Goal: Task Accomplishment & Management: Complete application form

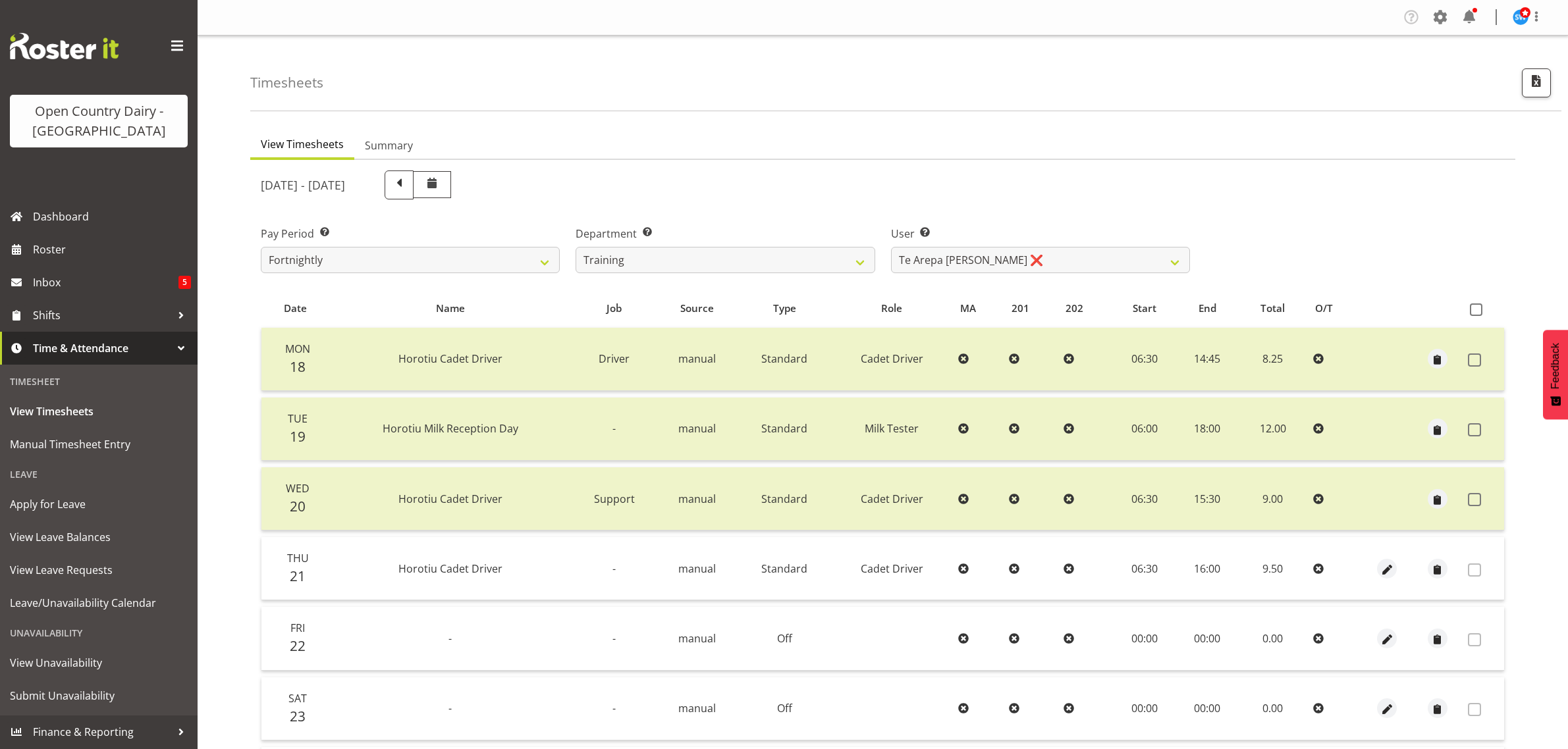
select select "763"
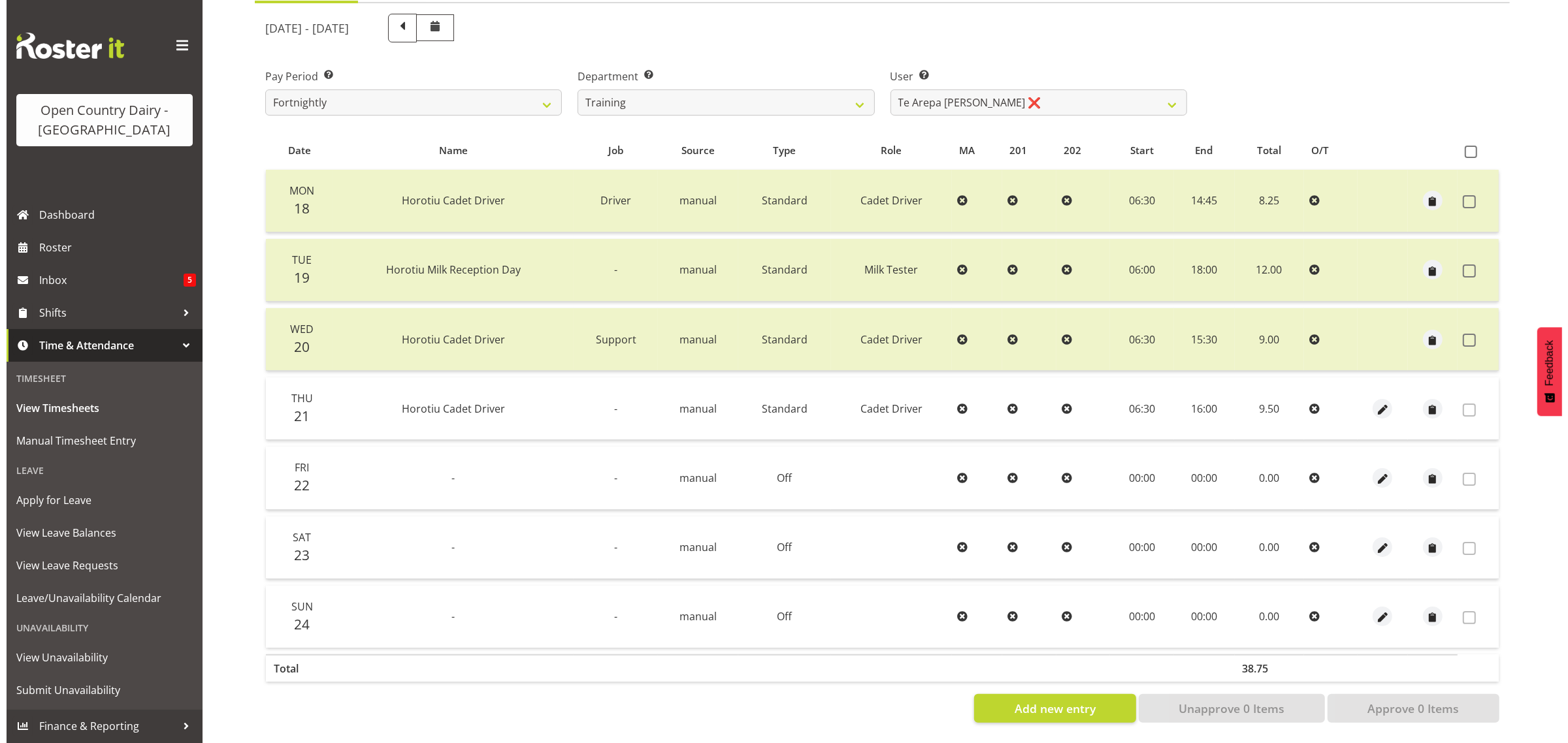
scroll to position [168, 0]
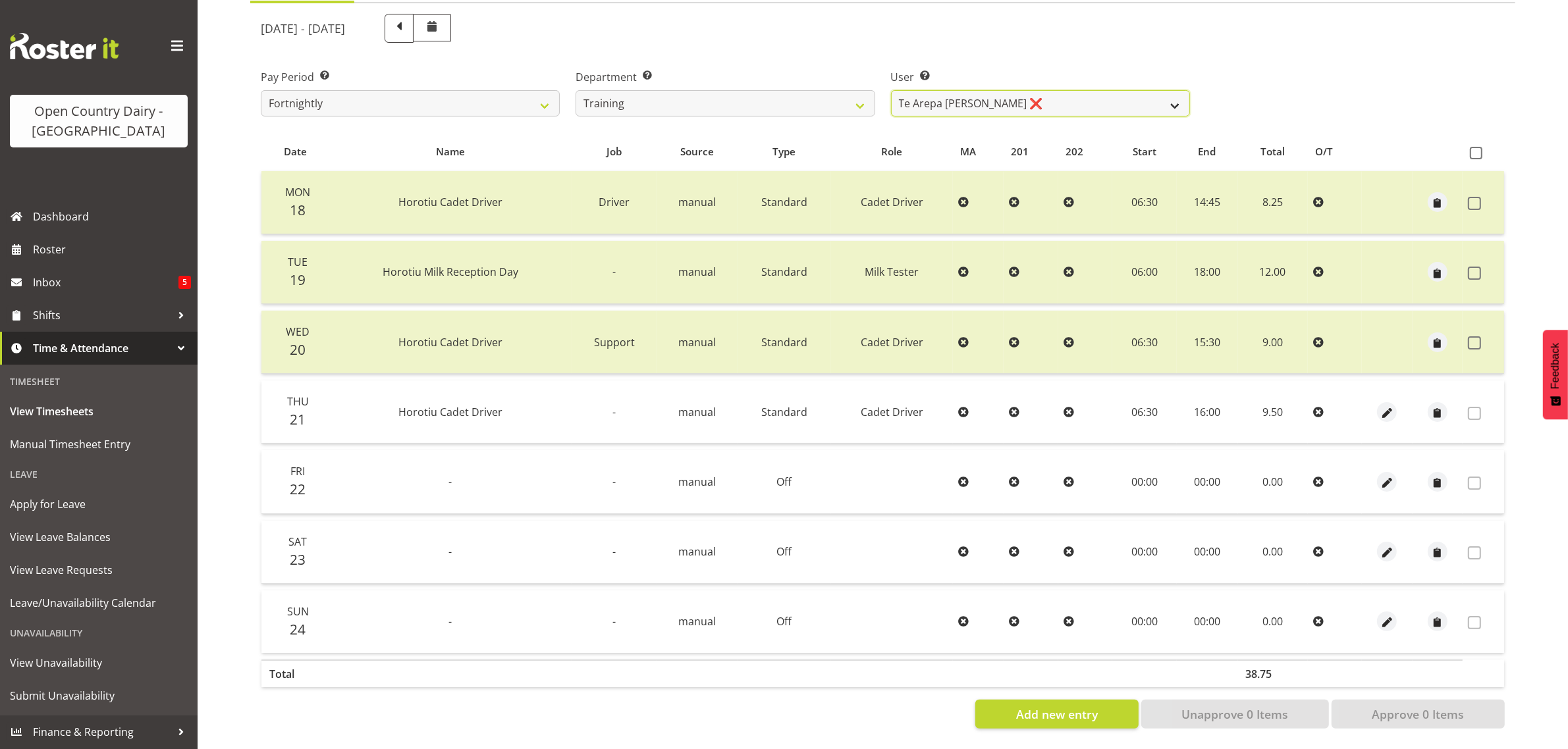
click at [916, 97] on select "Antony Lockyer ❌ Chris Gibbs ❌ David Foote (Junior) ❌ Jesse Simpson ❌ Kimberley…" at bounding box center [1040, 103] width 299 height 26
select select "11786"
click at [891, 90] on select "Antony Lockyer ❌ Chris Gibbs ❌ David Foote (Junior) ❌ Jesse Simpson ❌ Kimberley…" at bounding box center [1040, 103] width 299 height 26
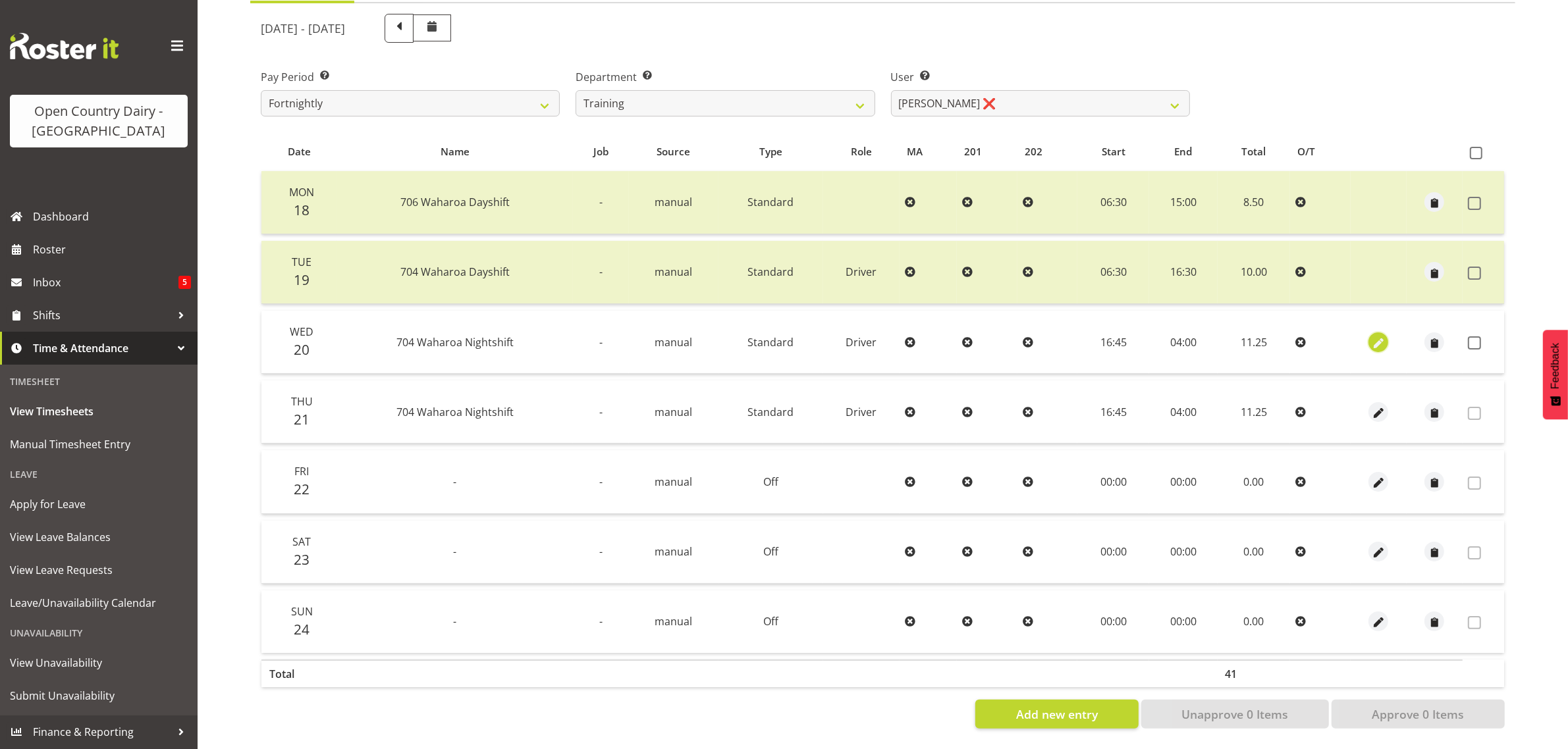
click at [1379, 336] on span "button" at bounding box center [1379, 344] width 15 height 15
select select "Standard"
select select "717"
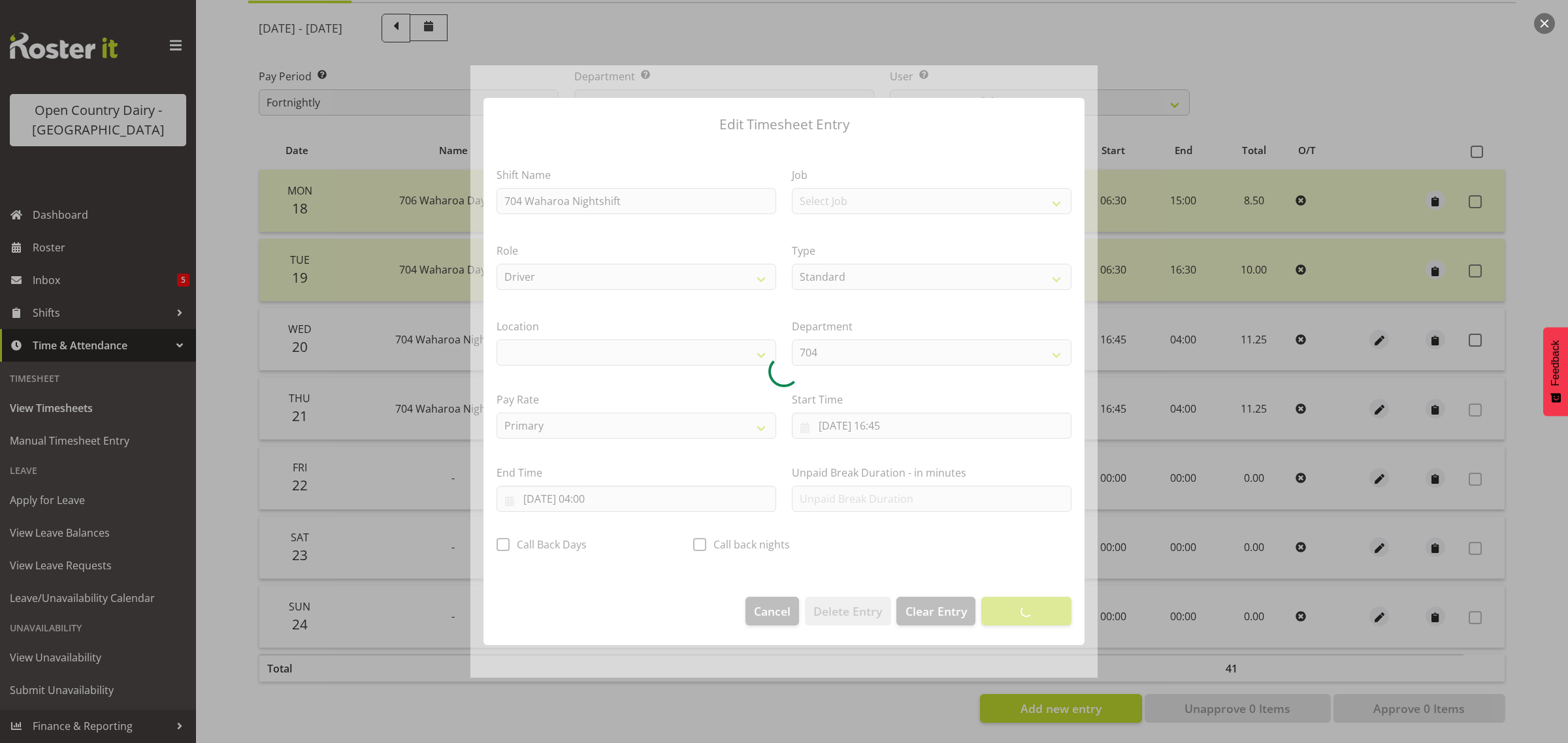
select select "1054"
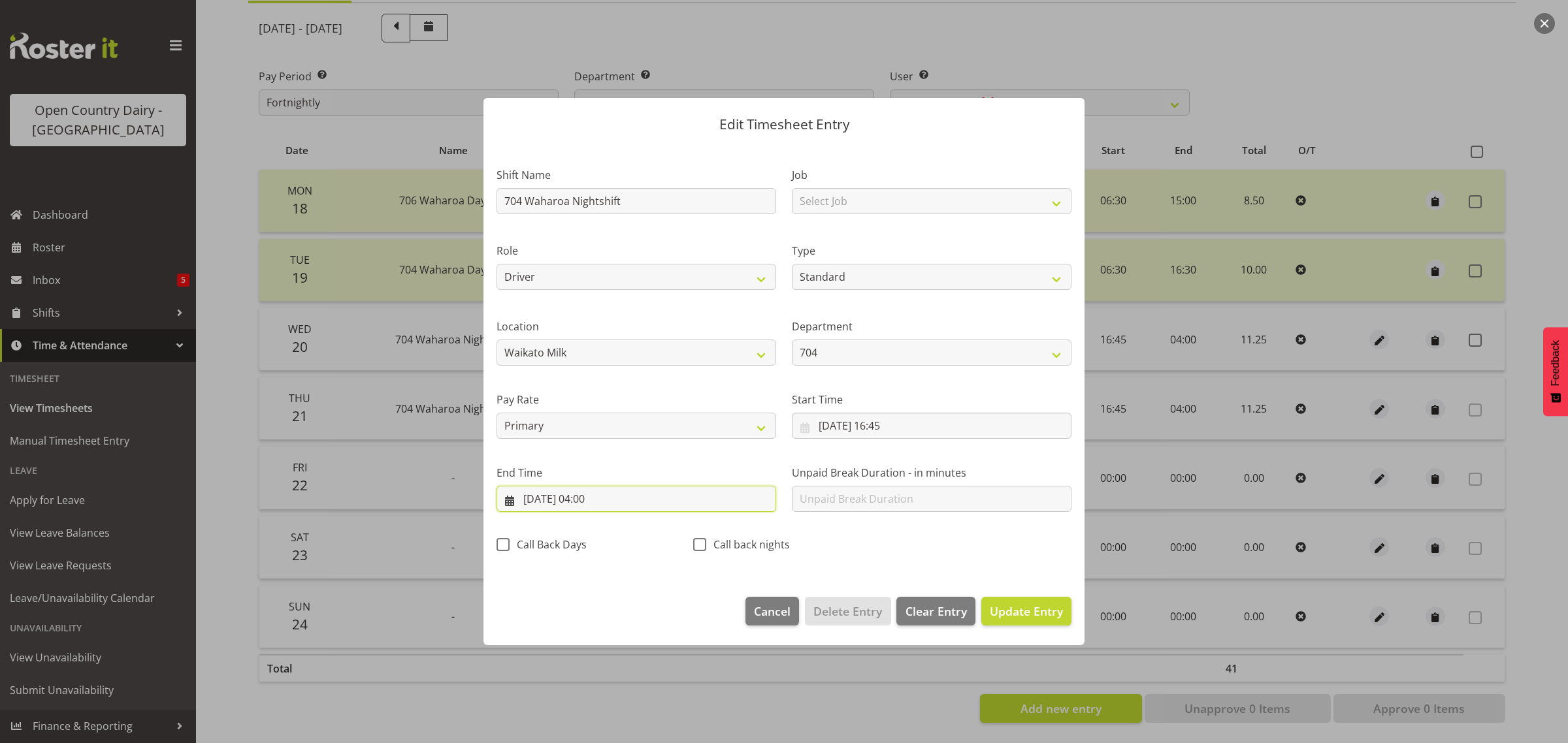
click at [596, 504] on input "21/08/2025, 04:00" at bounding box center [636, 498] width 279 height 26
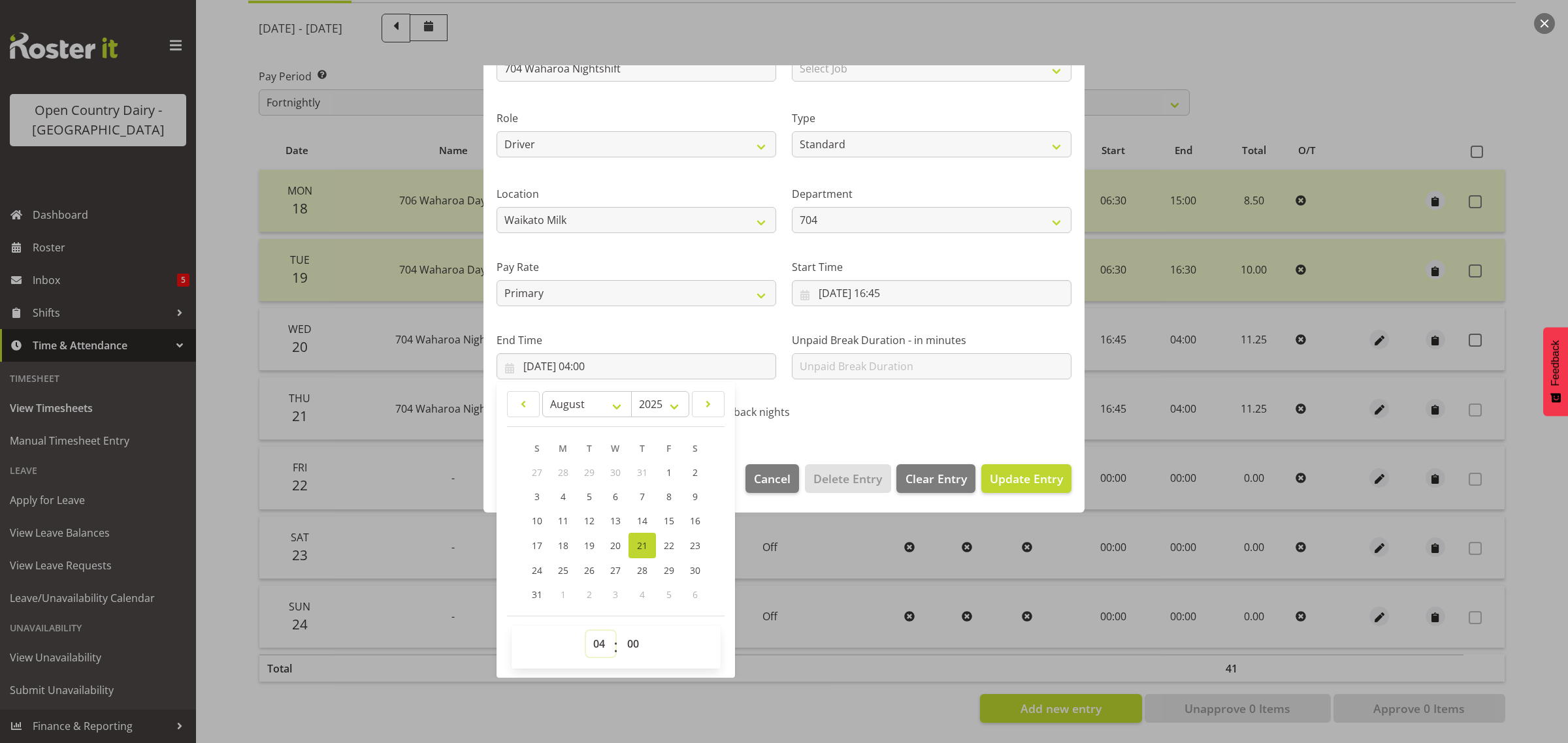
click at [605, 647] on select "00 01 02 03 04 05 06 07 08 09 10 11 12 13 14 15 16 17 18 19 20 21 22 23" at bounding box center [600, 643] width 30 height 26
select select "3"
click at [586, 630] on select "00 01 02 03 04 05 06 07 08 09 10 11 12 13 14 15 16 17 18 19 20 21 22 23" at bounding box center [600, 643] width 30 height 26
type input "21/08/2025, 03:00"
drag, startPoint x: 639, startPoint y: 647, endPoint x: 632, endPoint y: 631, distance: 17.5
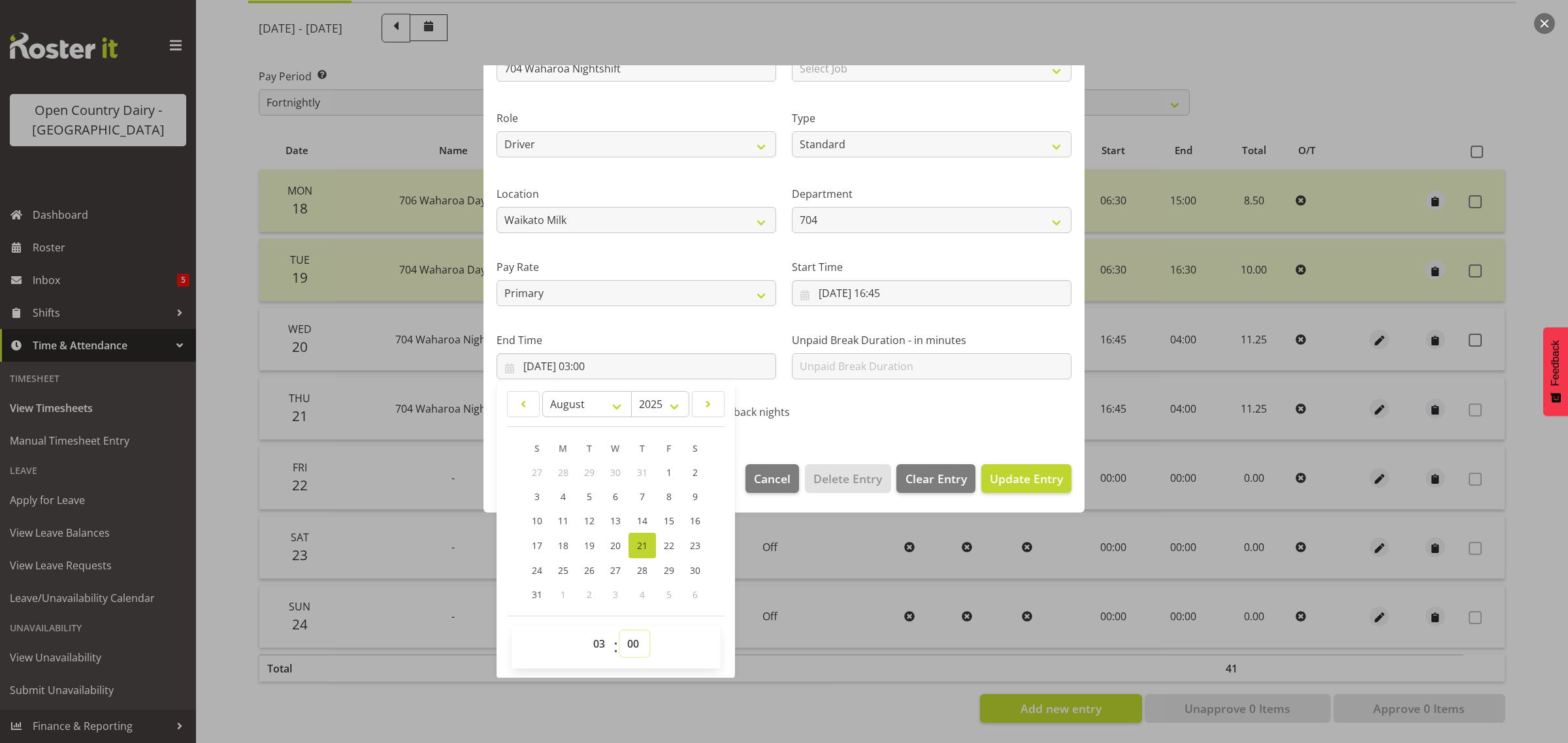
click at [639, 647] on select "00 01 02 03 04 05 06 07 08 09 10 11 12 13 14 15 16 17 18 19 20 21 22 23 24 25 2…" at bounding box center [634, 643] width 30 height 26
select select "15"
click at [620, 630] on select "00 01 02 03 04 05 06 07 08 09 10 11 12 13 14 15 16 17 18 19 20 21 22 23 24 25 2…" at bounding box center [634, 643] width 30 height 26
type input "21/08/2025, 03:15"
click at [1007, 479] on span "Update Entry" at bounding box center [1026, 478] width 73 height 16
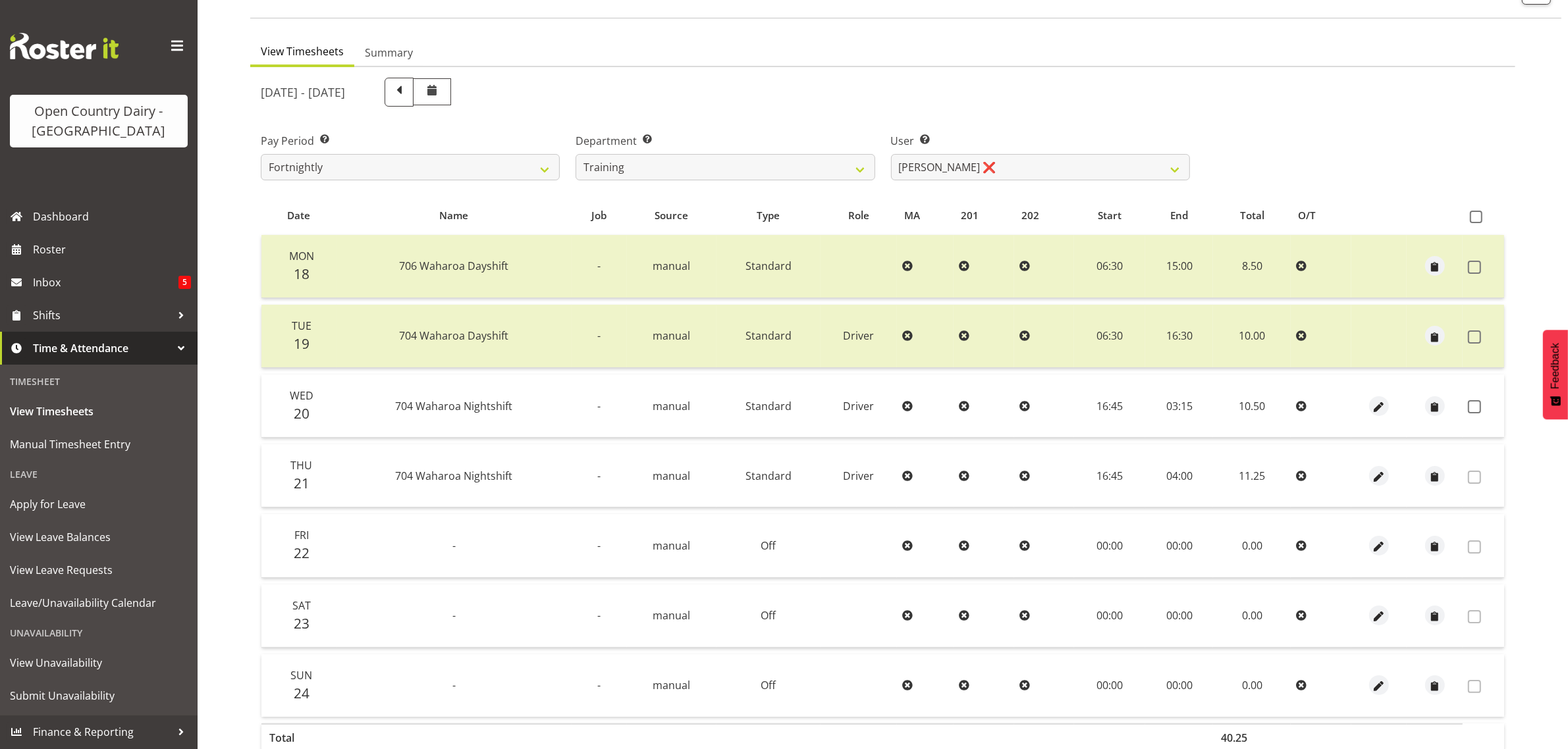
scroll to position [0, 0]
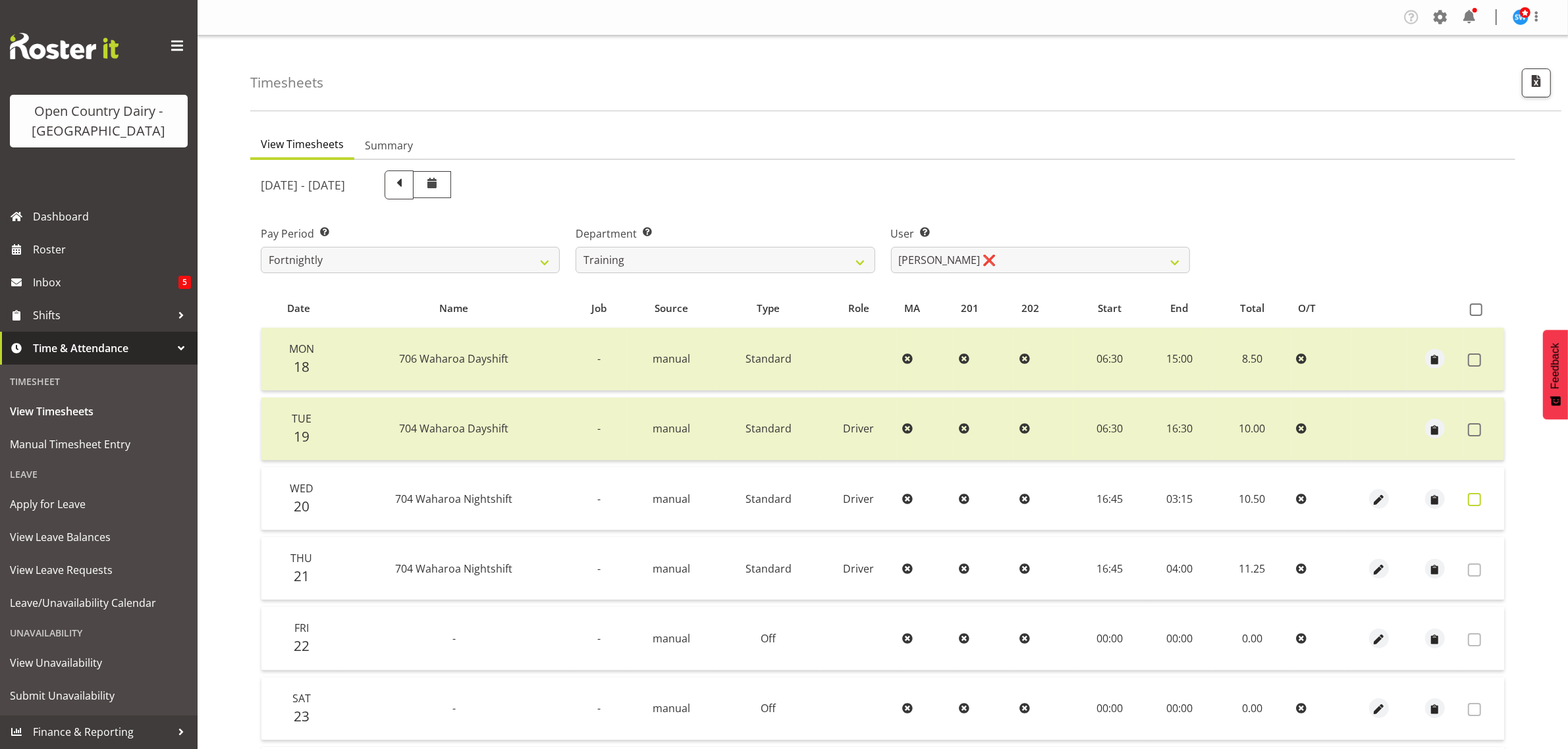
click at [1472, 496] on span at bounding box center [1474, 499] width 13 height 13
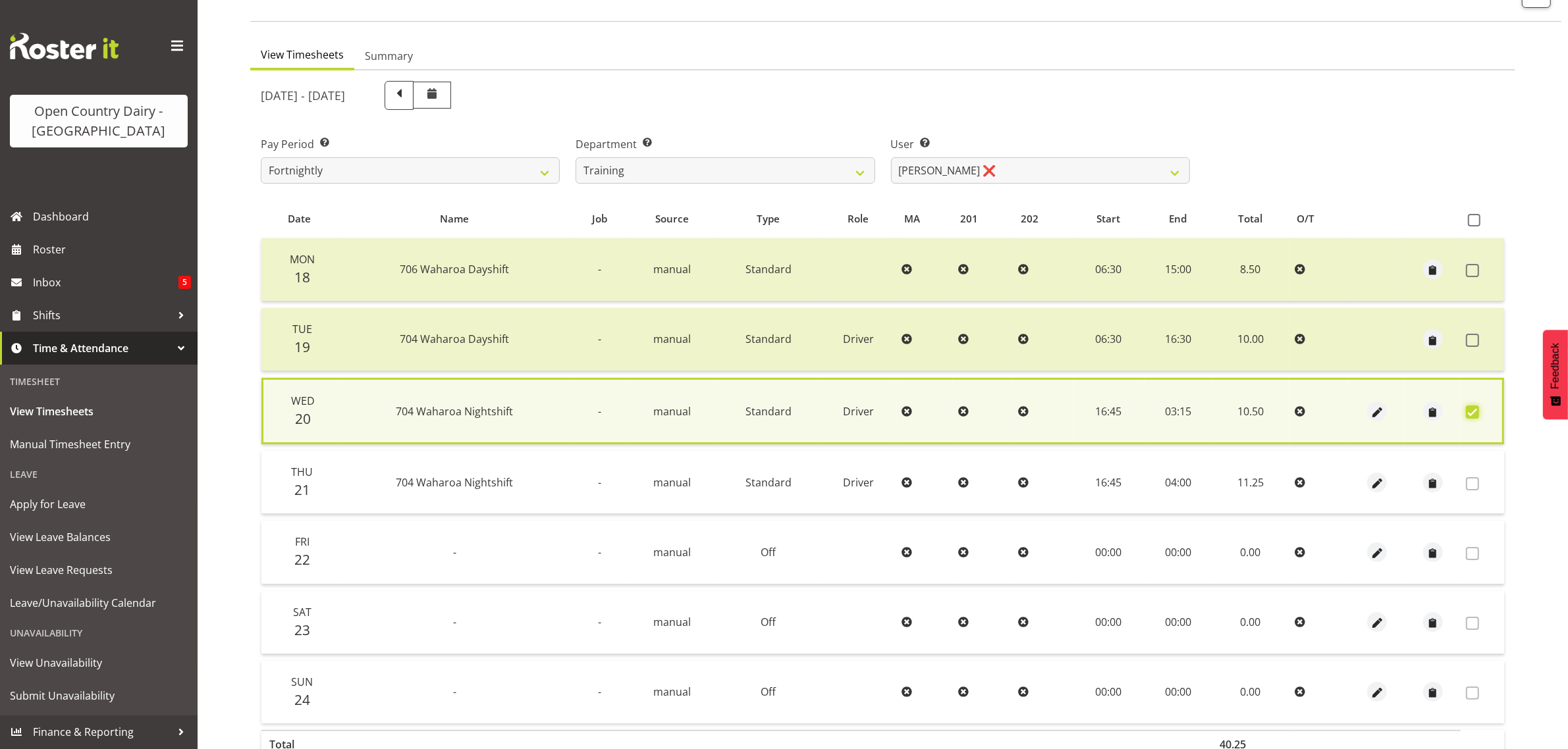
scroll to position [171, 0]
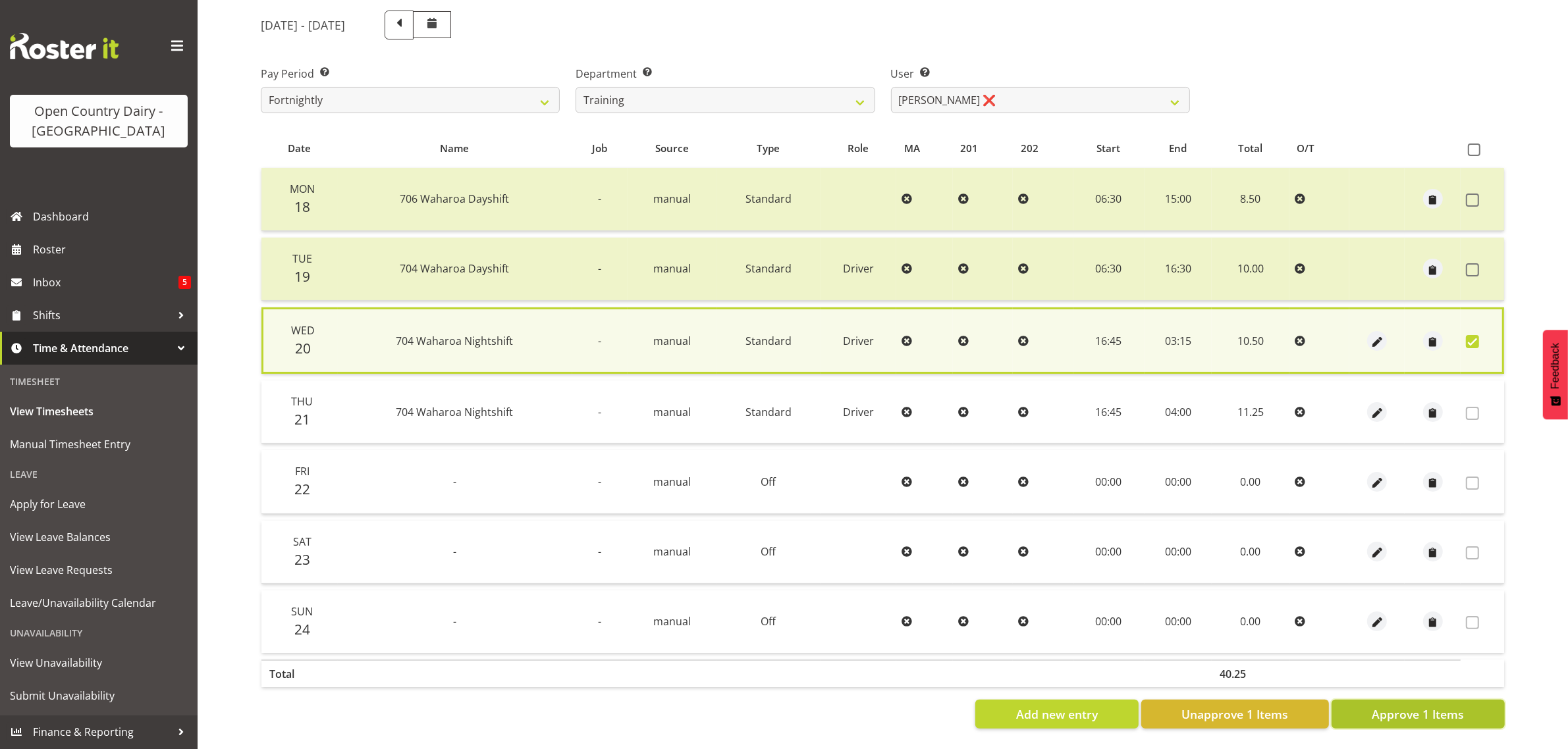
click at [1451, 705] on span "Approve 1 Items" at bounding box center [1418, 714] width 92 height 17
checkbox input "false"
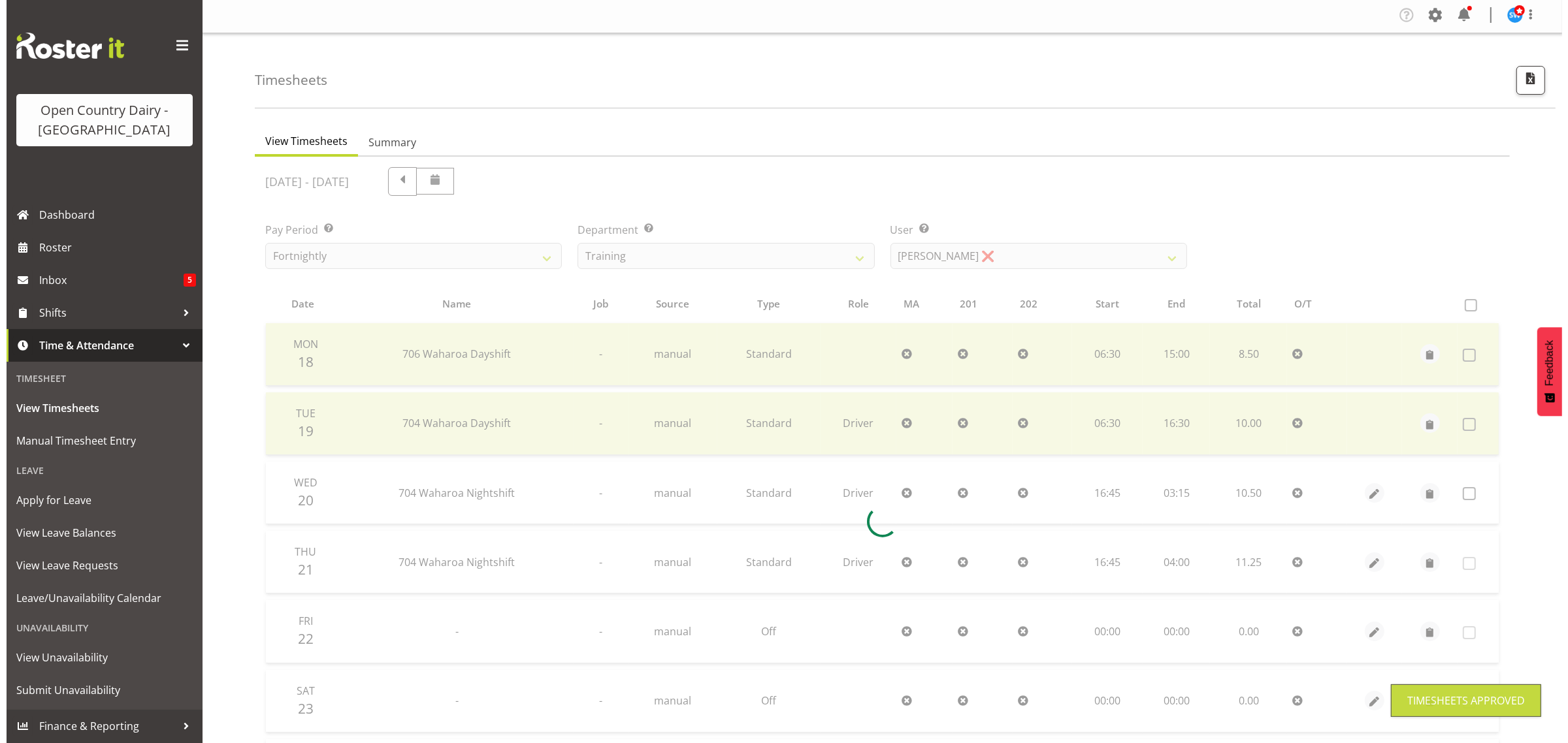
scroll to position [0, 0]
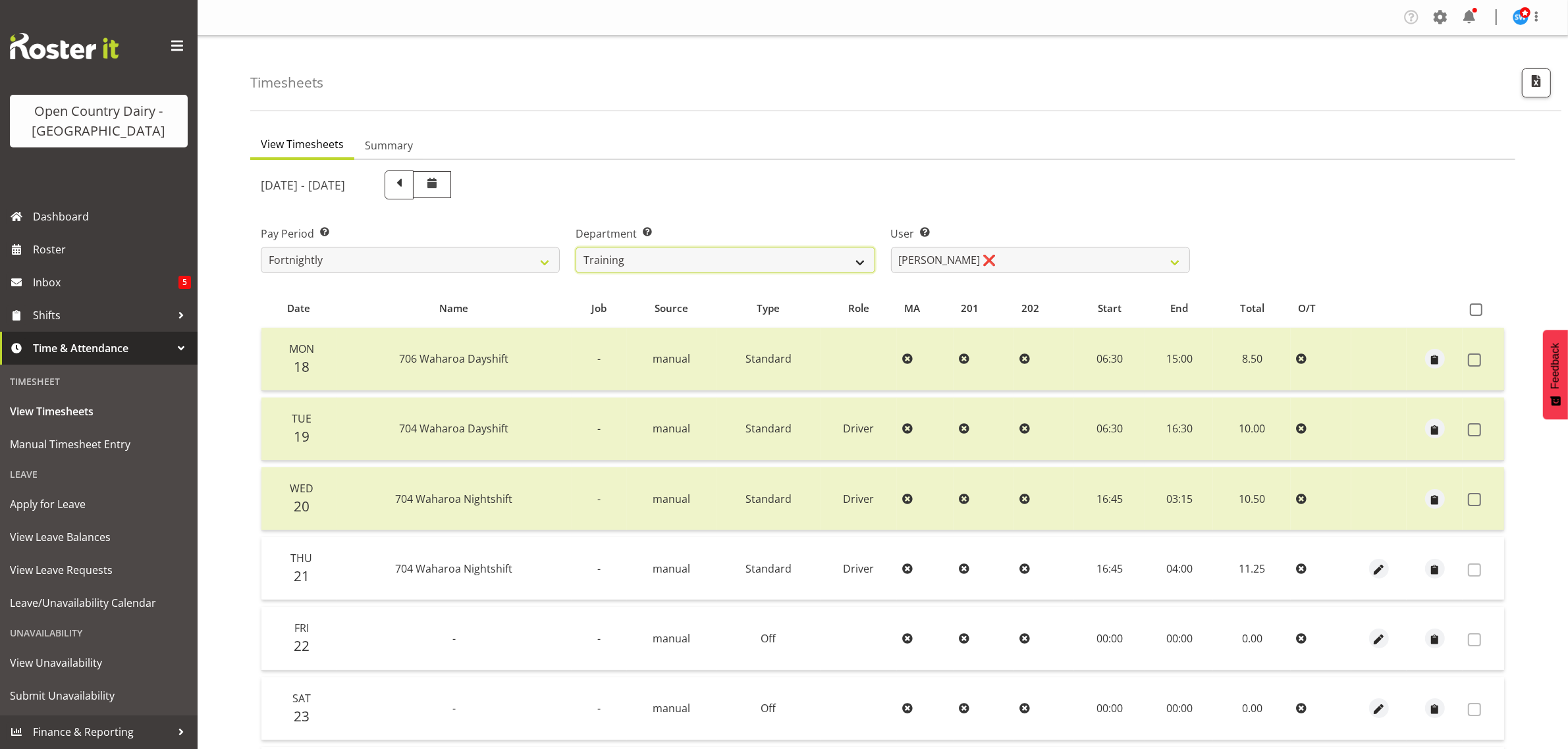
click at [778, 253] on select "701 702 703 704 705 706 707 708 709 710 711 712 713 714 715 716 717 718 719 720" at bounding box center [725, 259] width 299 height 26
select select "717"
click at [575, 247] on select "701 702 703 704 705 706 707 708 709 710 711 712 713 714 715 716 717 718 719 720" at bounding box center [725, 259] width 299 height 26
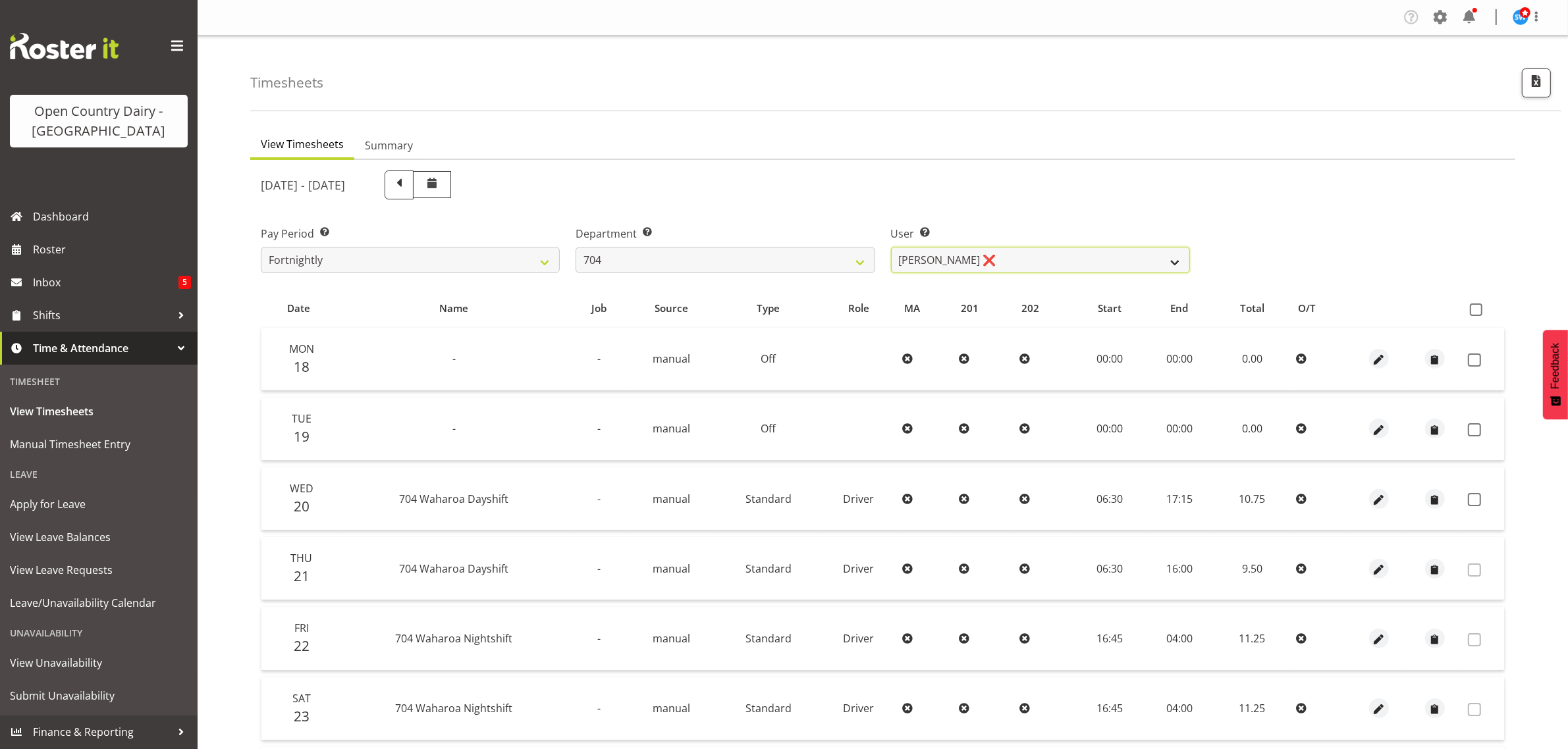
click at [962, 253] on select "Graham Houghton ❌ Jon Williams ❌ Stephen Rae ❌" at bounding box center [1040, 259] width 299 height 26
select select "11180"
click at [891, 247] on select "Graham Houghton ❌ Jon Williams ❌ Stephen Rae ❌" at bounding box center [1040, 259] width 299 height 26
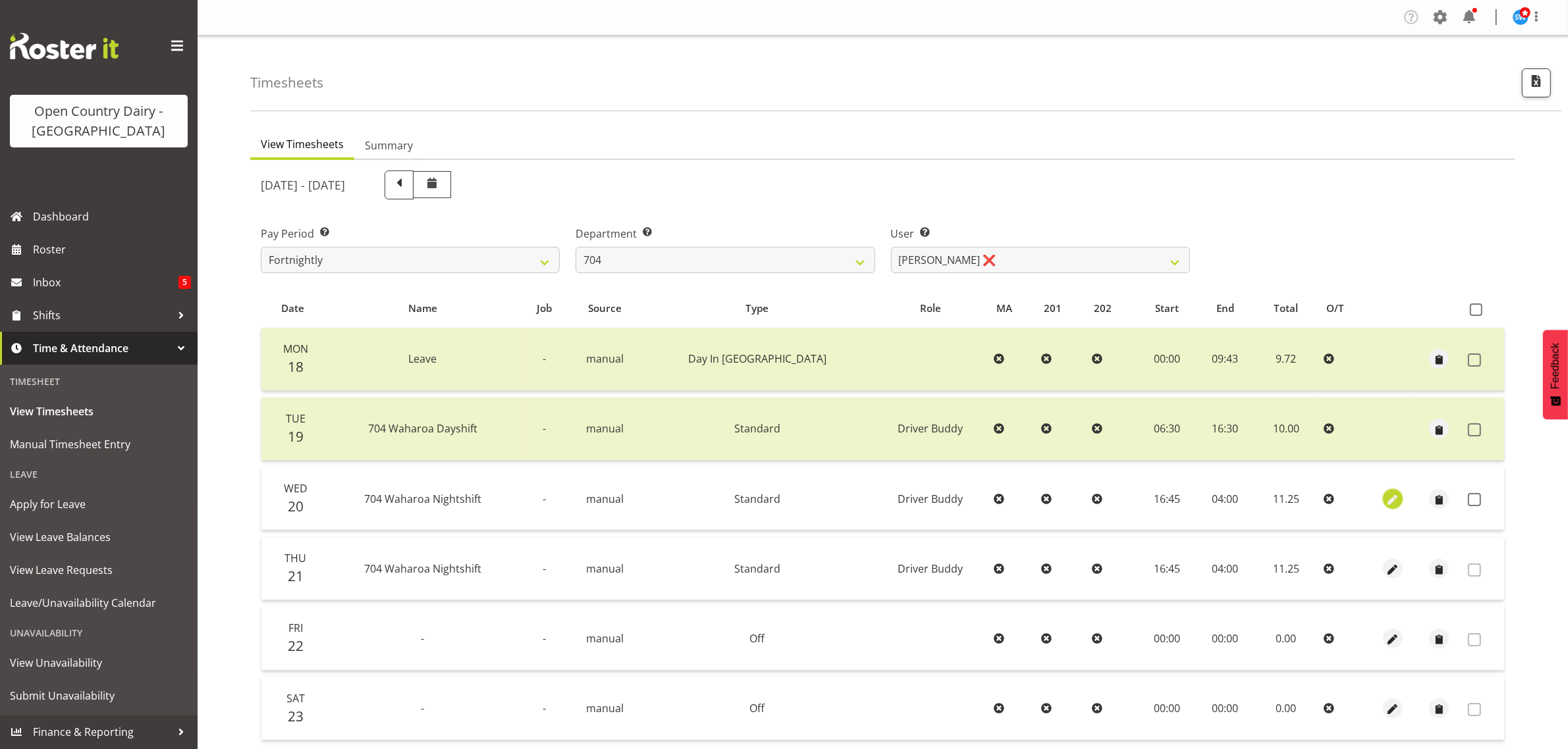
click at [1385, 498] on span "button" at bounding box center [1393, 500] width 15 height 15
select select "1436"
select select "Standard"
select select "tertiary"
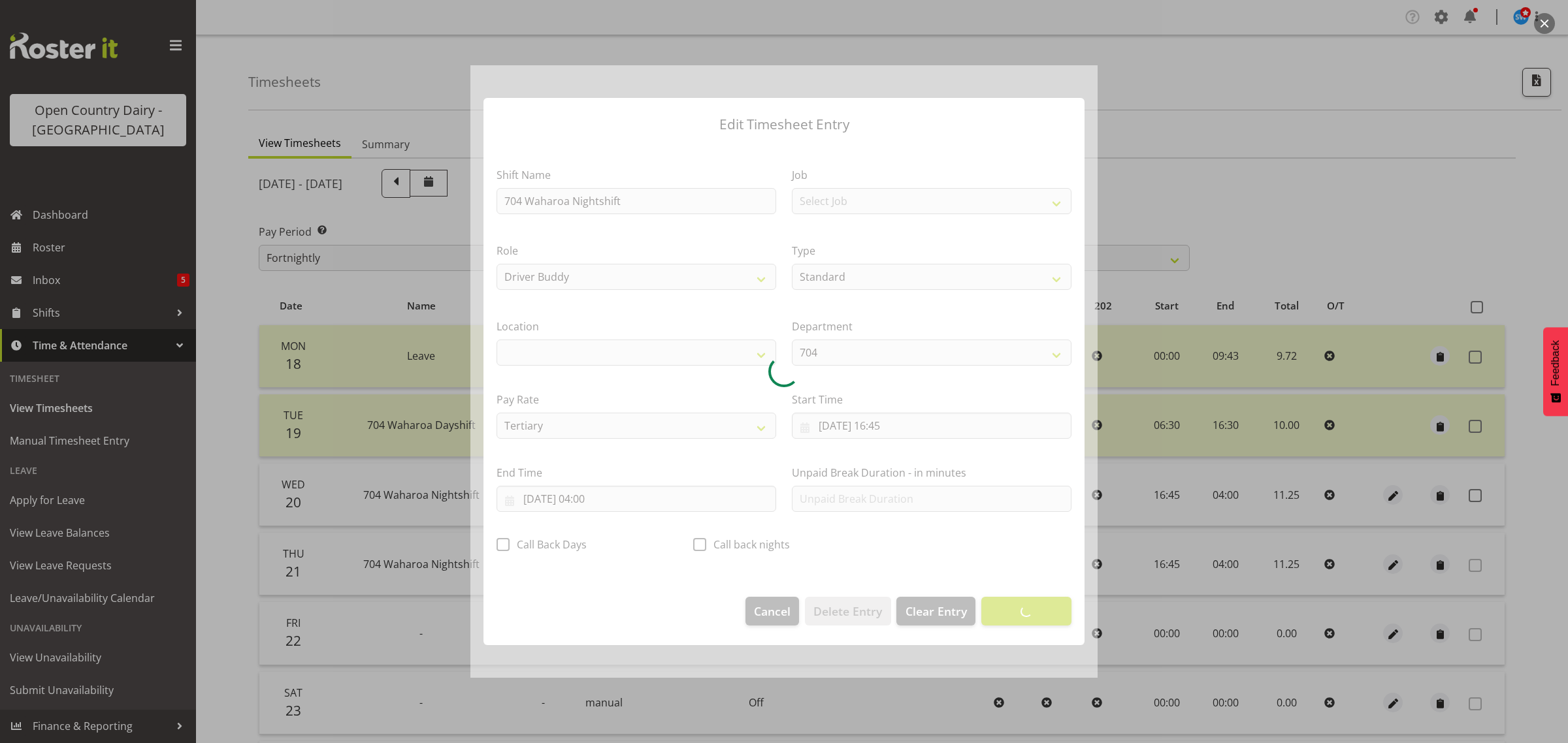
select select "1054"
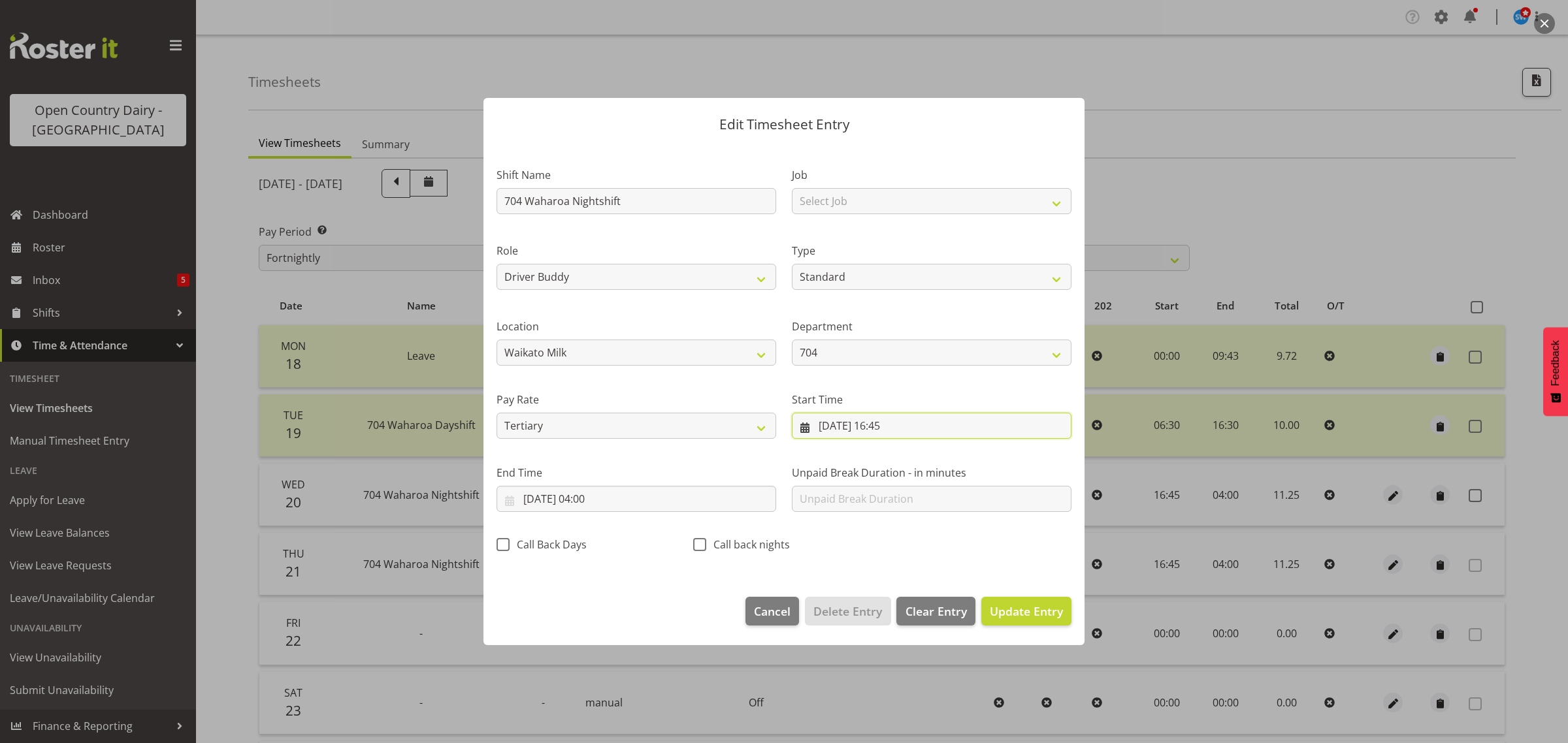
click at [870, 418] on input "20/08/2025, 16:45" at bounding box center [931, 426] width 279 height 26
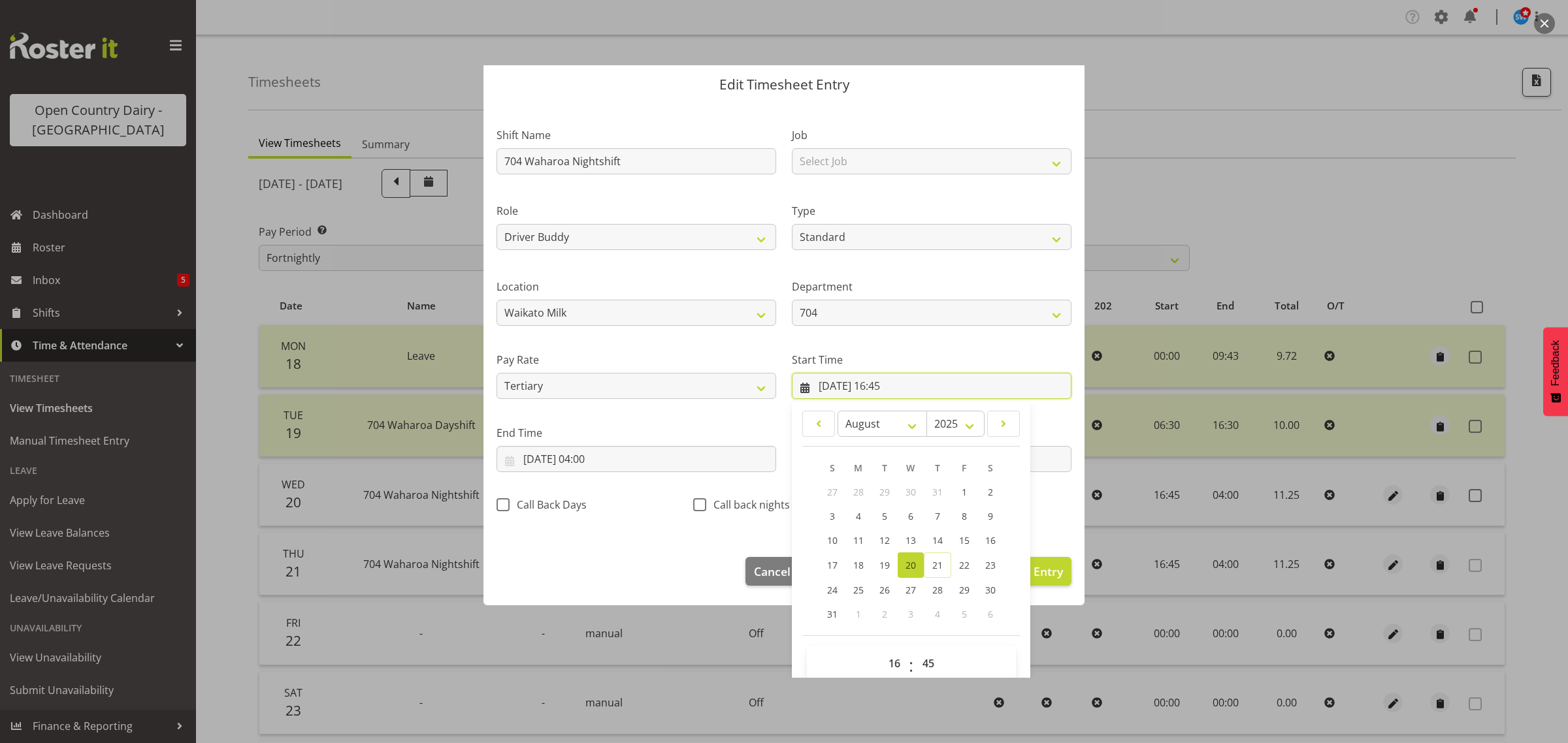
scroll to position [59, 0]
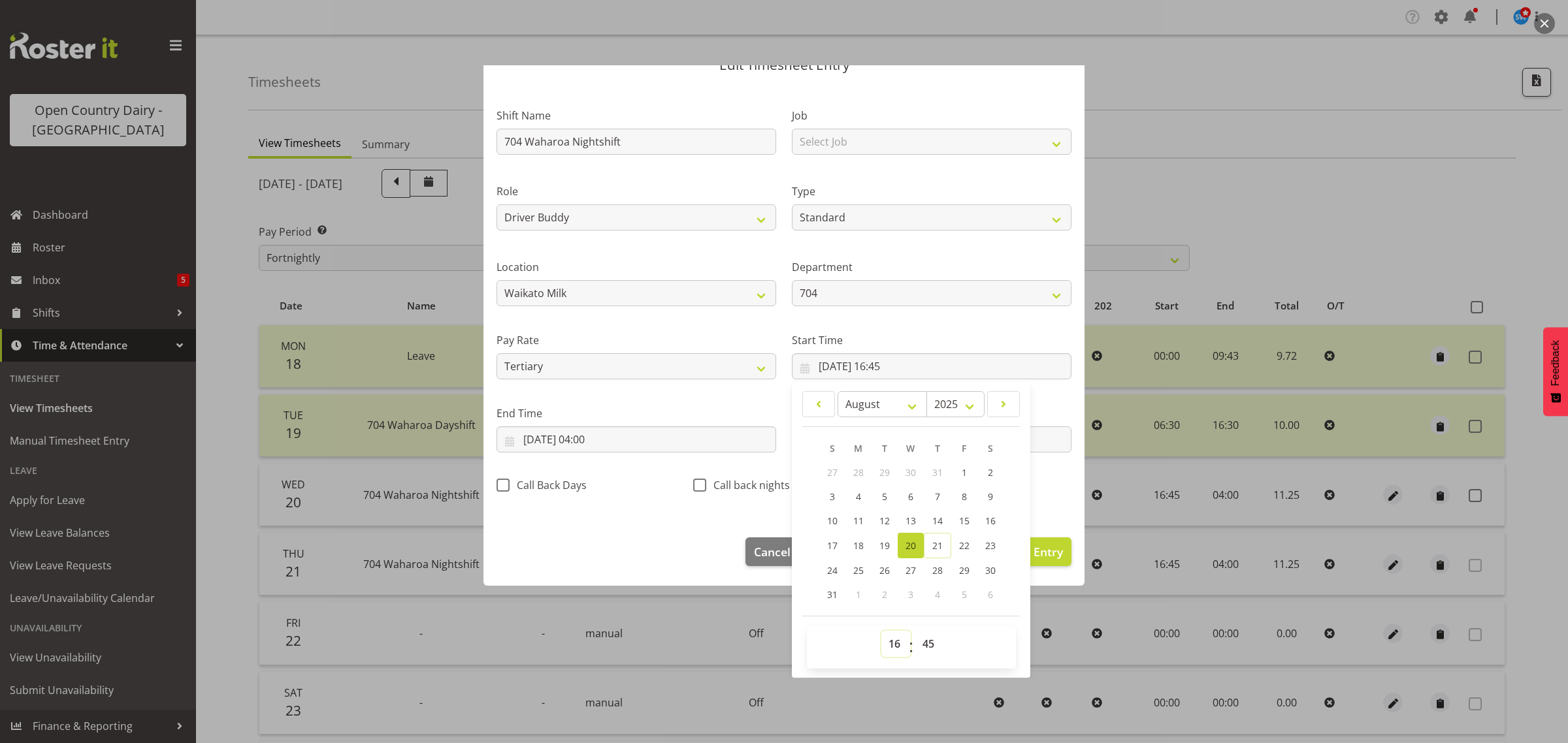
click at [890, 644] on select "00 01 02 03 04 05 06 07 08 09 10 11 12 13 14 15 16 17 18 19 20 21 22 23" at bounding box center [896, 643] width 30 height 26
select select "15"
click at [881, 630] on select "00 01 02 03 04 05 06 07 08 09 10 11 12 13 14 15 16 17 18 19 20 21 22 23" at bounding box center [896, 643] width 30 height 26
type input "20/08/2025, 15:45"
click at [599, 446] on input "21/08/2025, 04:00" at bounding box center [636, 439] width 279 height 26
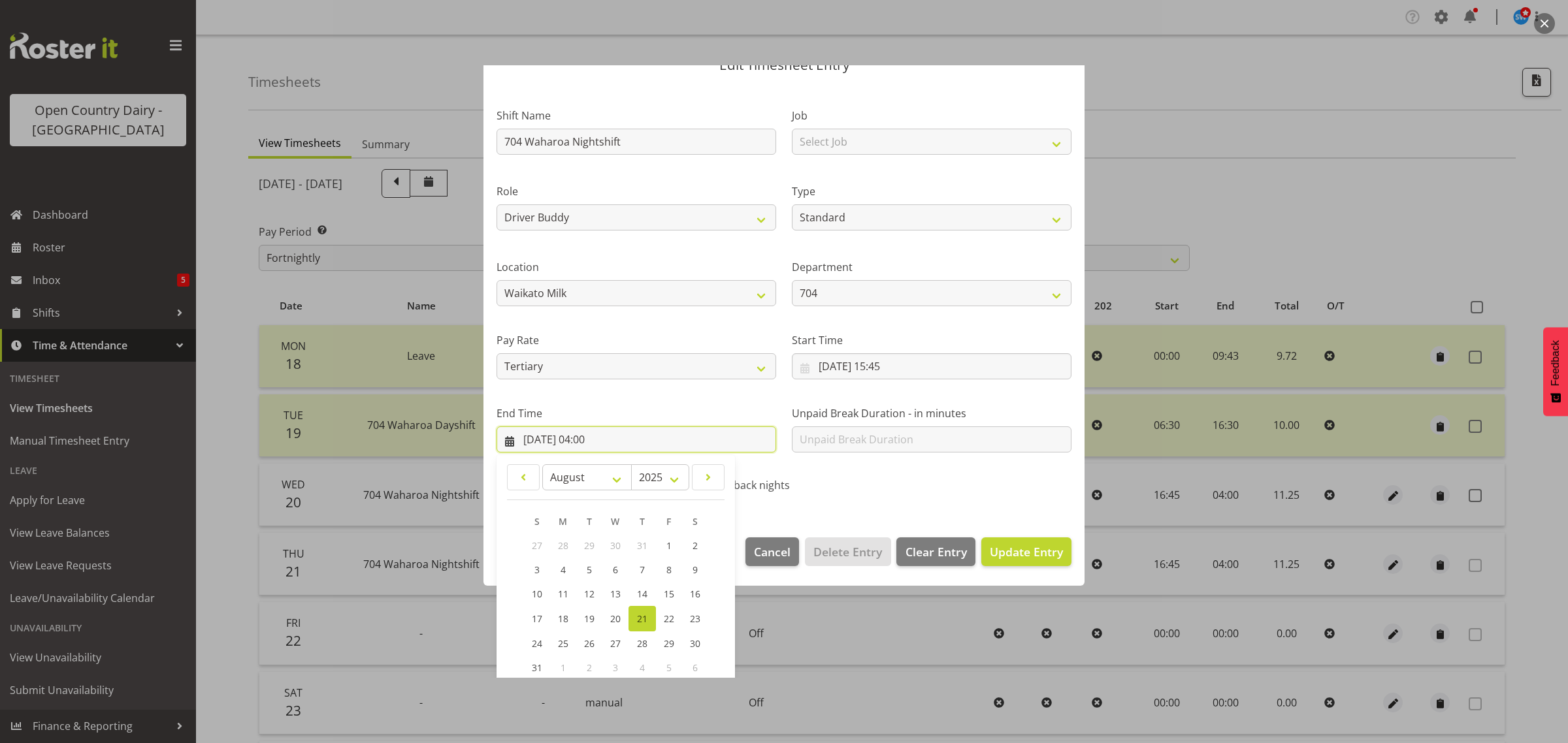
scroll to position [133, 0]
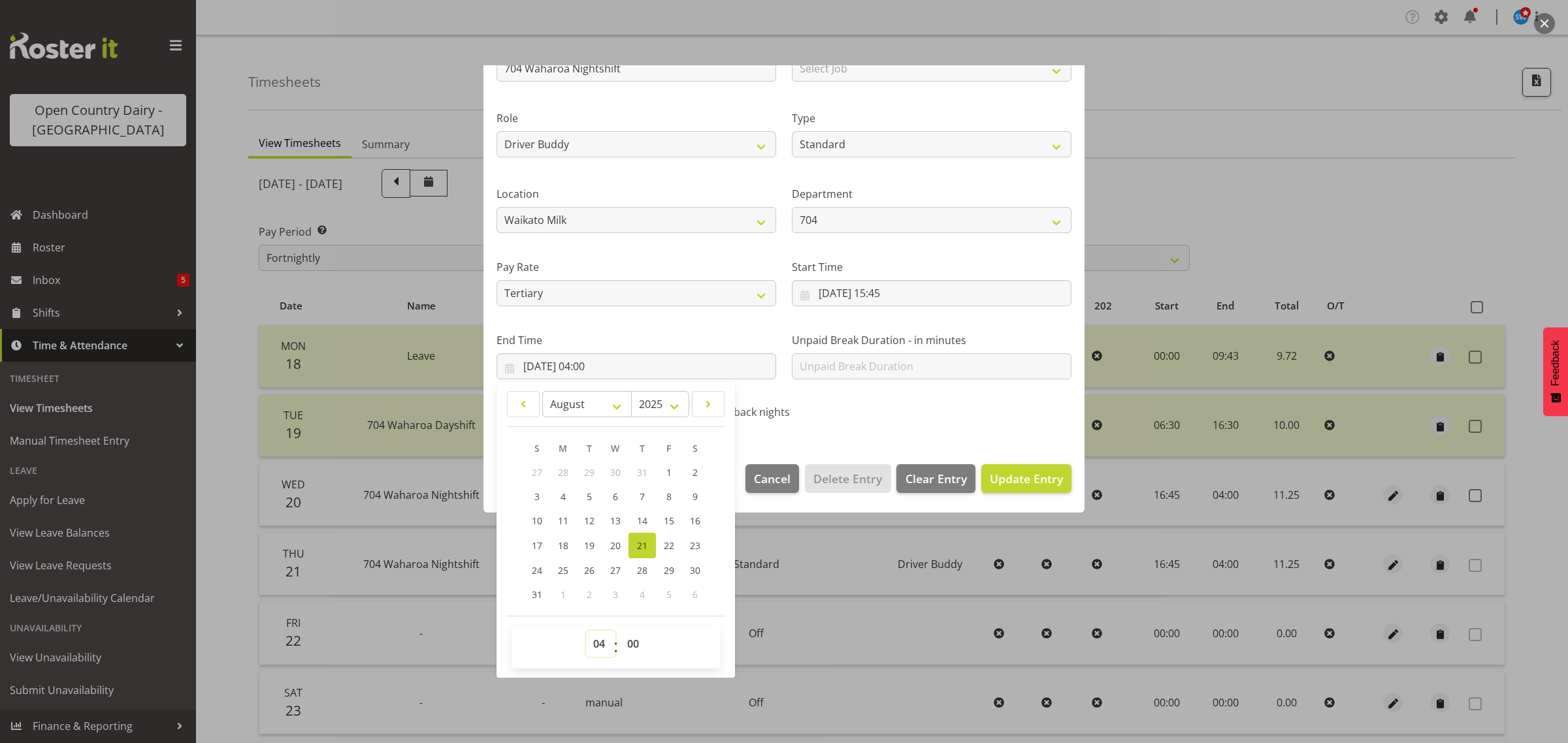
click at [599, 639] on select "00 01 02 03 04 05 06 07 08 09 10 11 12 13 14 15 16 17 18 19 20 21 22 23" at bounding box center [600, 643] width 30 height 26
select select "3"
click at [586, 630] on select "00 01 02 03 04 05 06 07 08 09 10 11 12 13 14 15 16 17 18 19 20 21 22 23" at bounding box center [600, 643] width 30 height 26
type input "21/08/2025, 03:00"
click at [639, 634] on select "00 01 02 03 04 05 06 07 08 09 10 11 12 13 14 15 16 17 18 19 20 21 22 23 24 25 2…" at bounding box center [634, 643] width 30 height 26
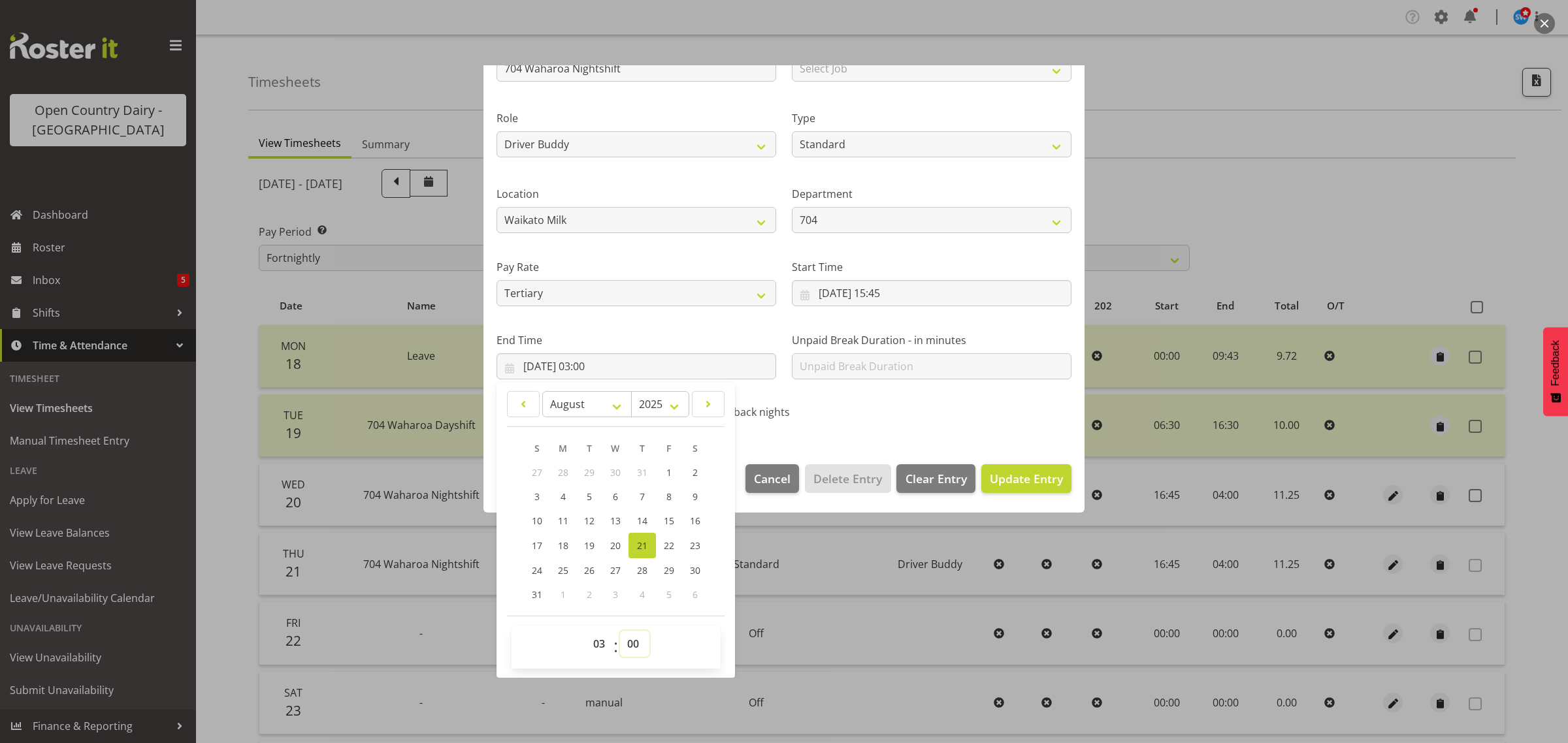
select select "15"
click at [620, 630] on select "00 01 02 03 04 05 06 07 08 09 10 11 12 13 14 15 16 17 18 19 20 21 22 23 24 25 2…" at bounding box center [634, 643] width 30 height 26
type input "21/08/2025, 03:15"
click at [990, 475] on span "Update Entry" at bounding box center [1026, 478] width 73 height 16
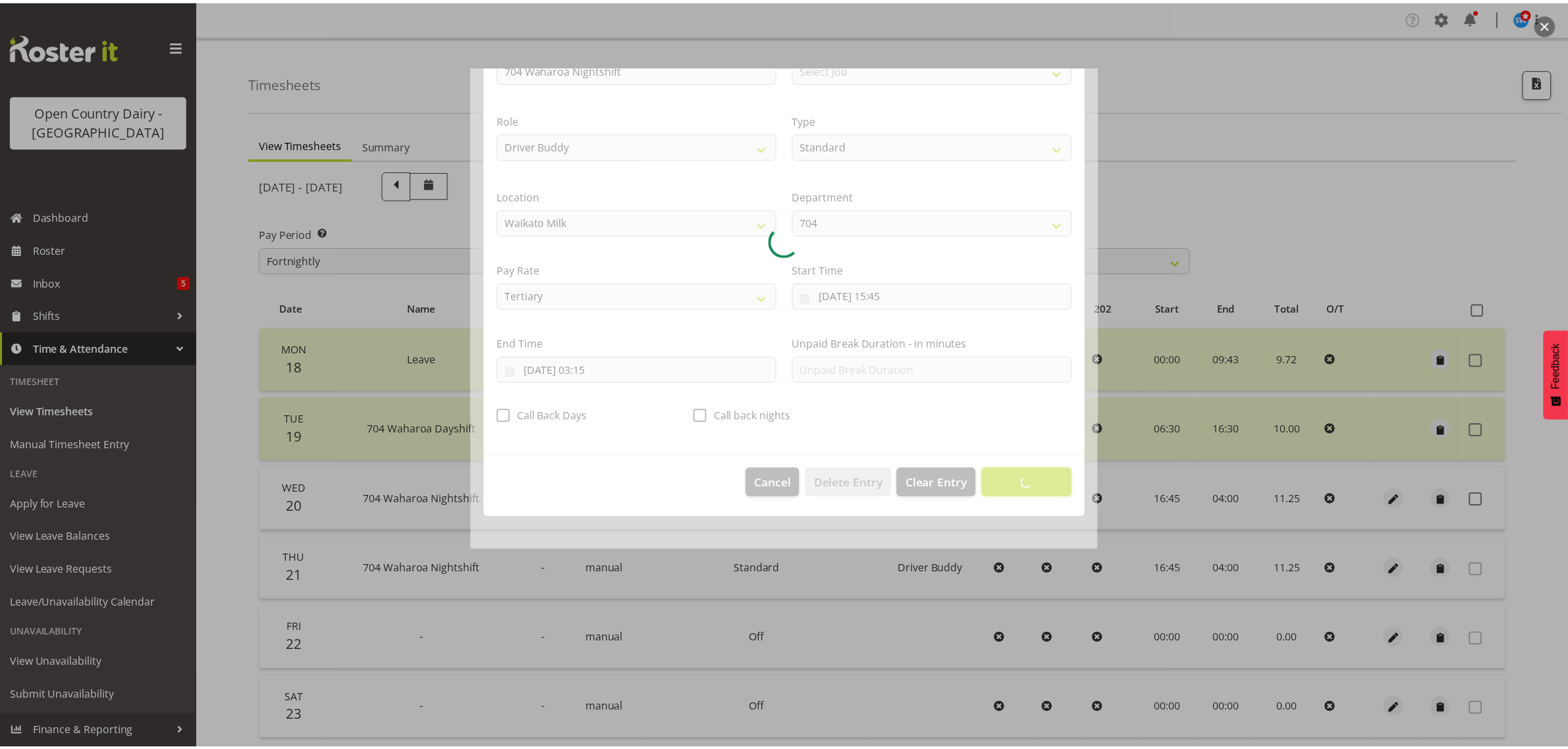
scroll to position [0, 0]
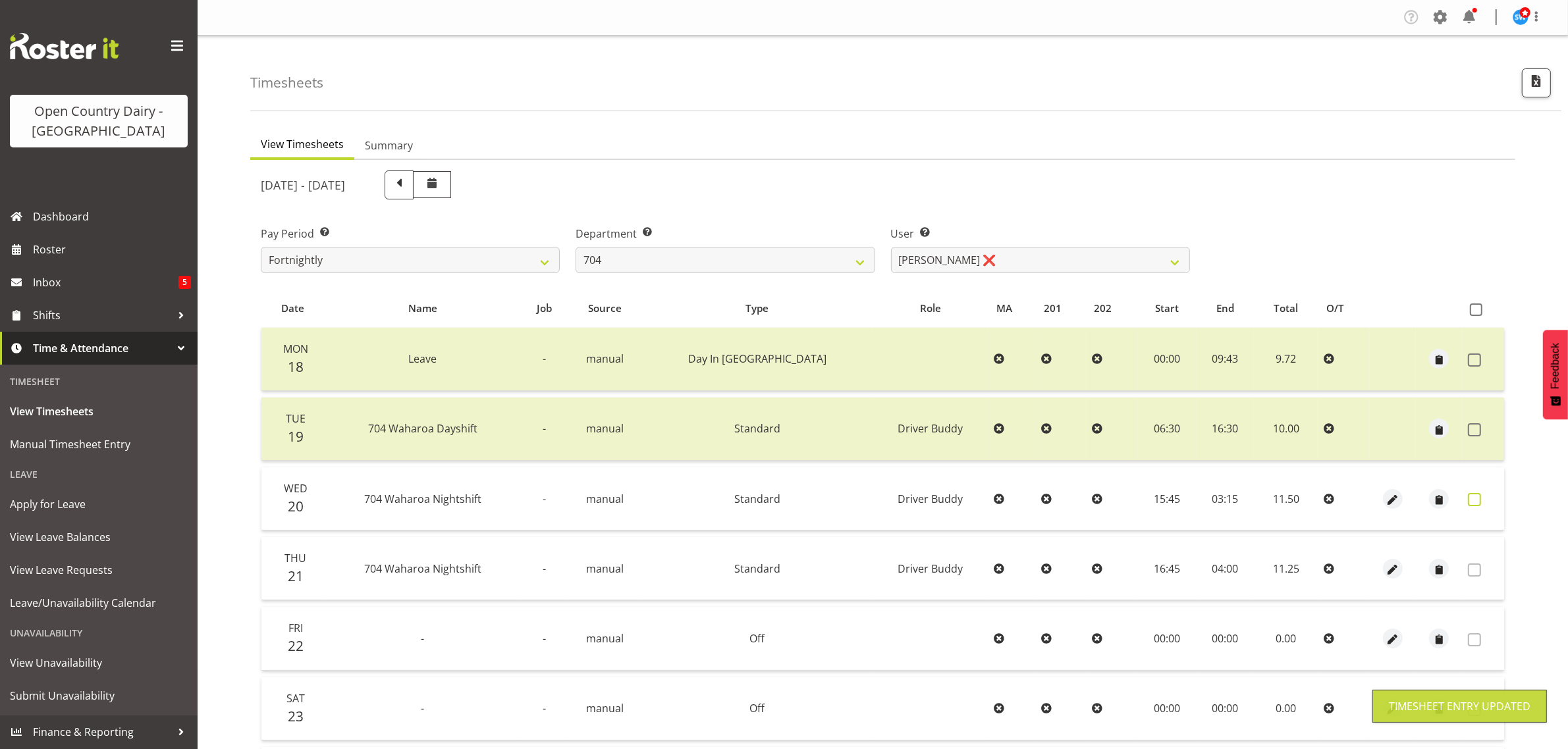
click at [1472, 499] on span at bounding box center [1474, 499] width 13 height 13
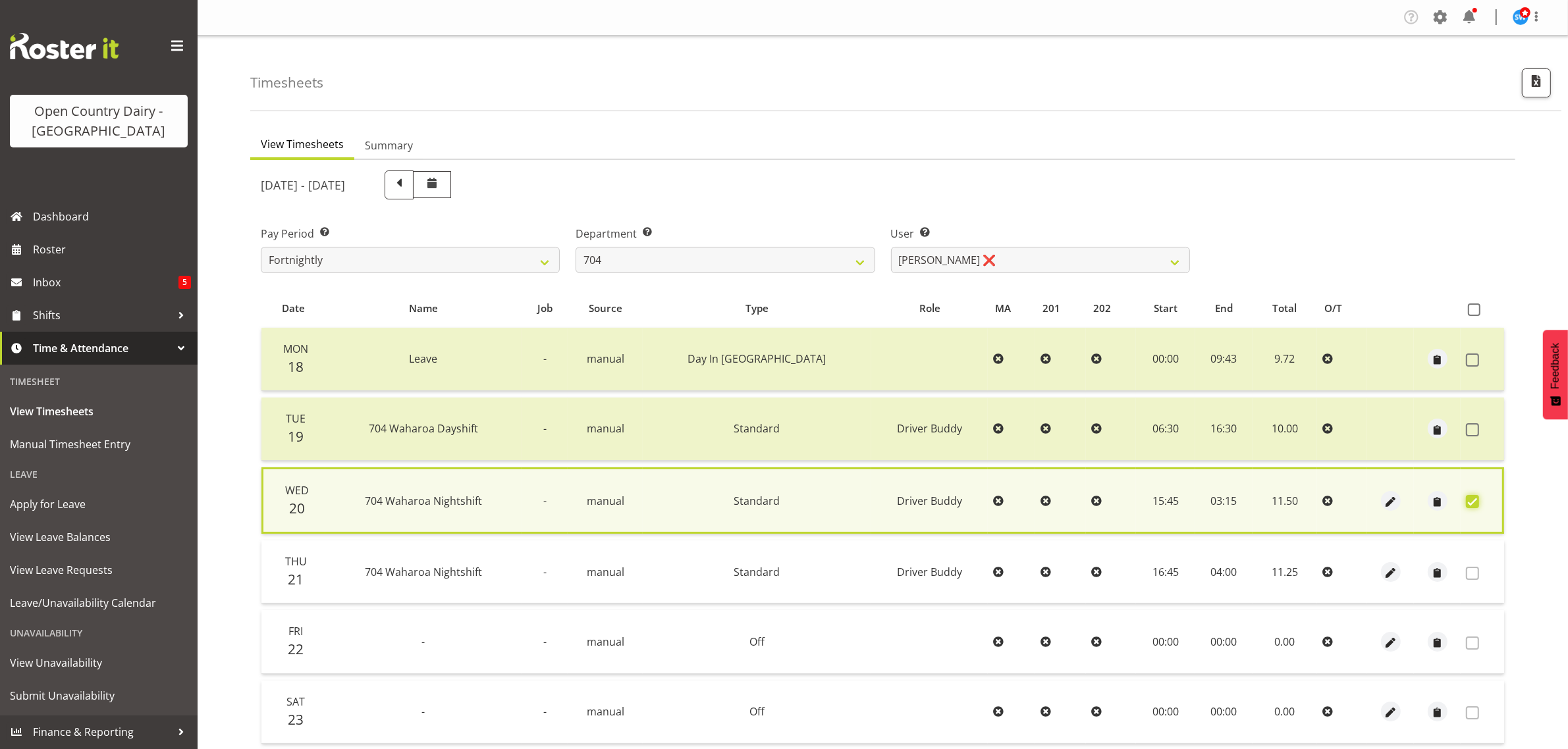
scroll to position [171, 0]
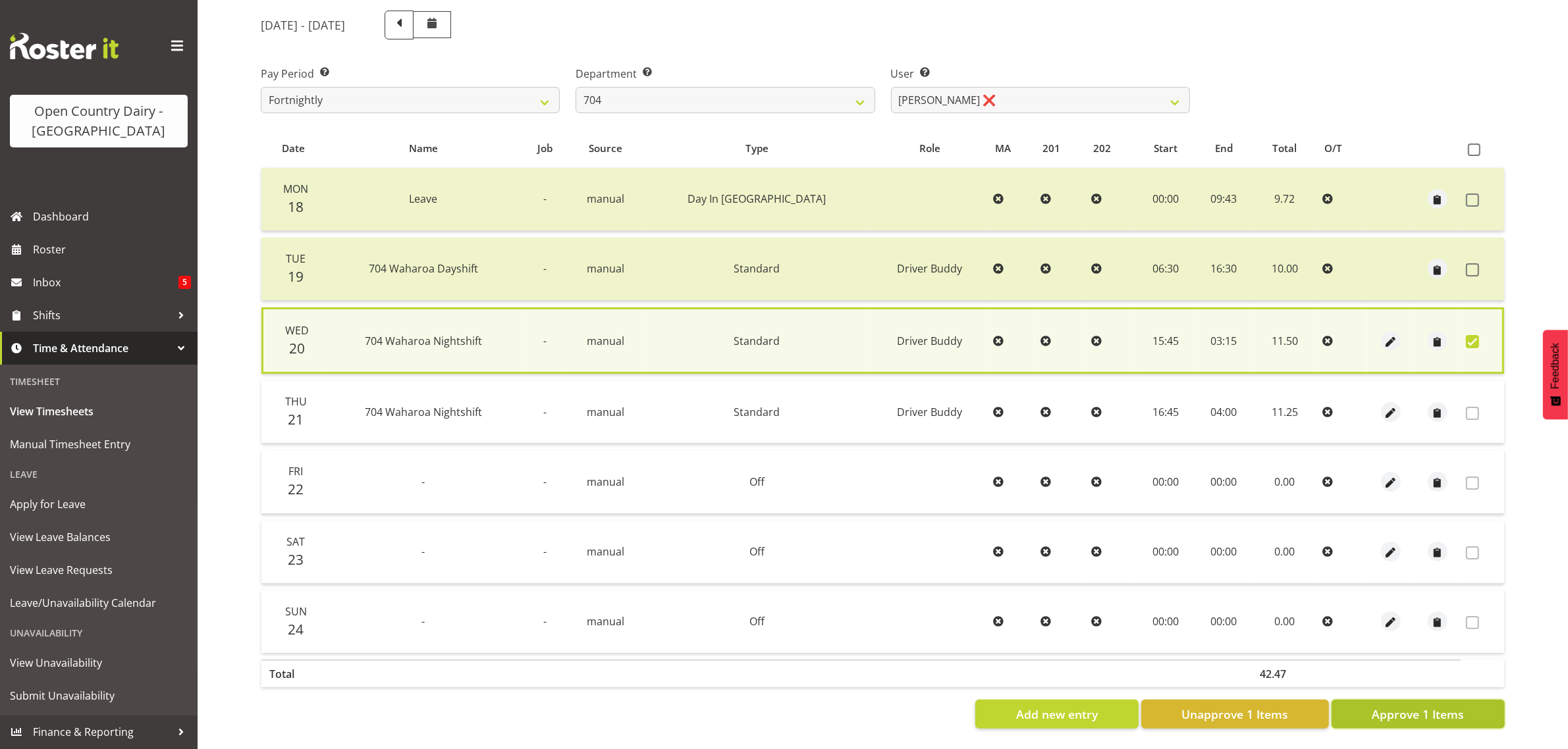
click at [1424, 705] on span "Approve 1 Items" at bounding box center [1418, 714] width 92 height 17
checkbox input "false"
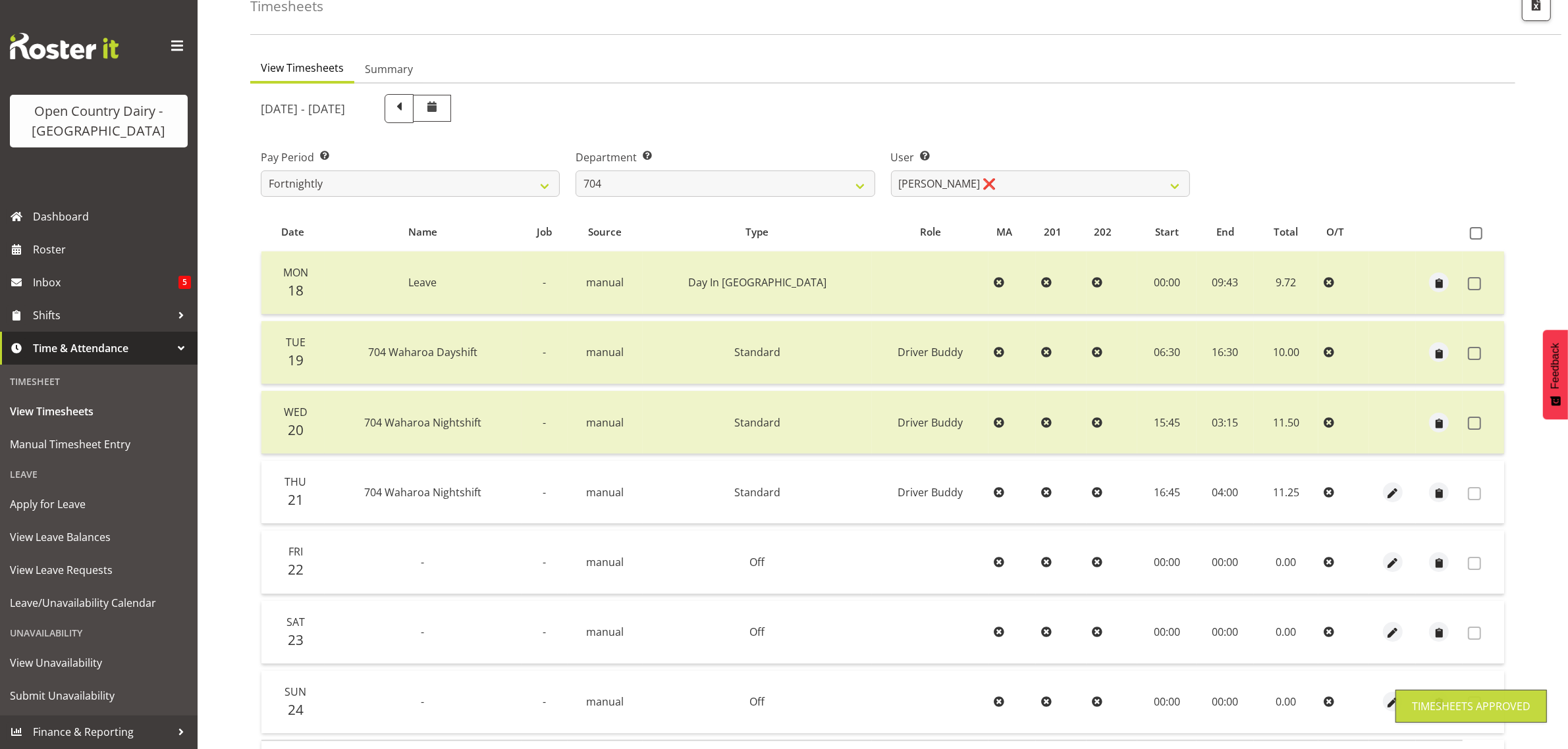
scroll to position [0, 0]
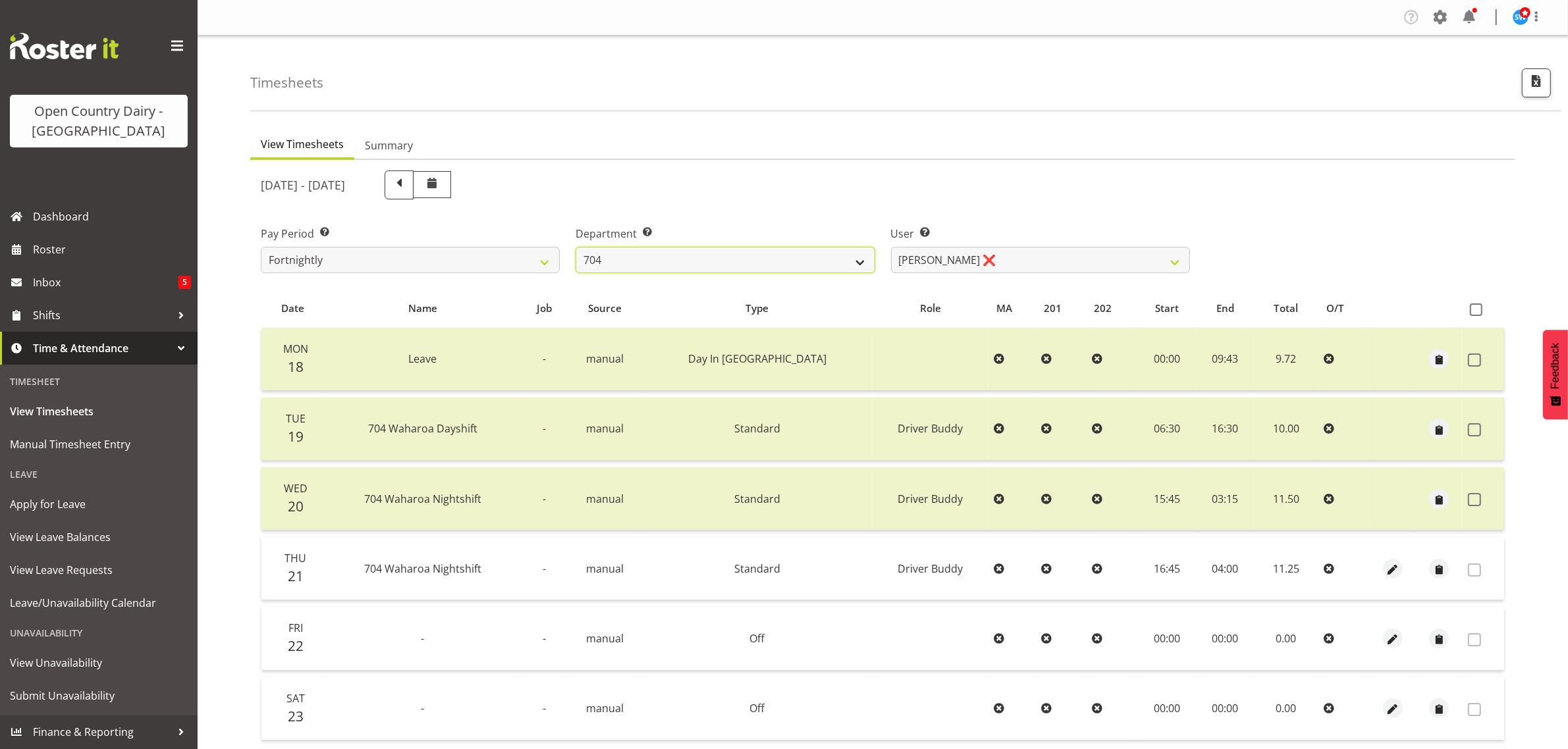
click at [774, 254] on select "701 702 703 704 705 706 707 708 709 710 711 712 713 714 715 716 717 718 719 720" at bounding box center [725, 259] width 299 height 26
select select "716"
click at [575, 247] on select "701 702 703 704 705 706 707 708 709 710 711 712 713 714 715 716 717 718 719 720" at bounding box center [725, 259] width 299 height 26
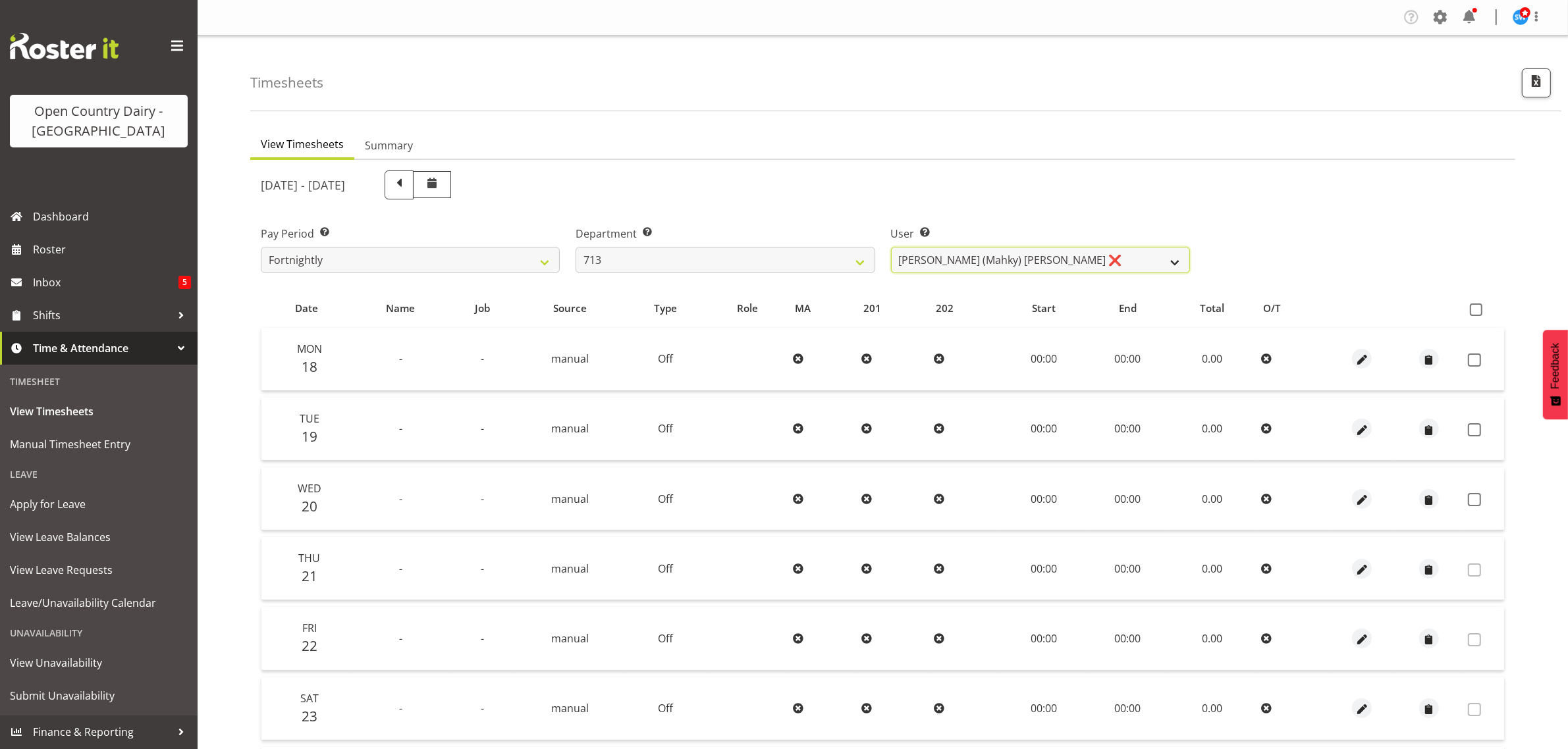
click at [952, 264] on select "Harmanpreet (Mahky) Dhillon ❌ Marcus Waretini ❌ Norman Sellen ❌" at bounding box center [1040, 259] width 299 height 26
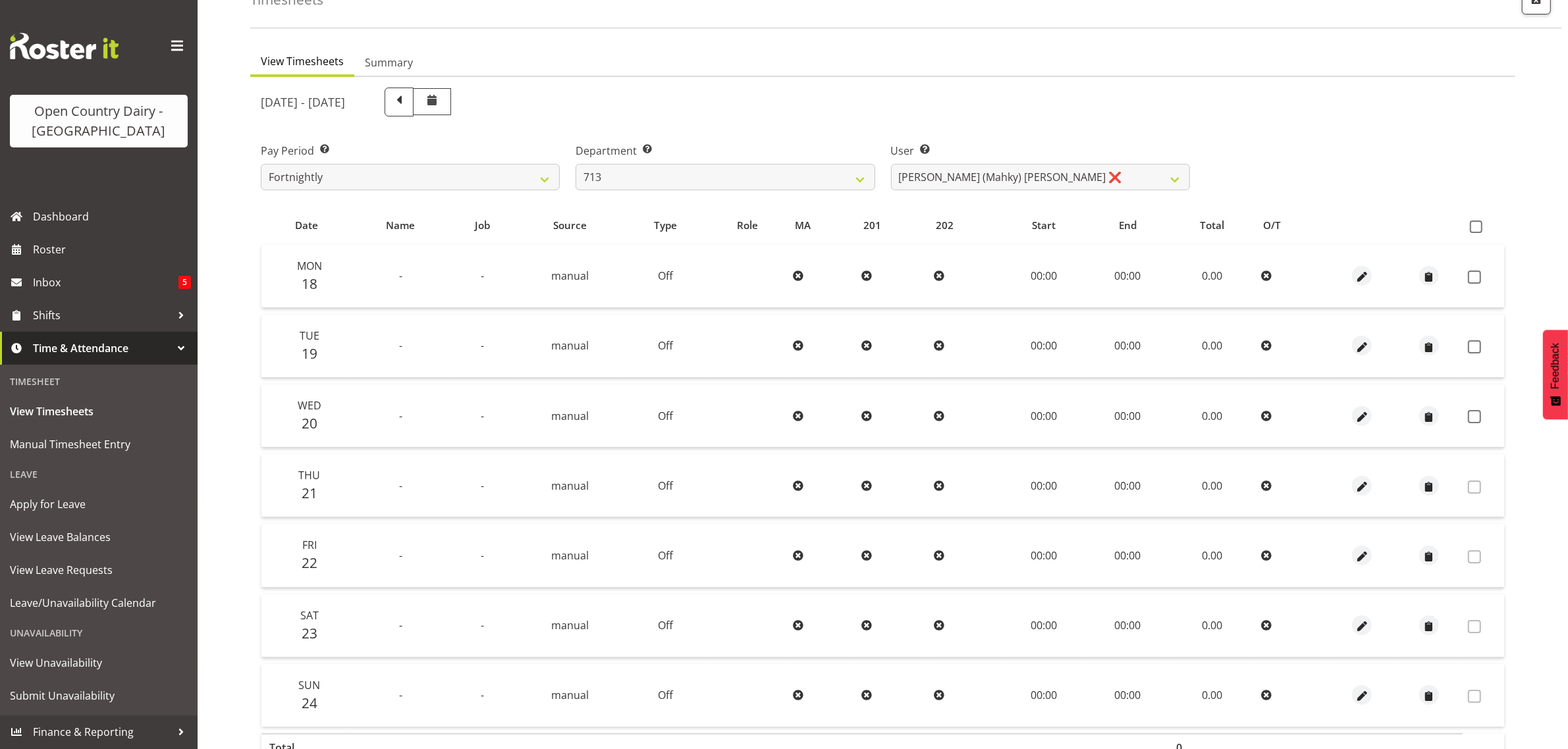
scroll to position [82, 0]
click at [982, 175] on select "Harmanpreet (Mahky) Dhillon ❌ Marcus Waretini ❌ Norman Sellen ❌" at bounding box center [1040, 177] width 299 height 26
select select "8201"
click at [891, 165] on select "Harmanpreet (Mahky) Dhillon ❌ Marcus Waretini ❌ Norman Sellen ❌" at bounding box center [1040, 177] width 299 height 26
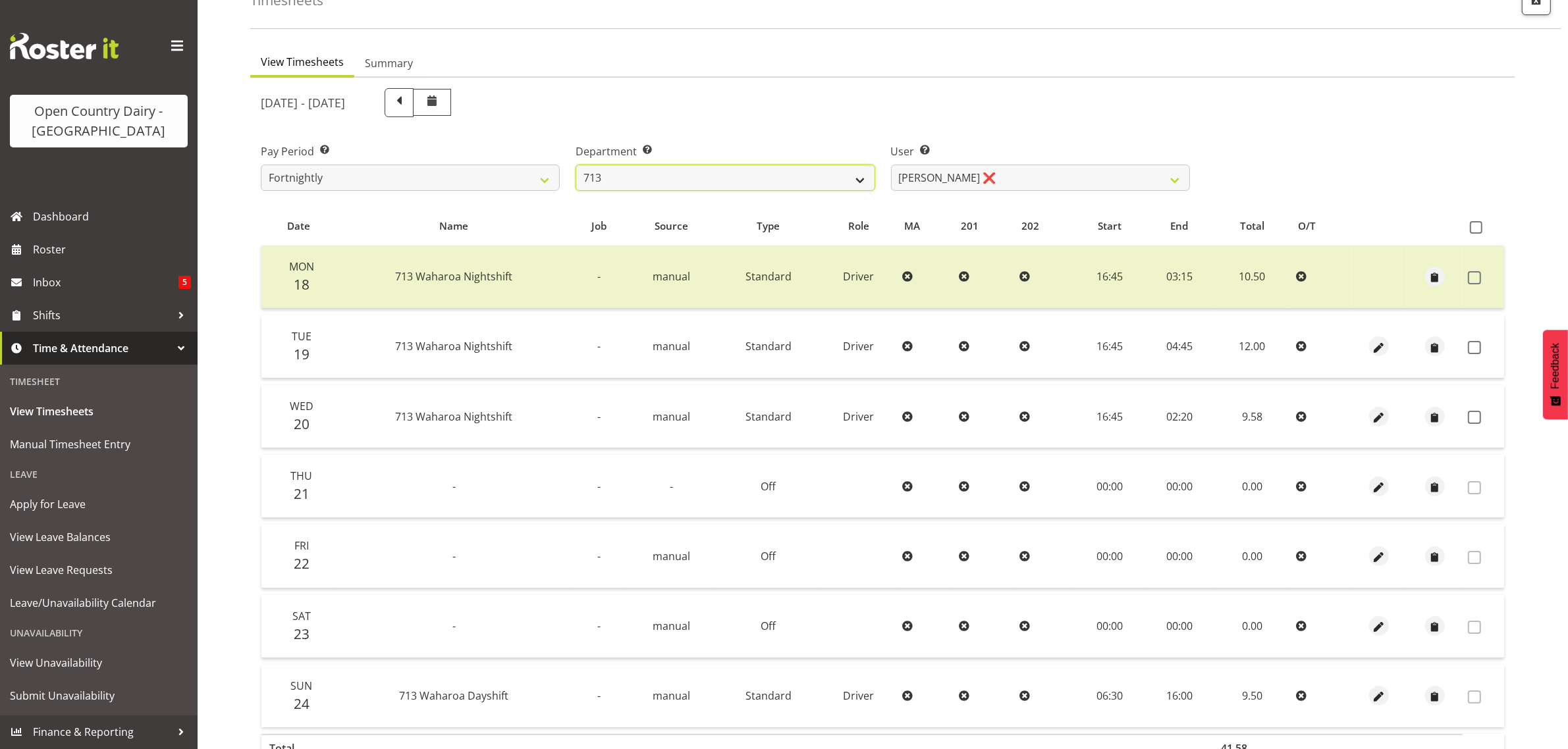
click at [801, 183] on select "701 702 703 704 705 706 707 708 709 710 711 712 713 714 715 716 717 718 719 720" at bounding box center [725, 177] width 299 height 26
select select "727"
click at [575, 165] on select "701 702 703 704 705 706 707 708 709 710 711 712 713 714 715 716 717 718 719 720" at bounding box center [725, 177] width 299 height 26
select select "8385"
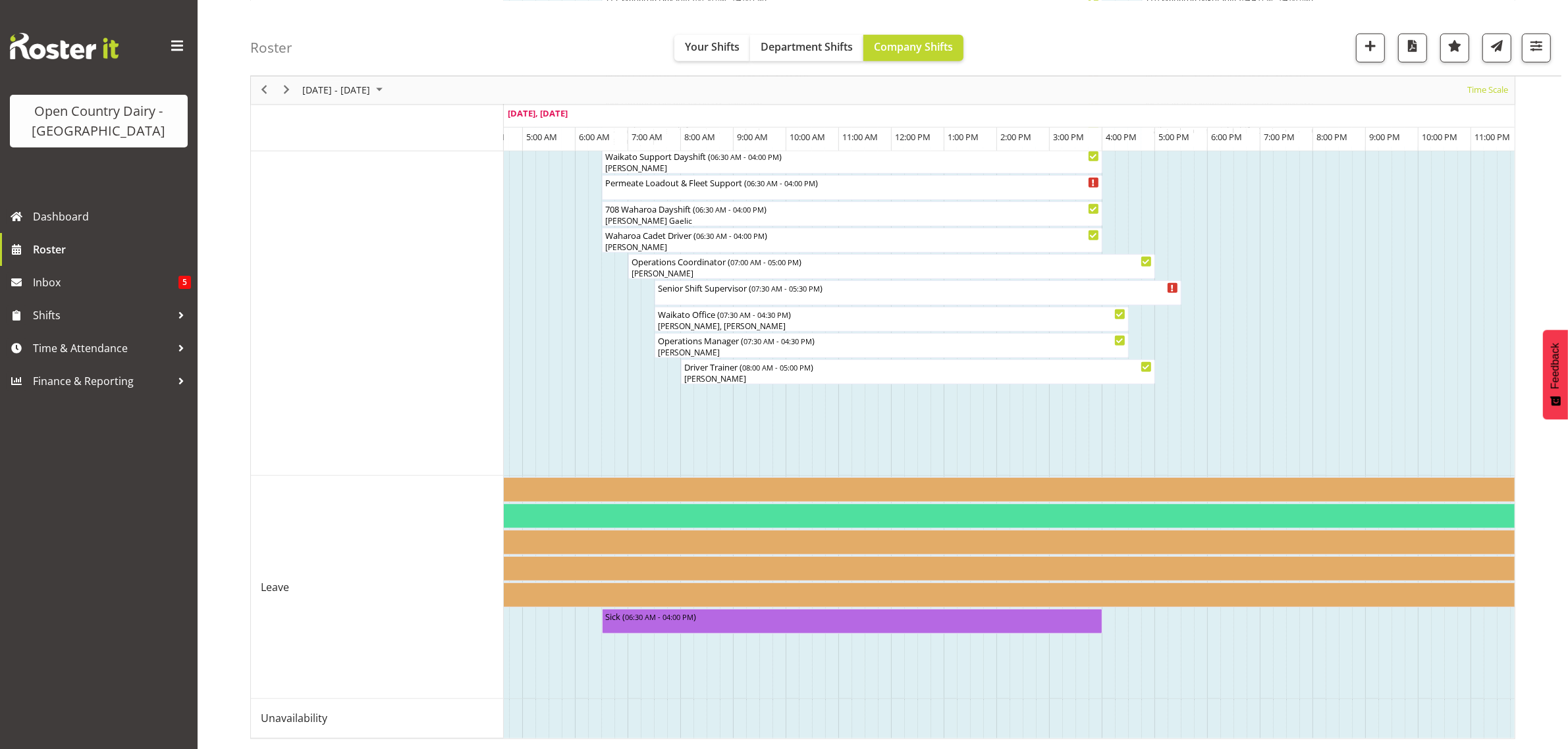
scroll to position [745, 0]
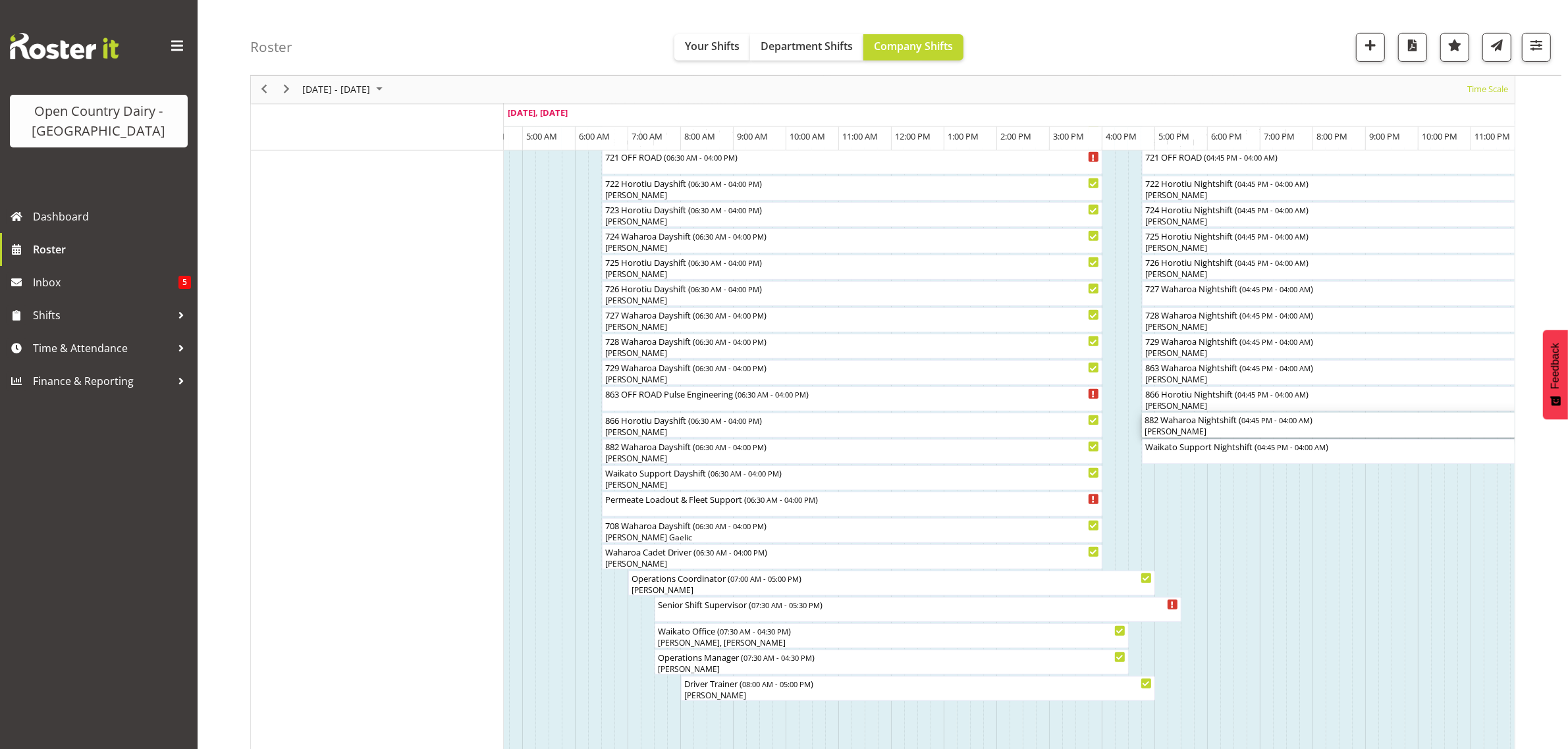
click at [1195, 425] on div "882 Waharoa Nightshift ( 04:45 PM - 04:00 AM )" at bounding box center [1438, 419] width 587 height 13
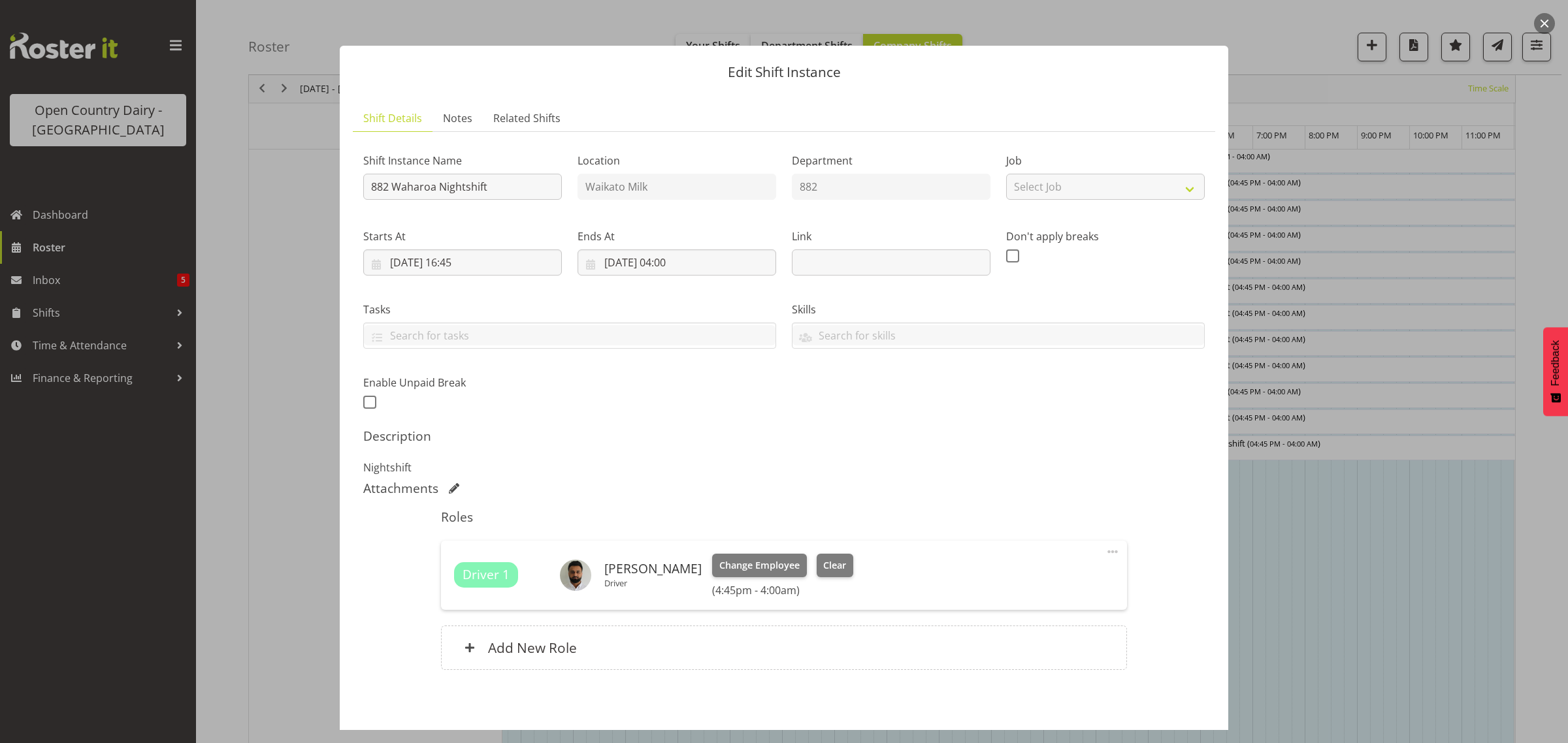
click at [1543, 21] on button "button" at bounding box center [1544, 23] width 21 height 21
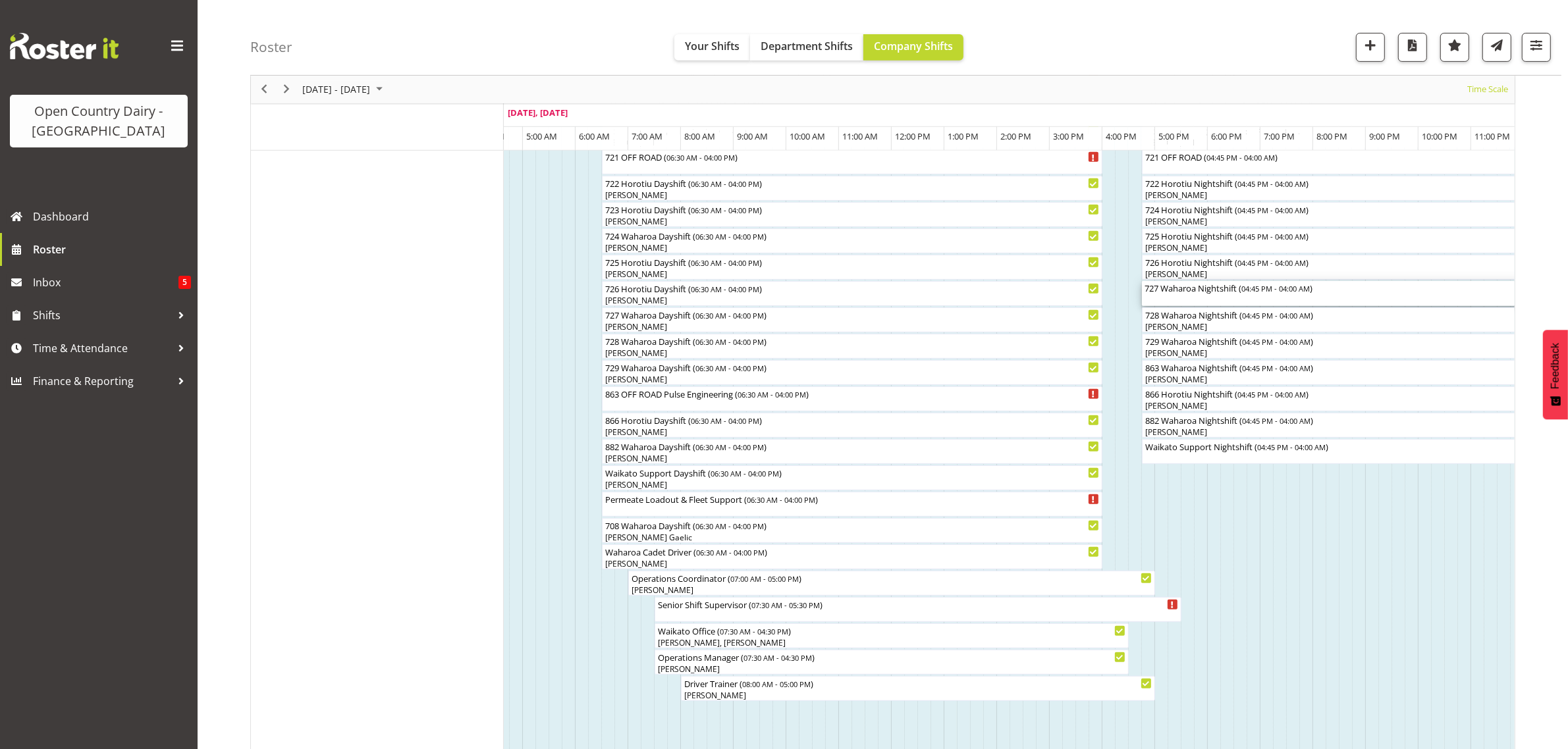
click at [1186, 301] on div "727 Waharoa Nightshift ( 04:45 PM - 04:00 AM )" at bounding box center [1438, 293] width 587 height 25
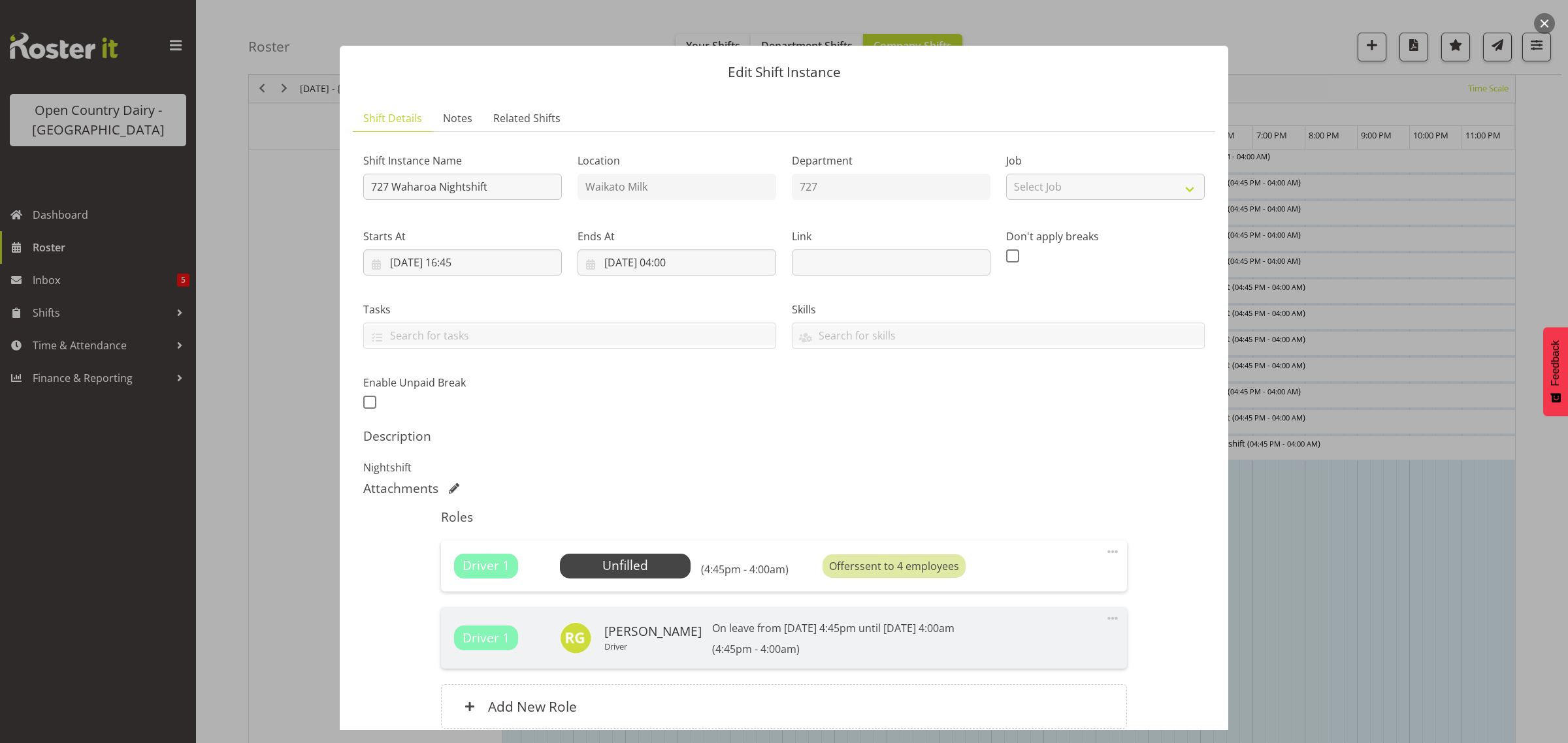
click at [1543, 33] on button "button" at bounding box center [1544, 23] width 21 height 21
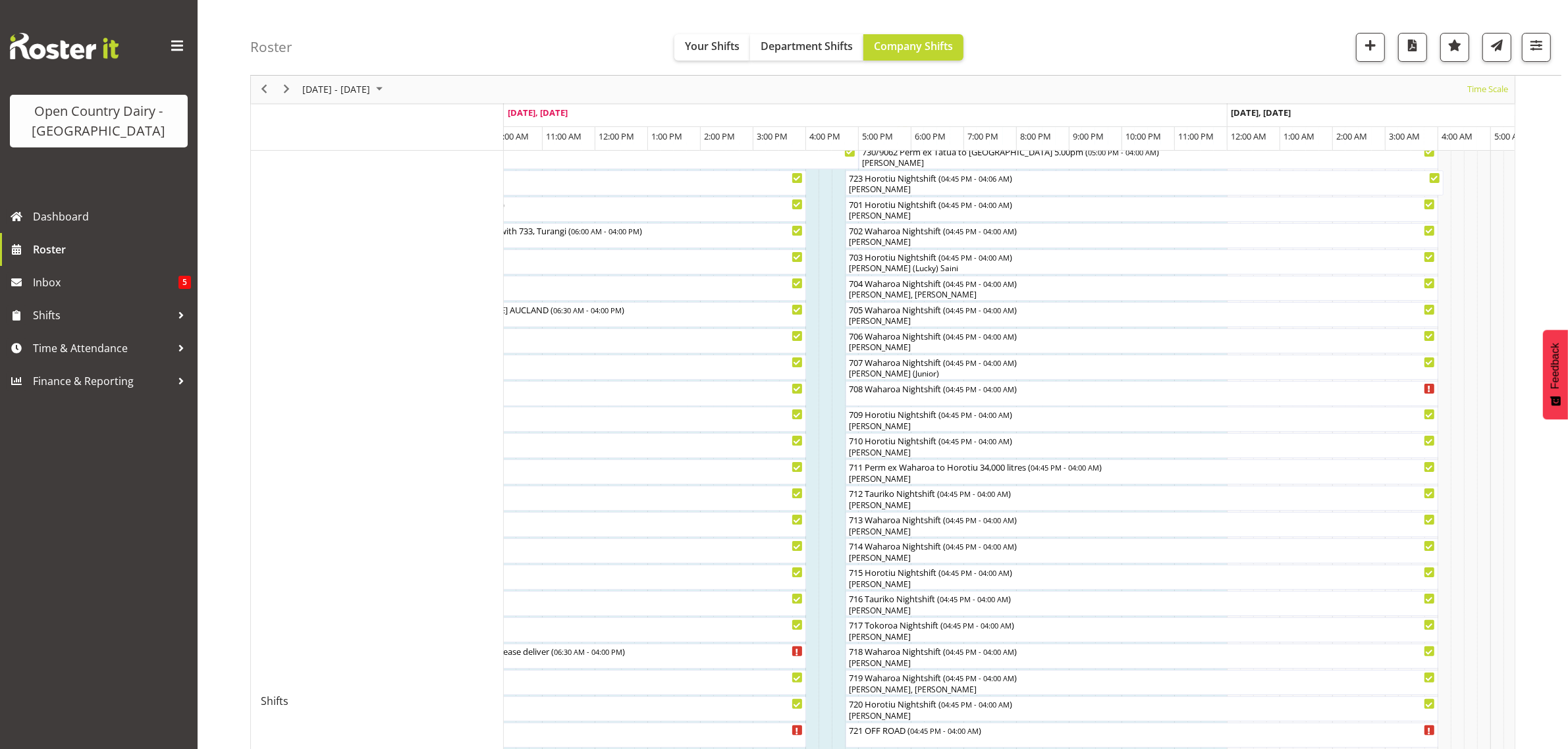
scroll to position [169, 0]
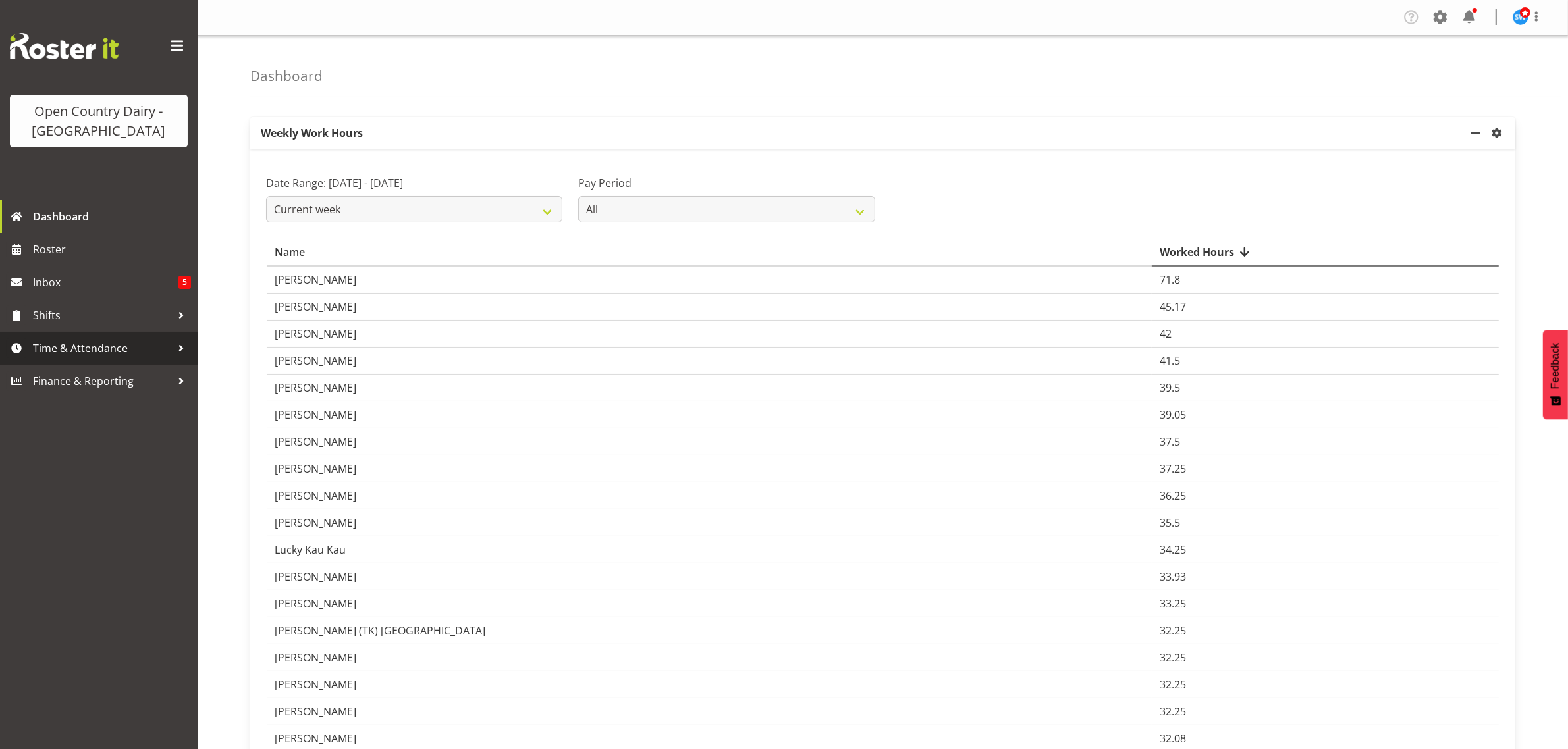
click at [61, 359] on link "Time & Attendance" at bounding box center [98, 348] width 197 height 33
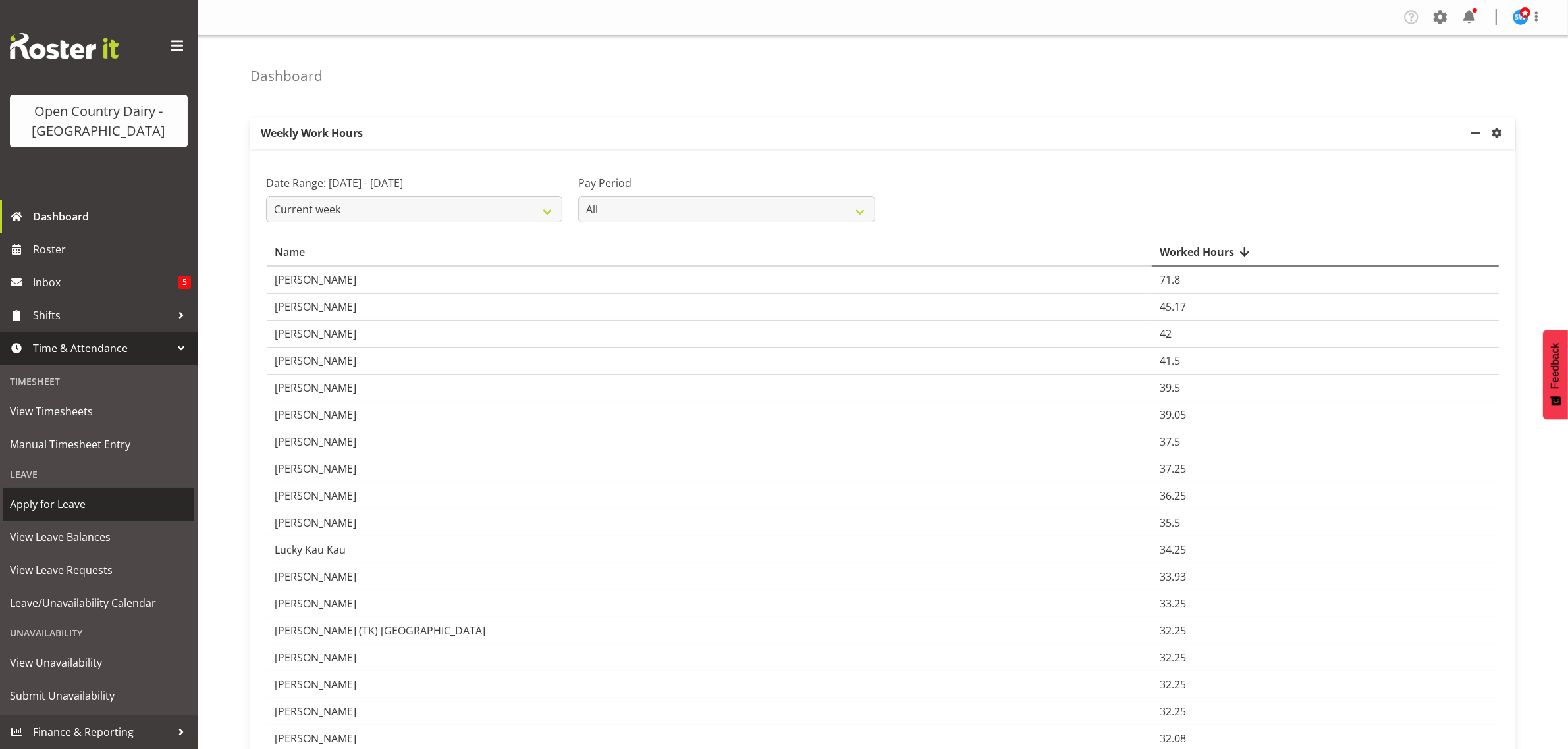
click at [51, 498] on span "Apply for Leave" at bounding box center [99, 503] width 178 height 20
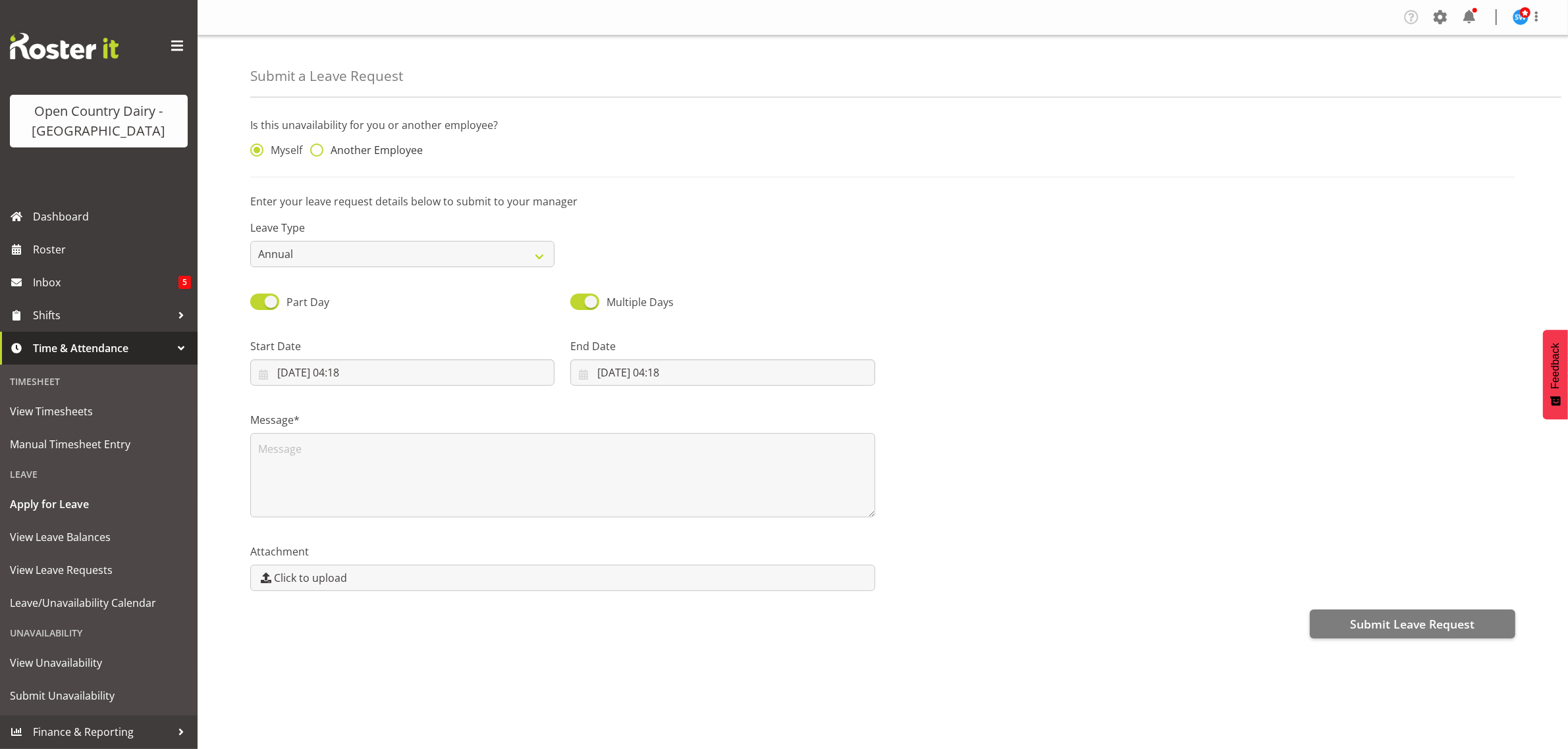
click at [312, 149] on span at bounding box center [316, 149] width 13 height 13
click at [312, 149] on input "Another Employee" at bounding box center [314, 150] width 9 height 9
radio input "true"
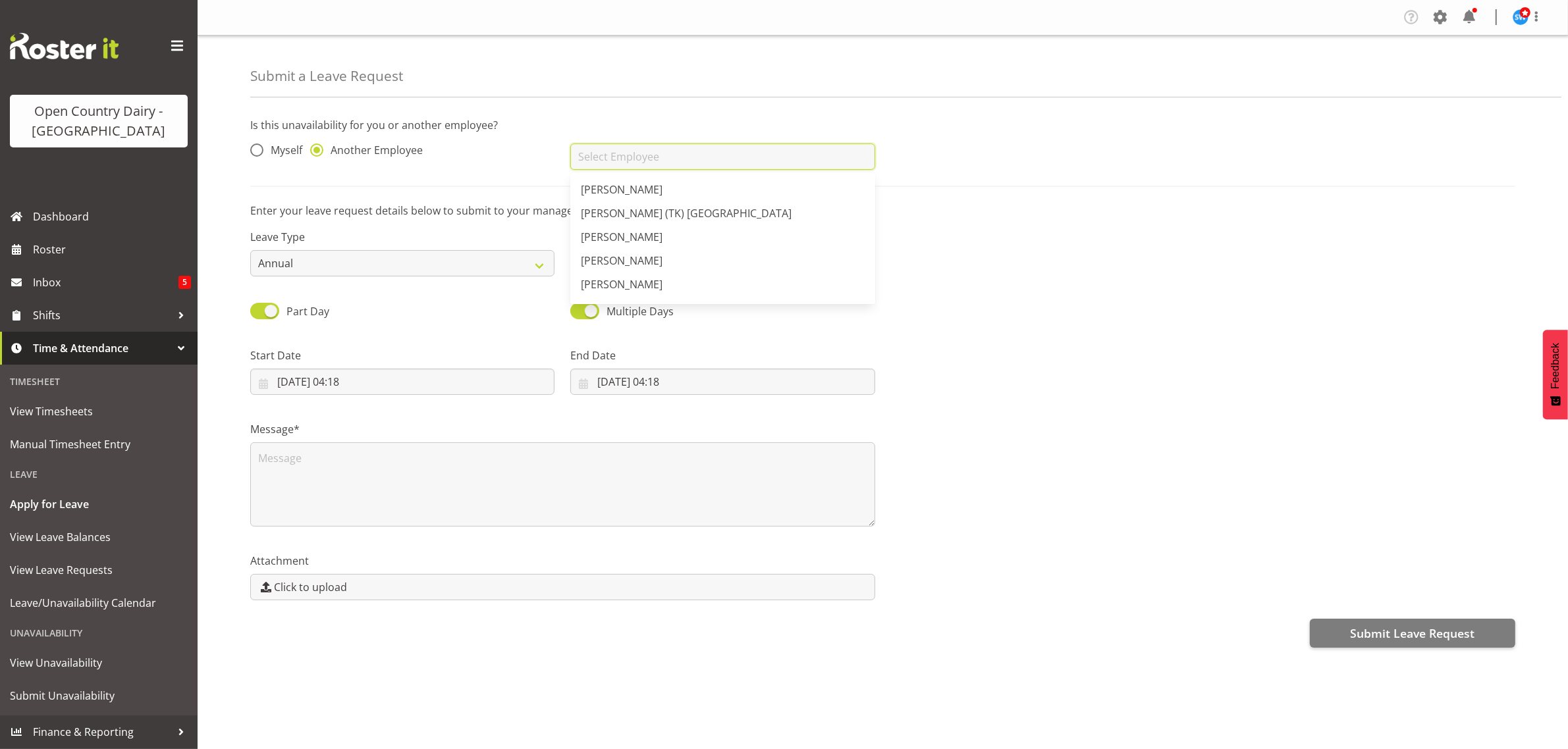
click at [583, 159] on input "text" at bounding box center [722, 156] width 304 height 26
click at [607, 181] on link "[PERSON_NAME]" at bounding box center [722, 189] width 304 height 24
type input "[PERSON_NAME]"
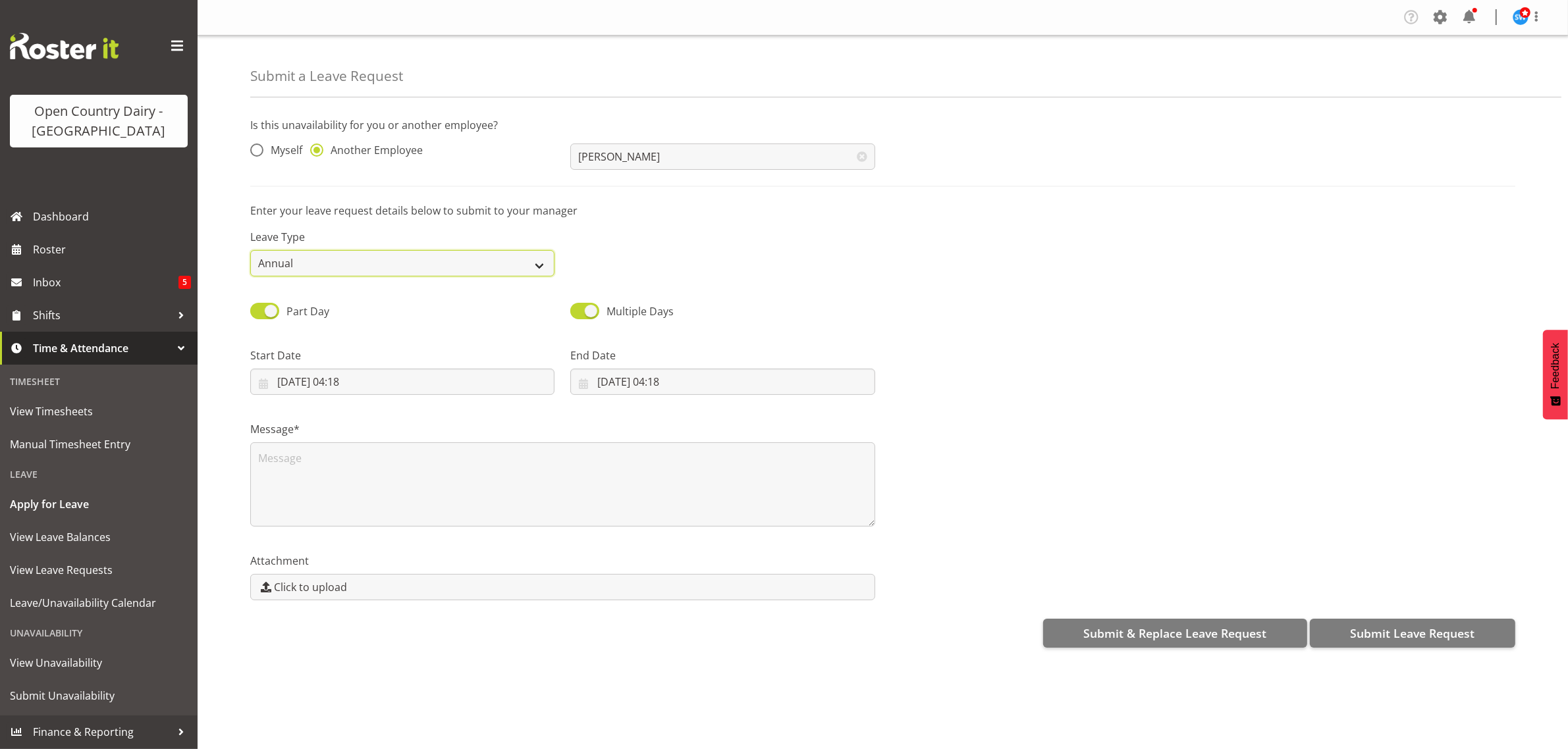
click at [312, 269] on select "Annual Sick Leave Without Pay Bereavement Domestic Violence Parental Jury Servi…" at bounding box center [402, 263] width 304 height 26
select select "Sick"
click at [250, 250] on select "Annual Sick Leave Without Pay Bereavement Domestic Violence Parental Jury Servi…" at bounding box center [402, 263] width 304 height 26
click at [322, 382] on input "21/08/2025, 04:18" at bounding box center [402, 381] width 304 height 26
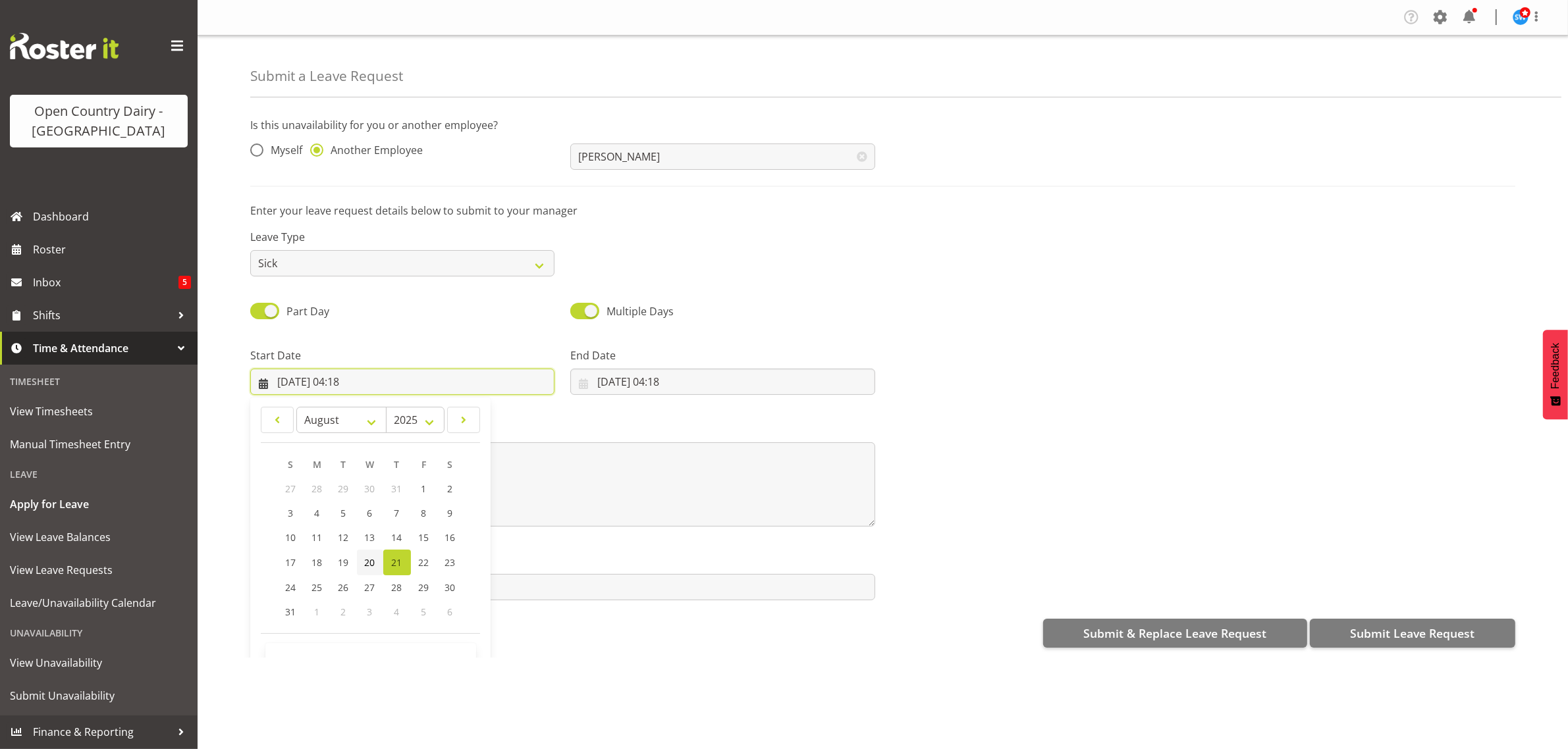
scroll to position [38, 0]
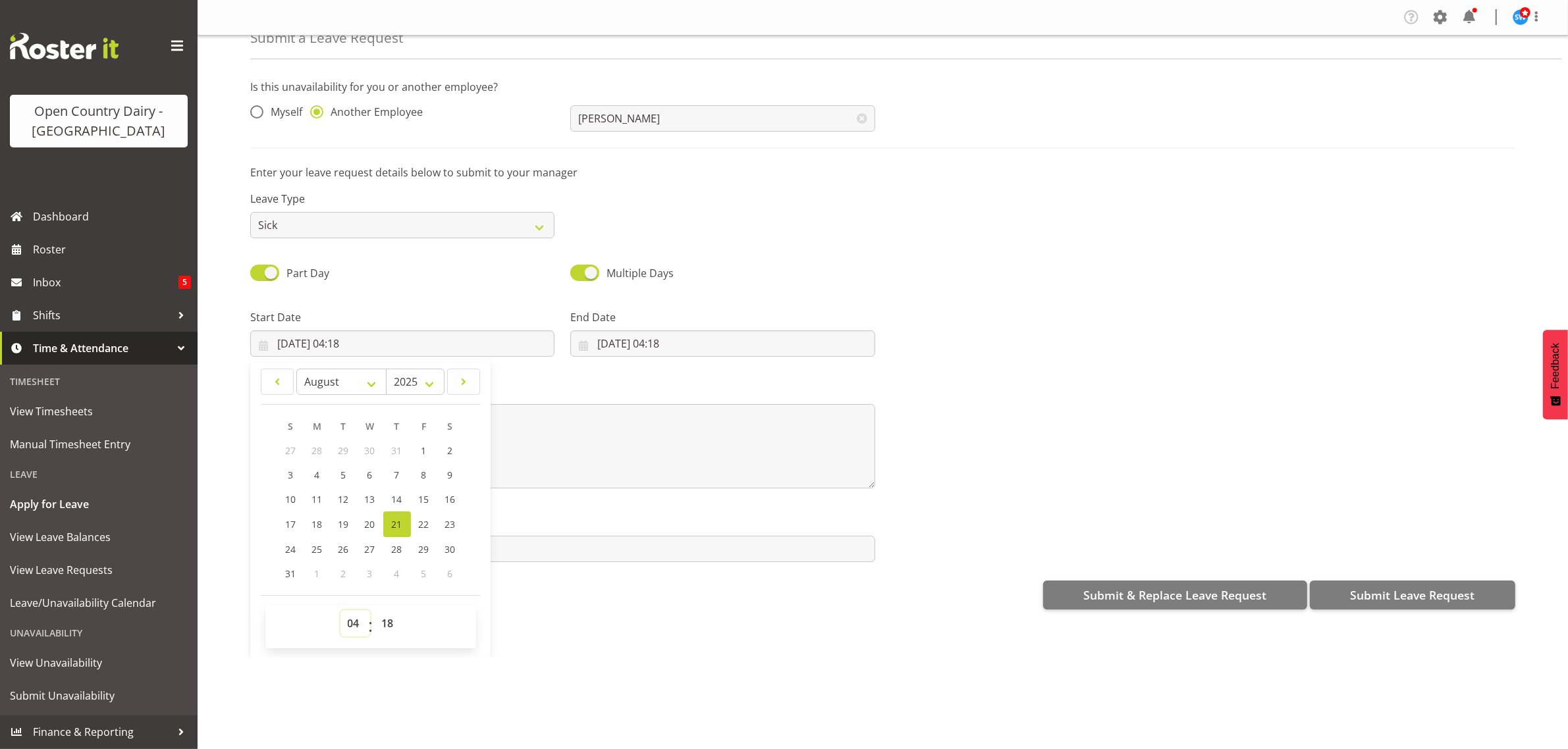
click at [353, 615] on select "00 01 02 03 04 05 06 07 08 09 10 11 12 13 14 15 16 17 18 19 20 21 22 23" at bounding box center [355, 623] width 30 height 26
select select "6"
click at [341, 611] on select "00 01 02 03 04 05 06 07 08 09 10 11 12 13 14 15 16 17 18 19 20 21 22 23" at bounding box center [355, 623] width 30 height 26
type input "21/08/2025, 06:18"
click at [384, 619] on select "00 01 02 03 04 05 06 07 08 09 10 11 12 13 14 15 16 17 18 19 20 21 22 23 24 25 2…" at bounding box center [389, 623] width 30 height 26
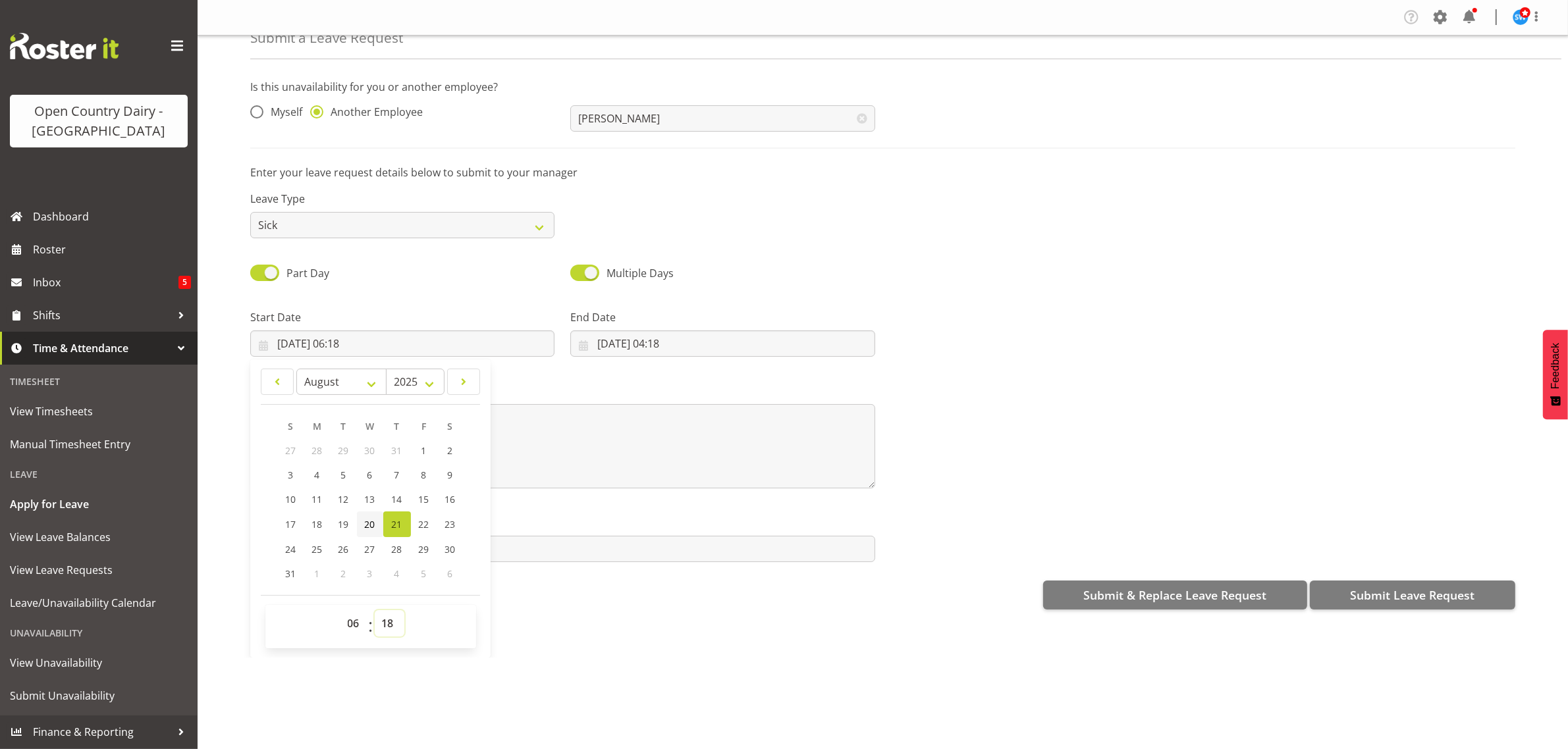
select select "30"
click at [375, 611] on select "00 01 02 03 04 05 06 07 08 09 10 11 12 13 14 15 16 17 18 19 20 21 22 23 24 25 2…" at bounding box center [389, 623] width 30 height 26
type input "[DATE] 06:30"
click at [606, 342] on input "21/08/2025, 04:18" at bounding box center [722, 343] width 304 height 26
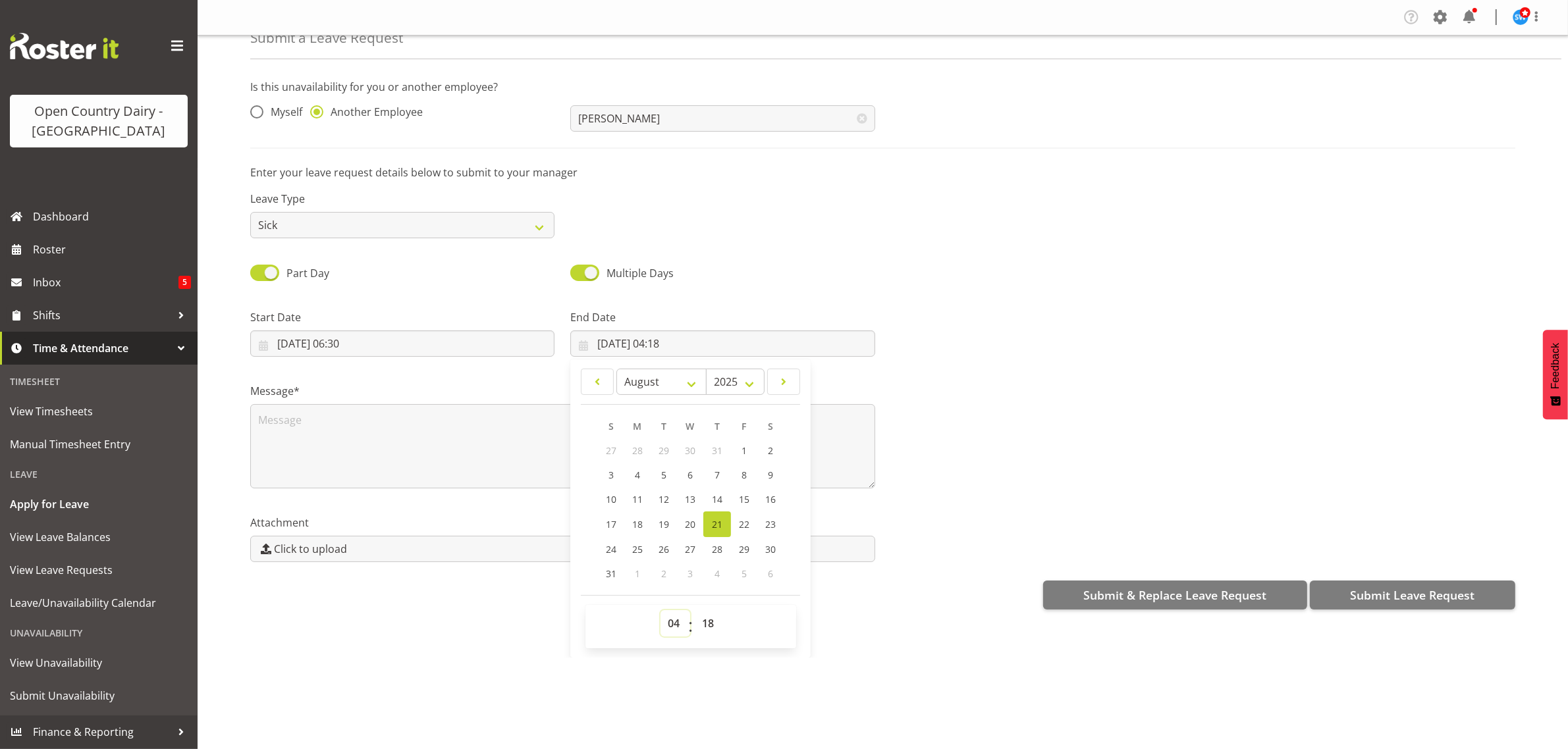
click at [669, 619] on select "00 01 02 03 04 05 06 07 08 09 10 11 12 13 14 15 16 17 18 19 20 21 22 23" at bounding box center [675, 623] width 30 height 26
select select "16"
click at [661, 611] on select "00 01 02 03 04 05 06 07 08 09 10 11 12 13 14 15 16 17 18 19 20 21 22 23" at bounding box center [675, 623] width 30 height 26
type input "21/08/2025, 16:18"
click at [700, 618] on select "00 01 02 03 04 05 06 07 08 09 10 11 12 13 14 15 16 17 18 19 20 21 22 23 24 25 2…" at bounding box center [709, 623] width 30 height 26
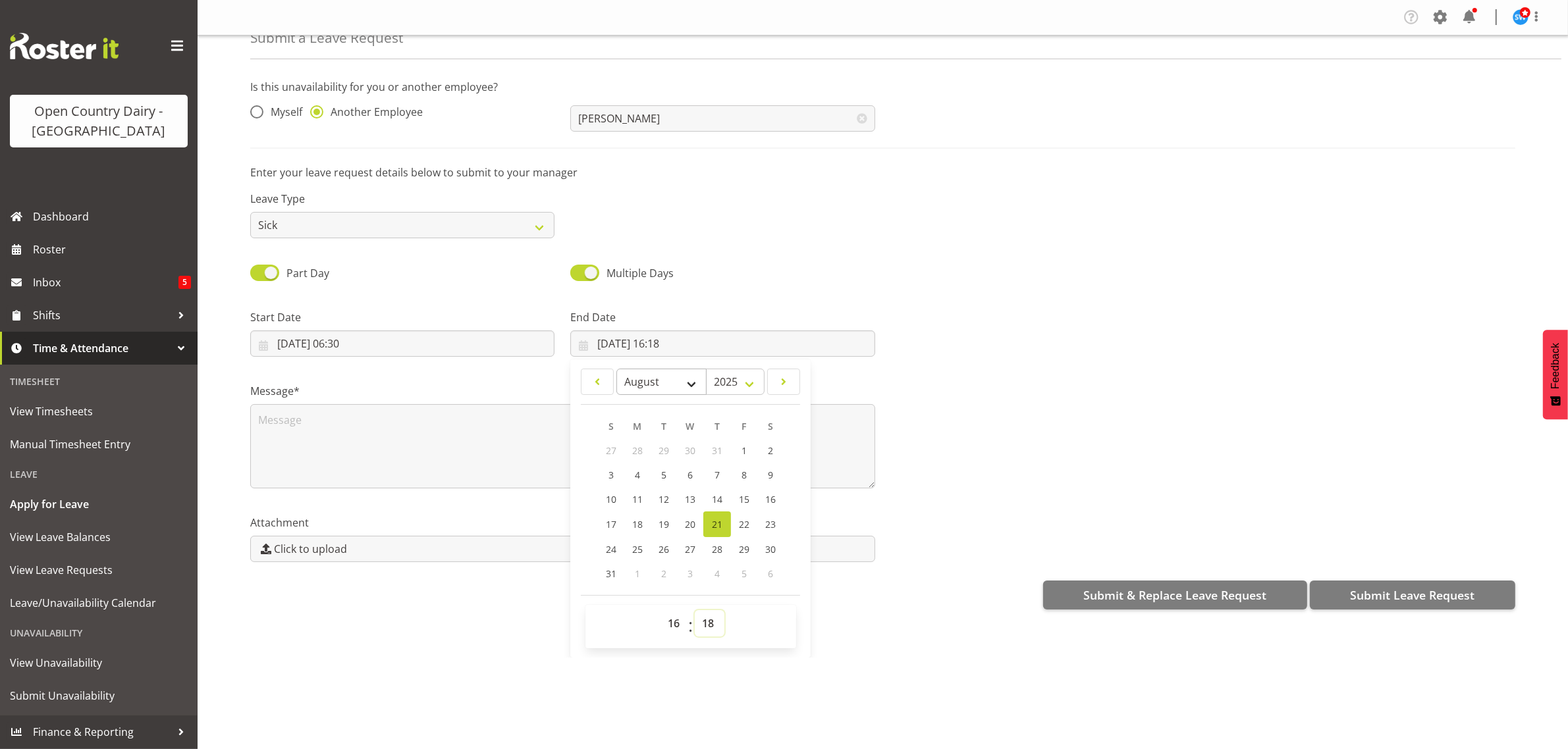
select select "0"
click at [695, 611] on select "00 01 02 03 04 05 06 07 08 09 10 11 12 13 14 15 16 17 18 19 20 21 22 23 24 25 2…" at bounding box center [709, 623] width 30 height 26
type input "[DATE] 16:00"
click at [399, 427] on textarea at bounding box center [562, 446] width 625 height 84
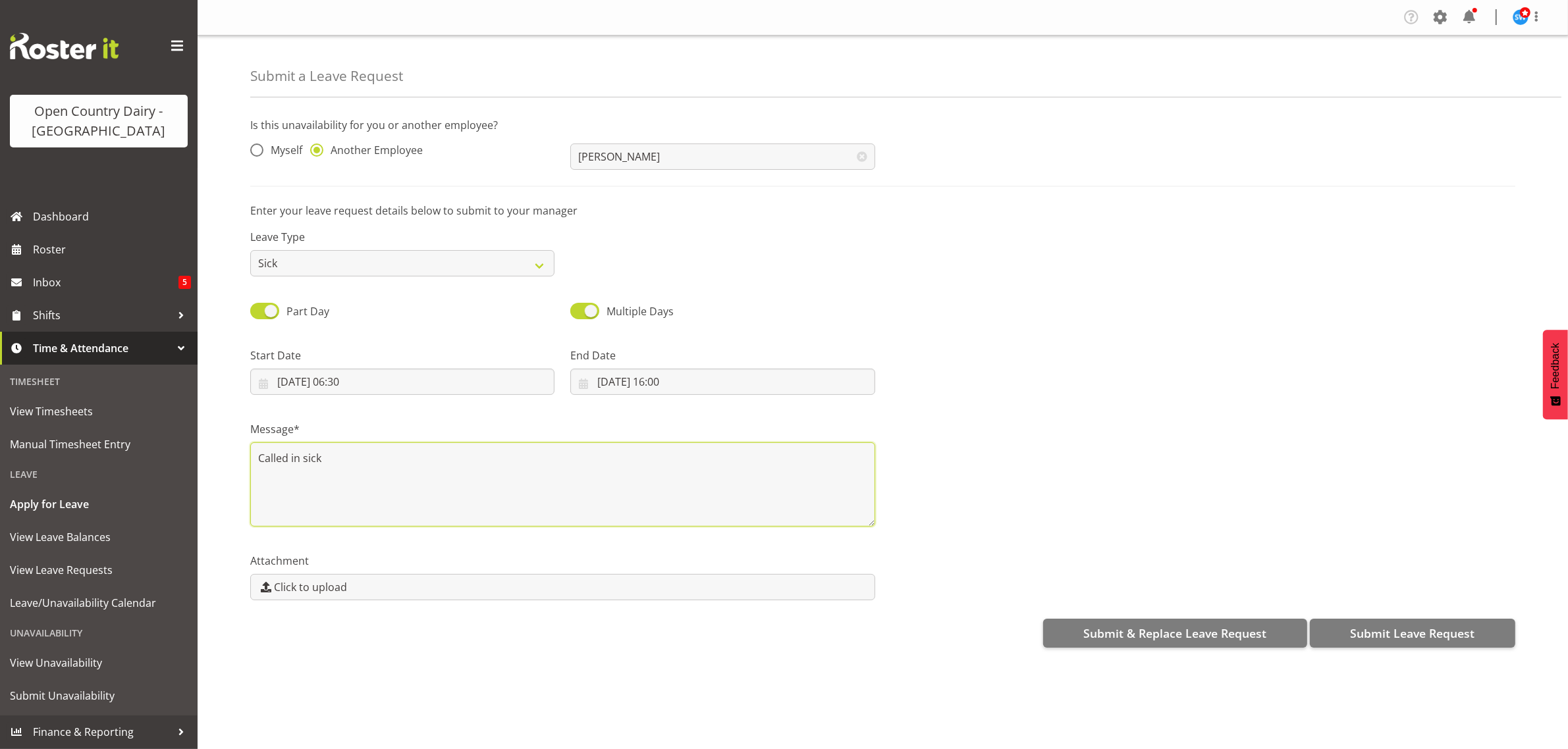
type textarea "Called in sick"
click at [1351, 617] on div "Submit & Replace Leave Request Submit Leave Request" at bounding box center [883, 631] width 1265 height 32
click at [1351, 630] on span "Submit Leave Request" at bounding box center [1413, 633] width 125 height 17
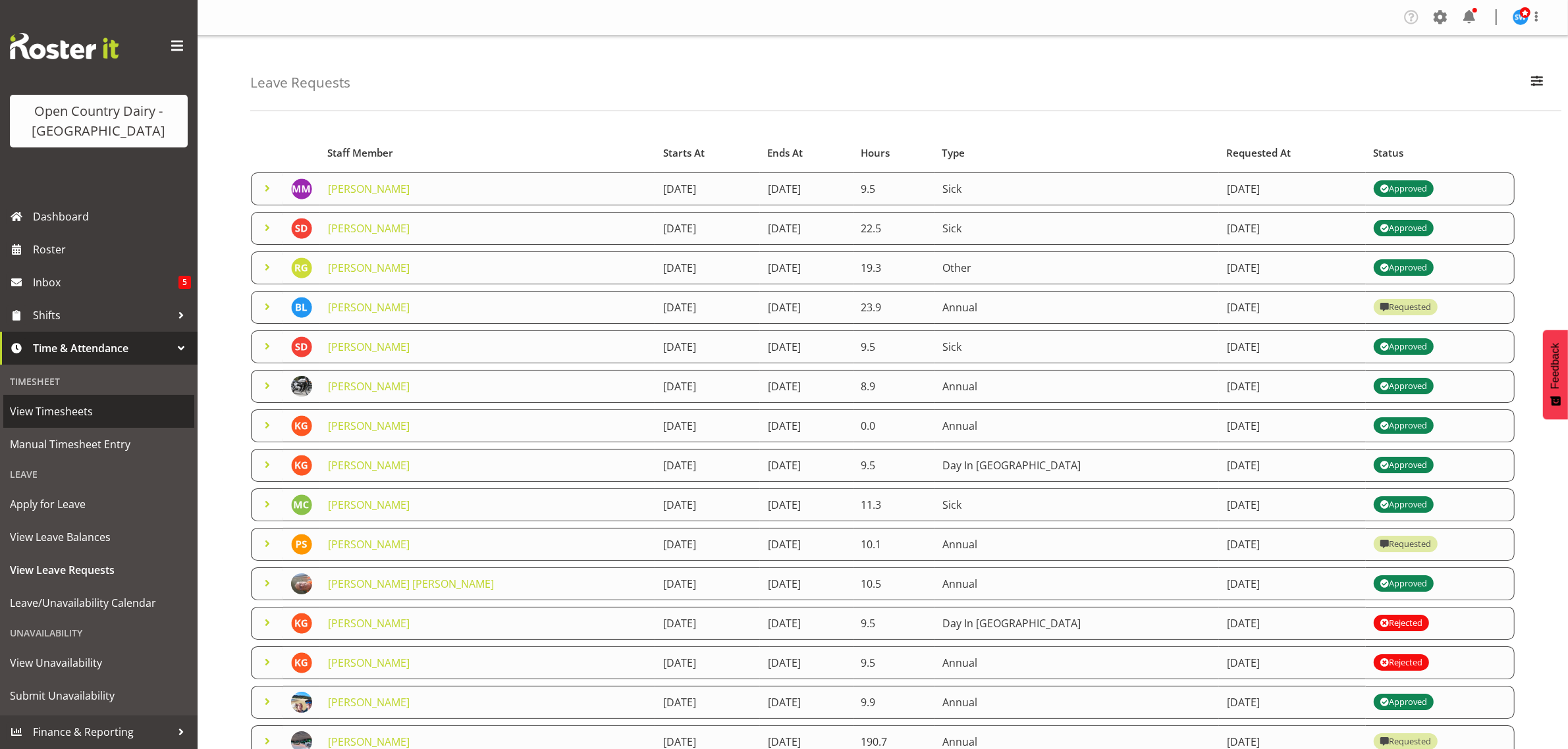
click at [67, 413] on span "View Timesheets" at bounding box center [99, 411] width 178 height 20
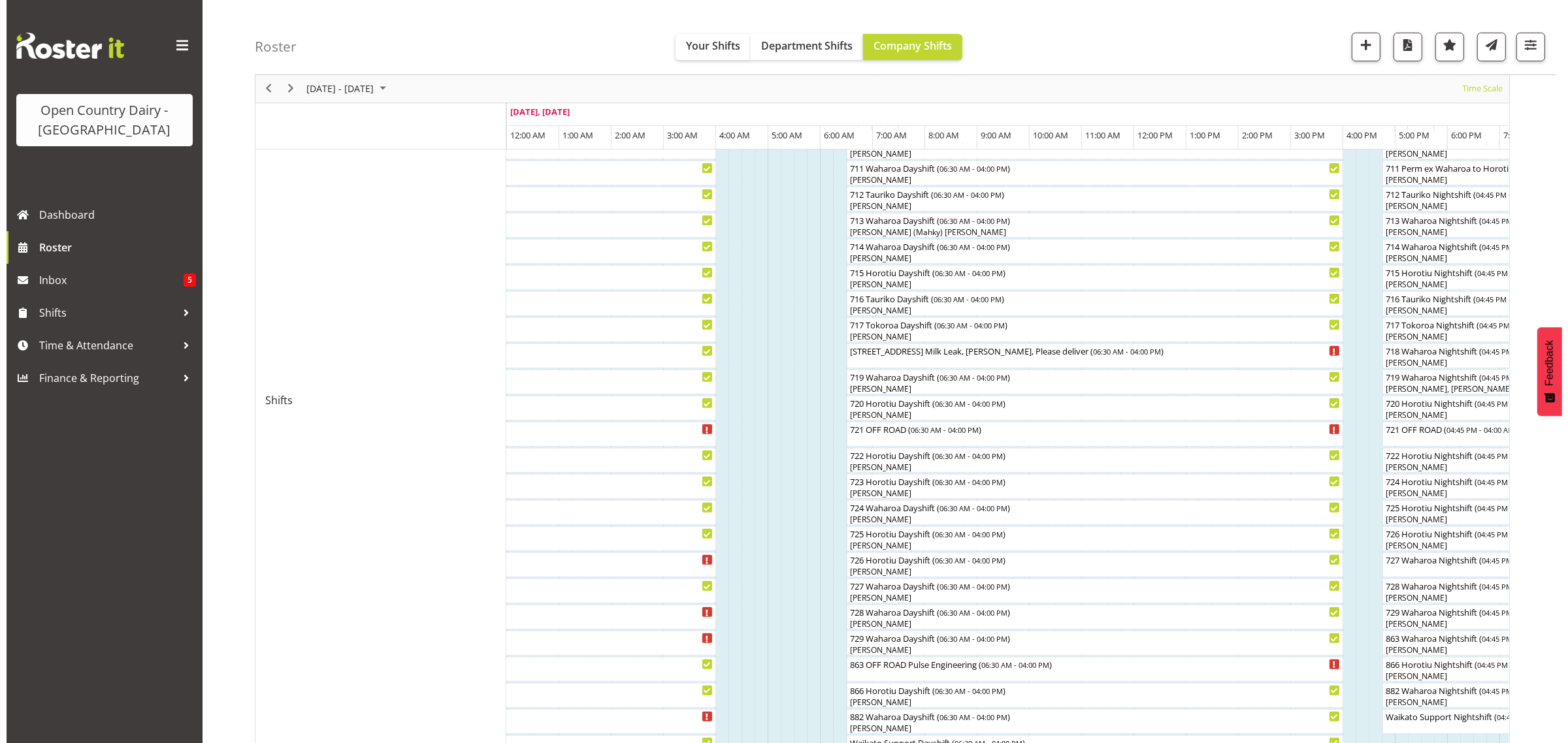
scroll to position [490, 0]
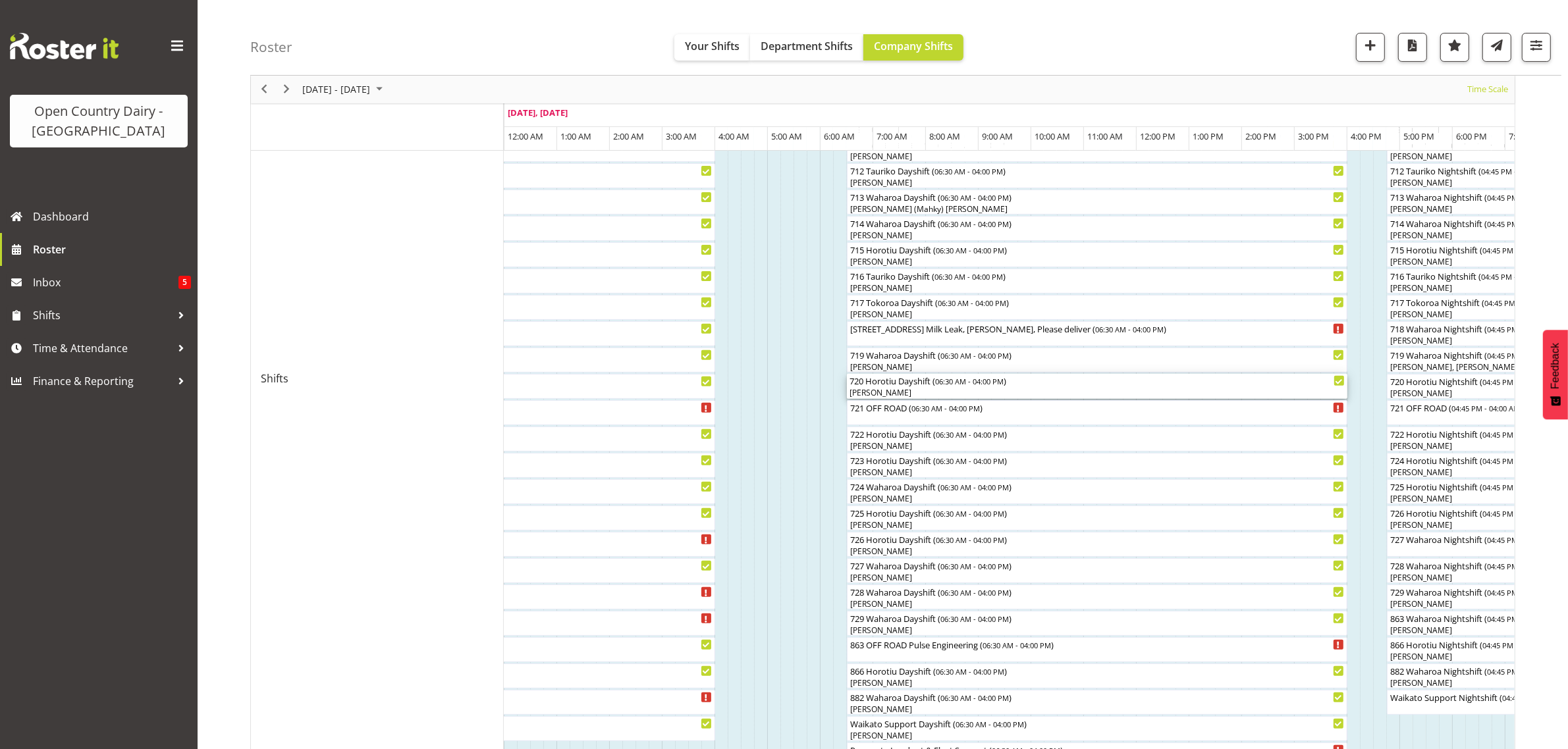
click at [868, 392] on div "[PERSON_NAME]" at bounding box center [1097, 393] width 495 height 12
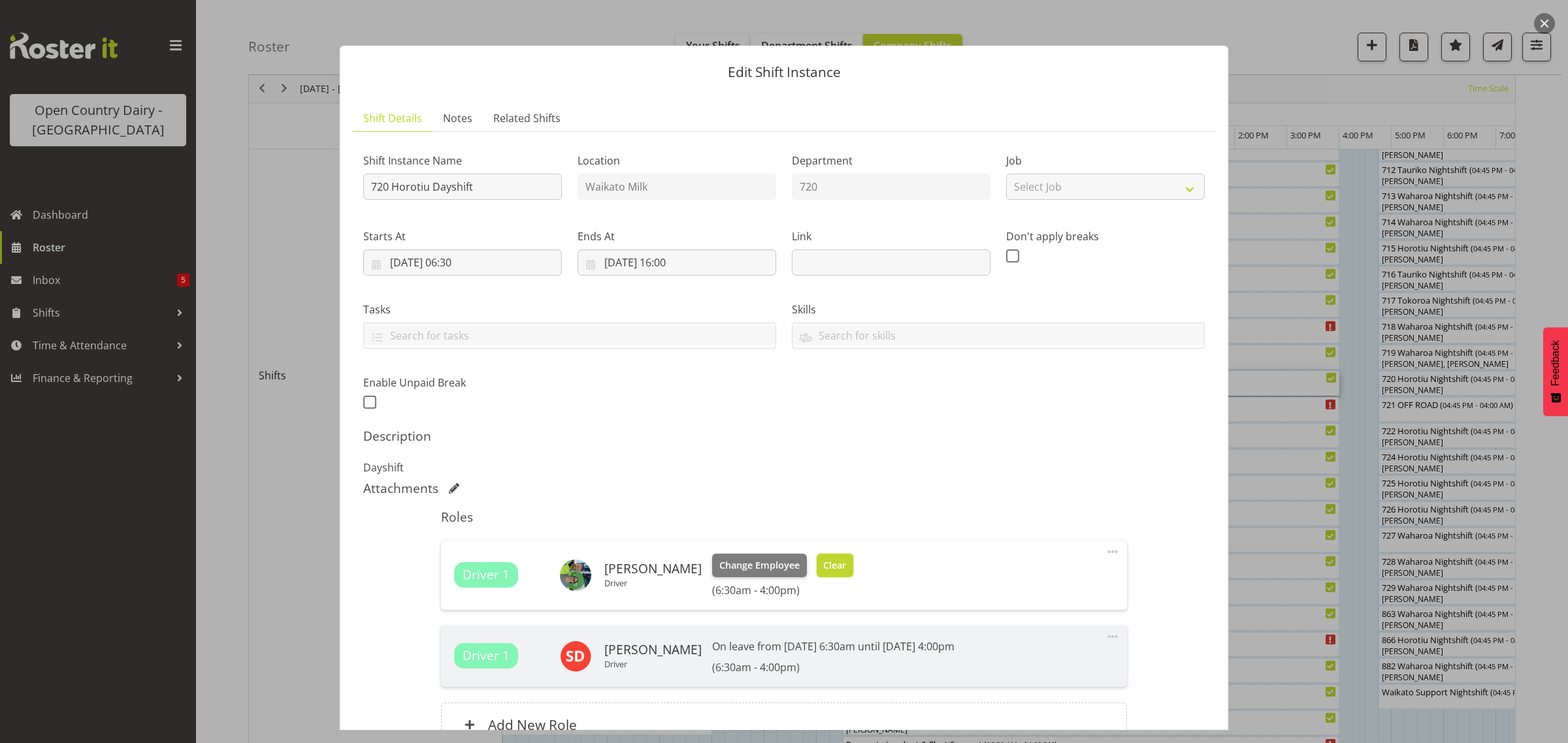
click at [823, 560] on span "Clear" at bounding box center [834, 565] width 23 height 14
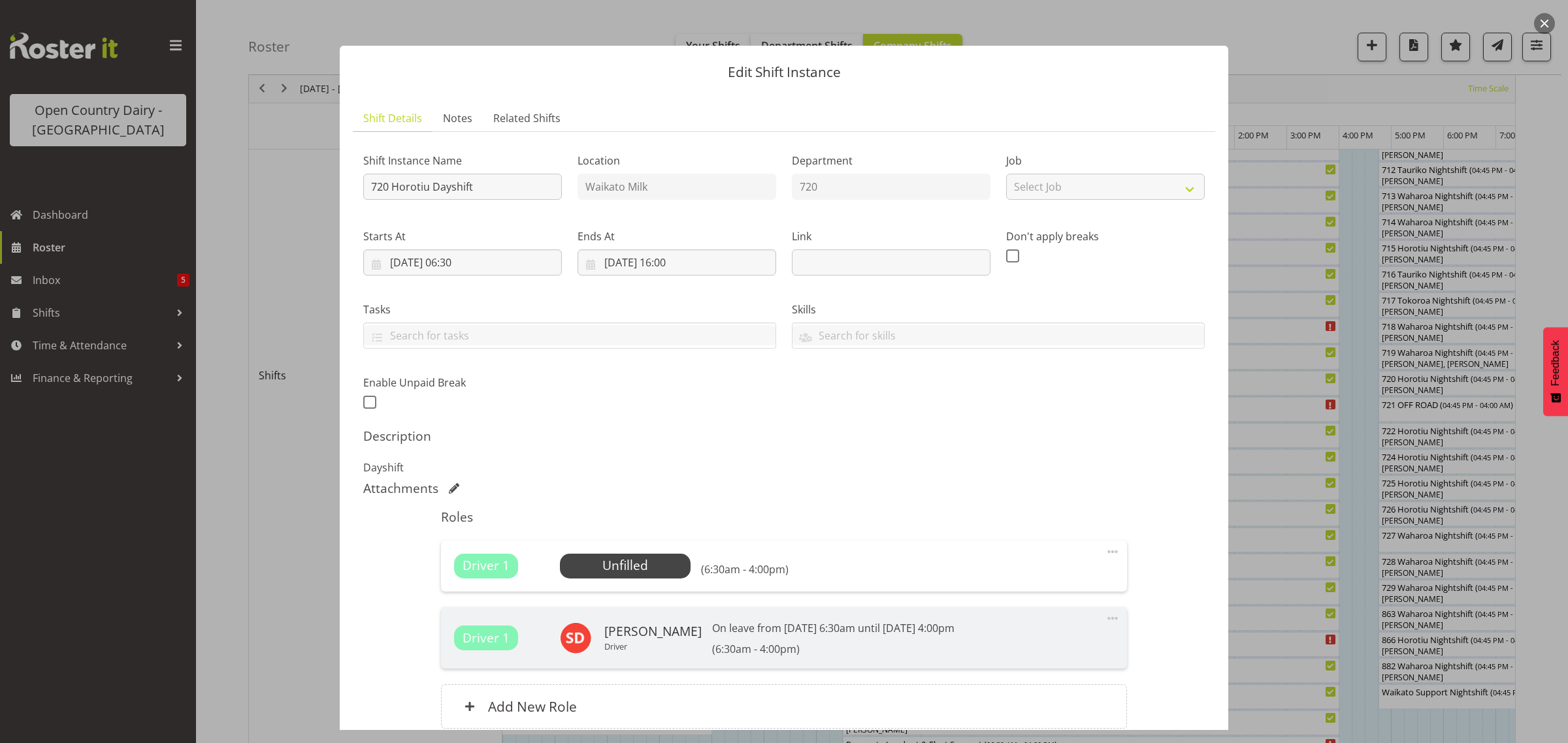
scroll to position [115, 0]
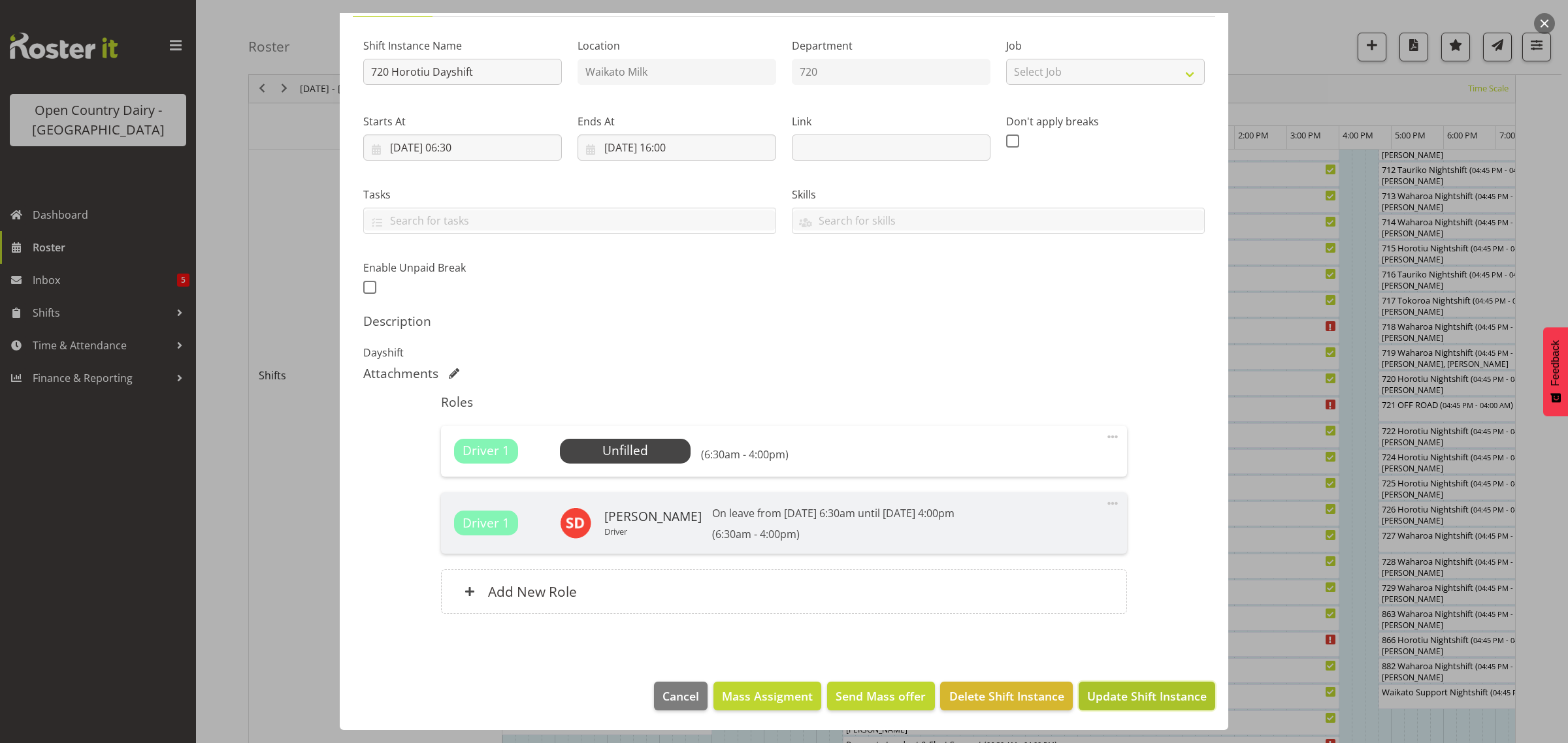
click at [1121, 702] on span "Update Shift Instance" at bounding box center [1146, 696] width 119 height 17
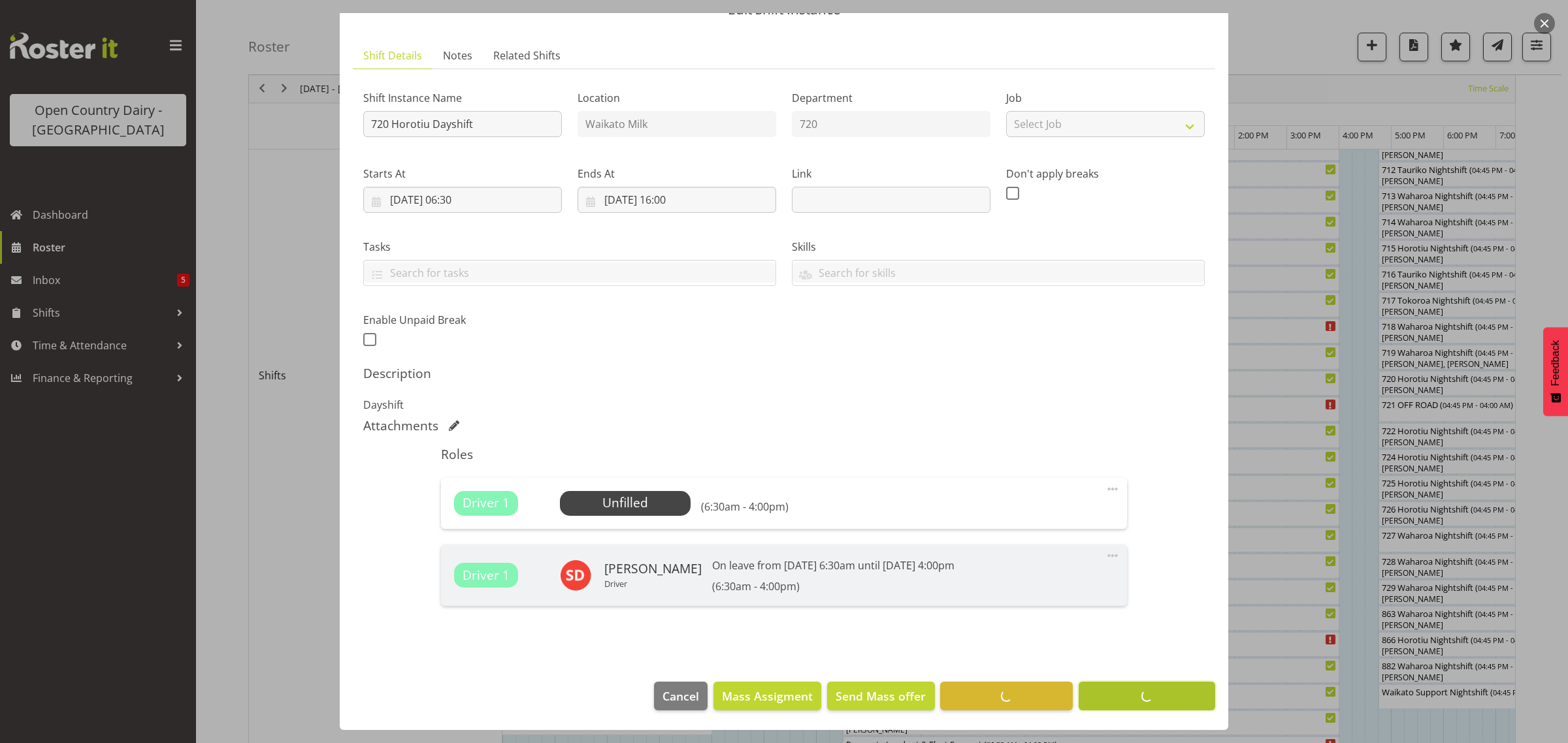
scroll to position [63, 0]
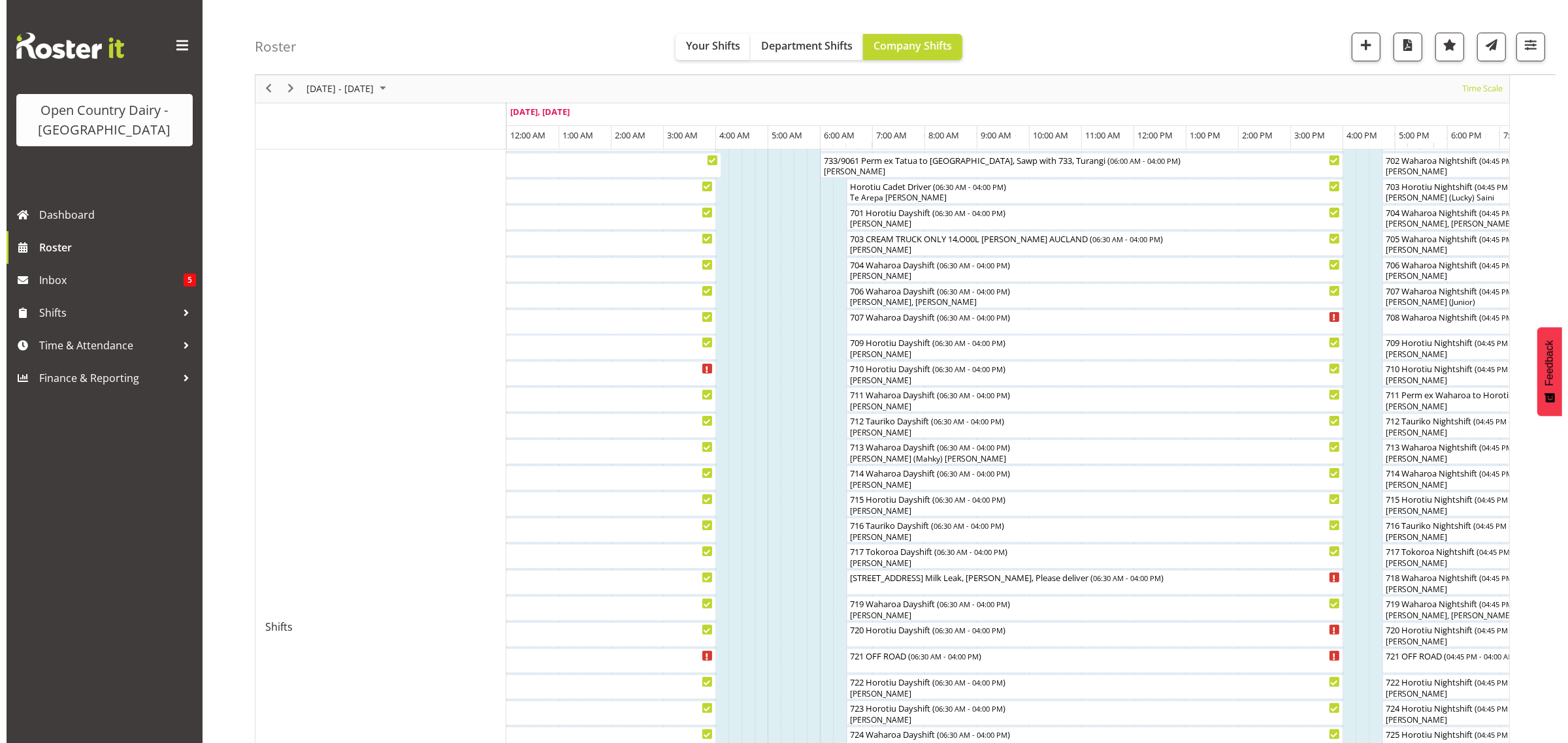
scroll to position [245, 0]
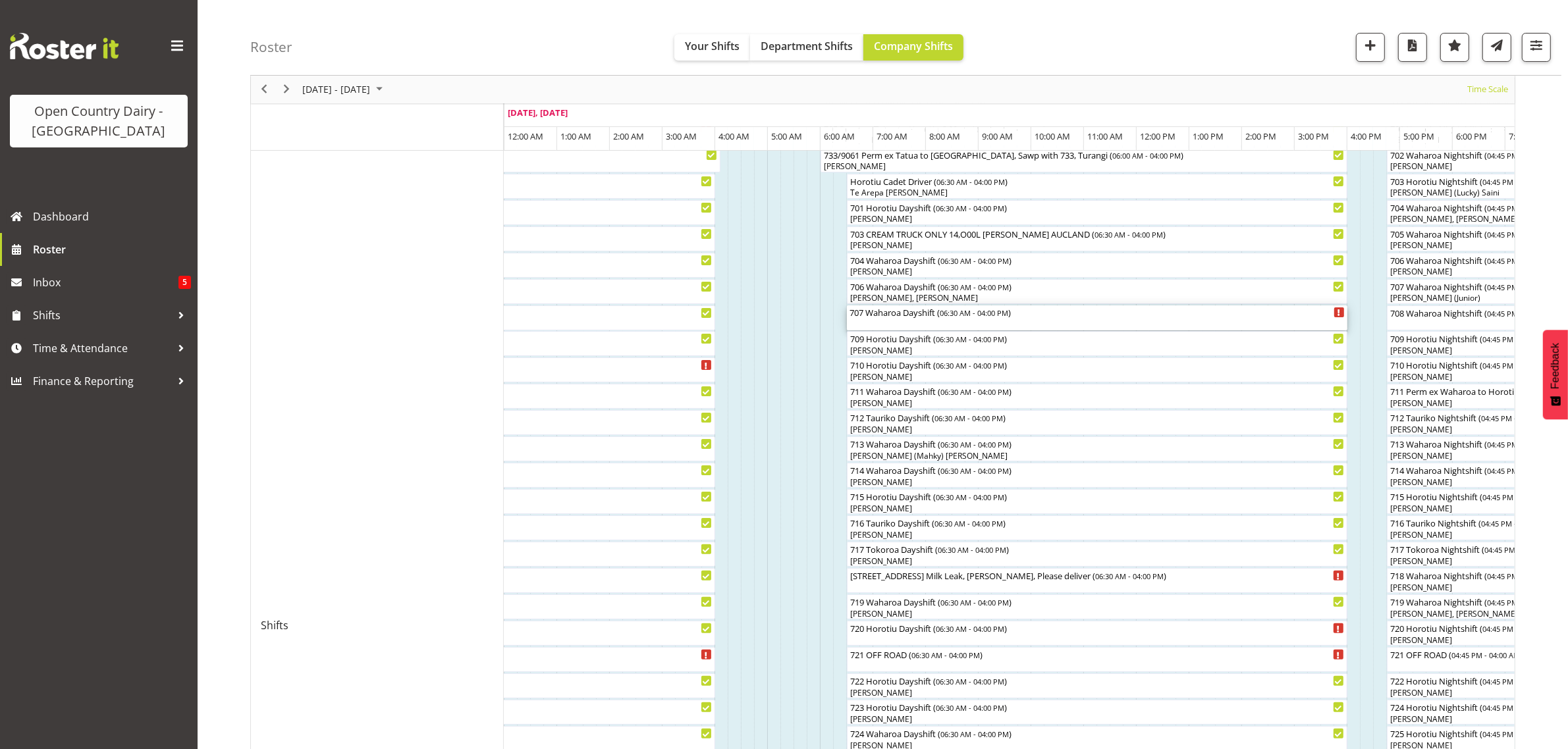
click at [876, 316] on div "707 Waharoa Dayshift ( 06:30 AM - 04:00 PM )" at bounding box center [1097, 311] width 495 height 13
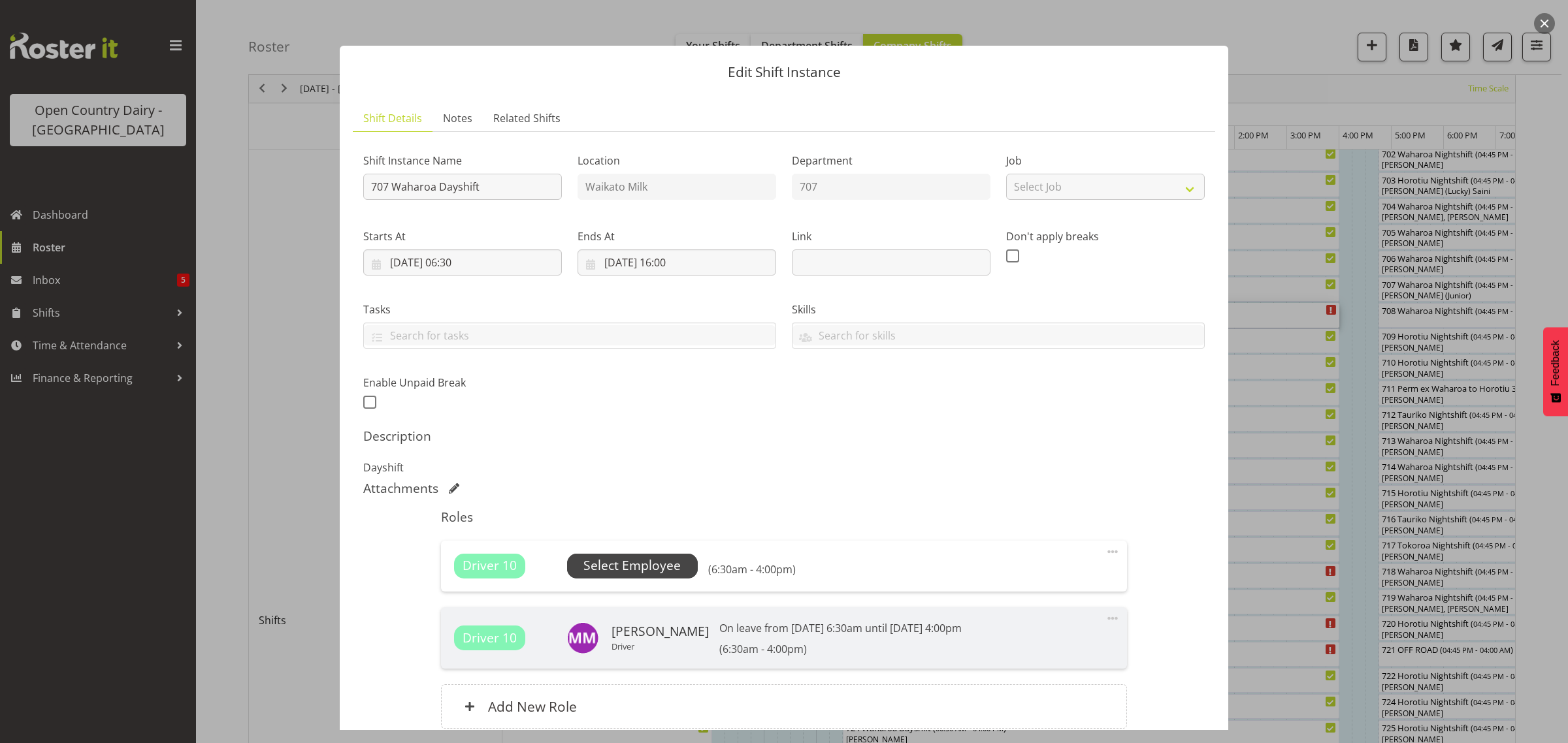
click at [616, 559] on span "Select Employee" at bounding box center [632, 565] width 97 height 19
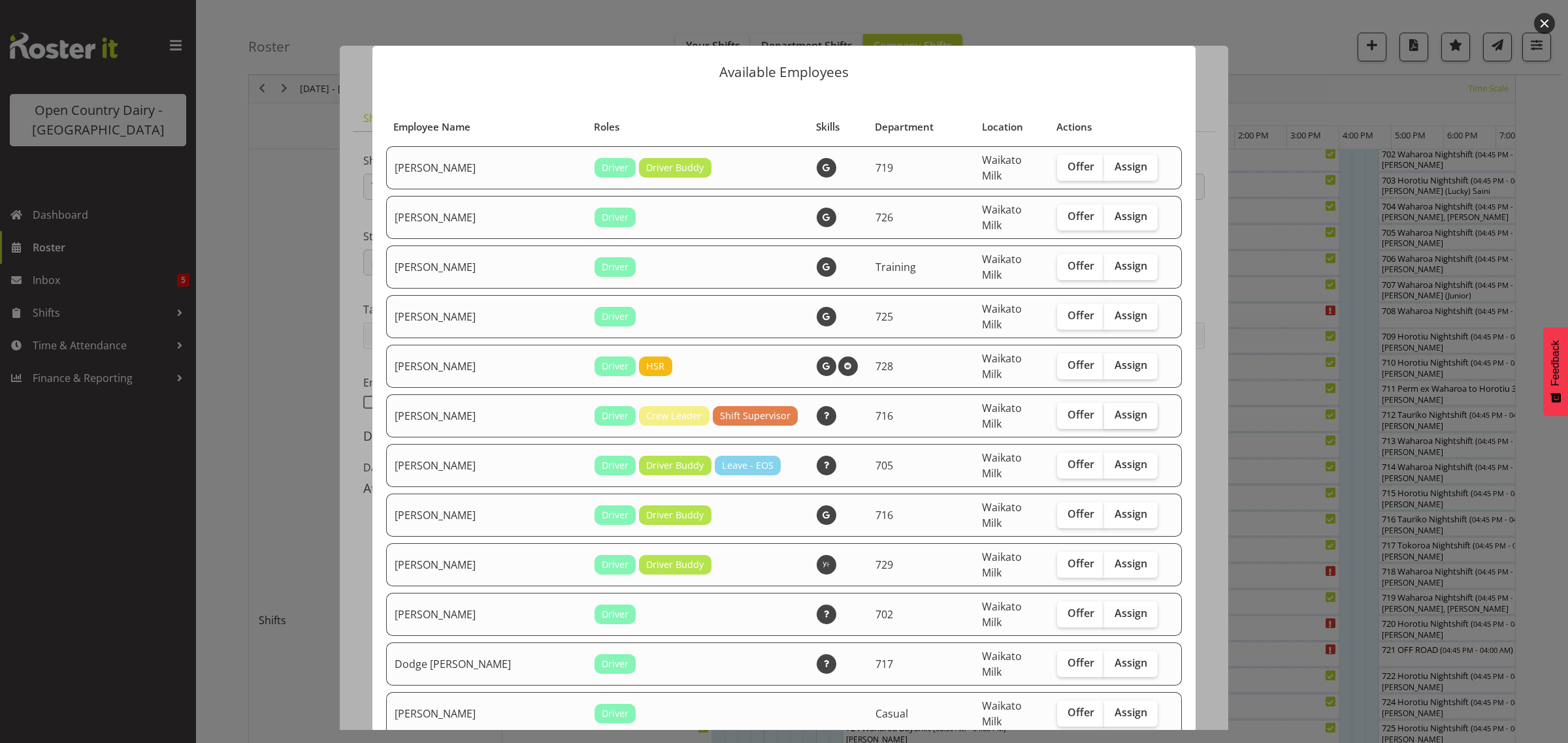
click at [1114, 408] on span "Assign" at bounding box center [1130, 414] width 33 height 13
click at [1104, 410] on input "Assign" at bounding box center [1108, 415] width 8 height 8
checkbox input "true"
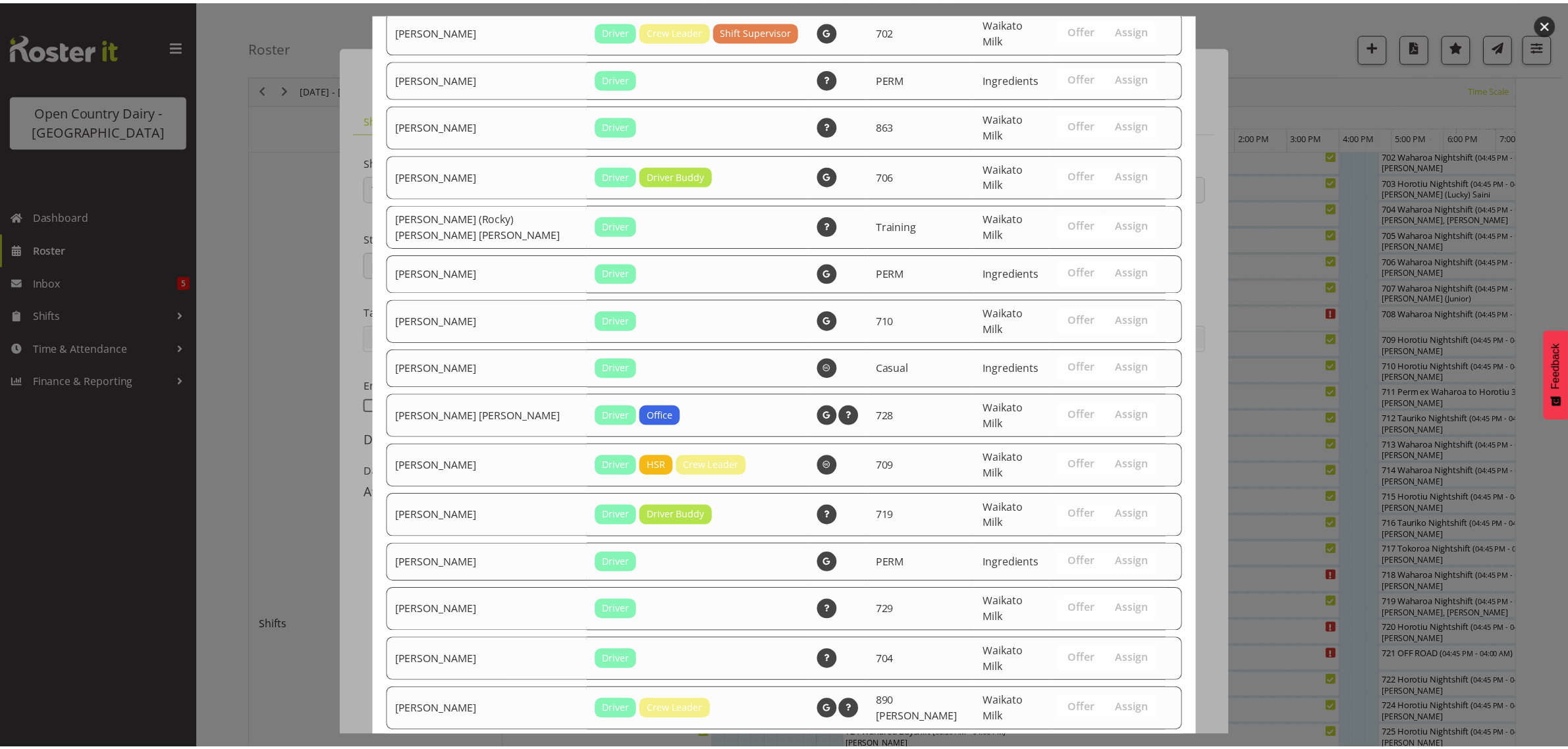
scroll to position [1785, 0]
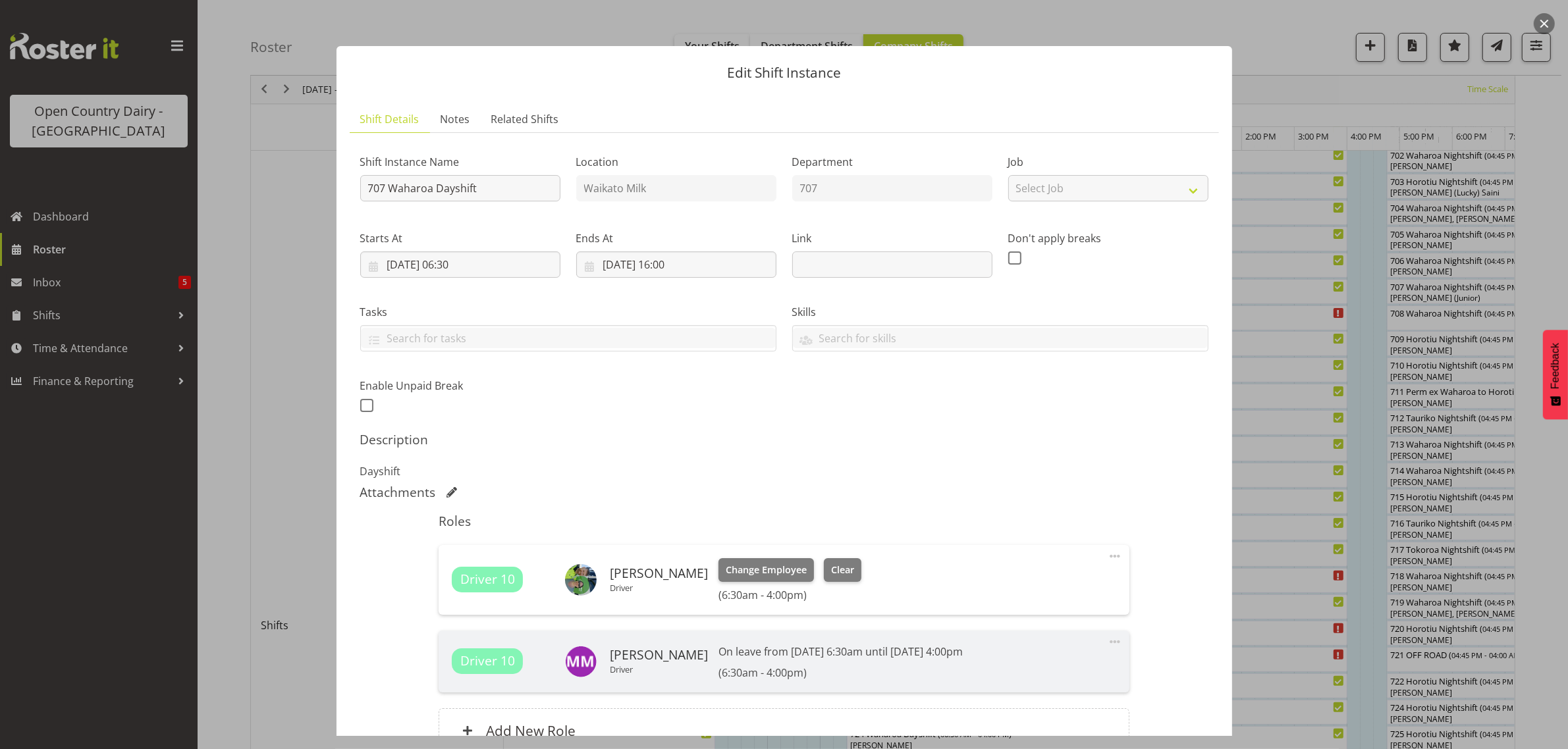
scroll to position [134, 0]
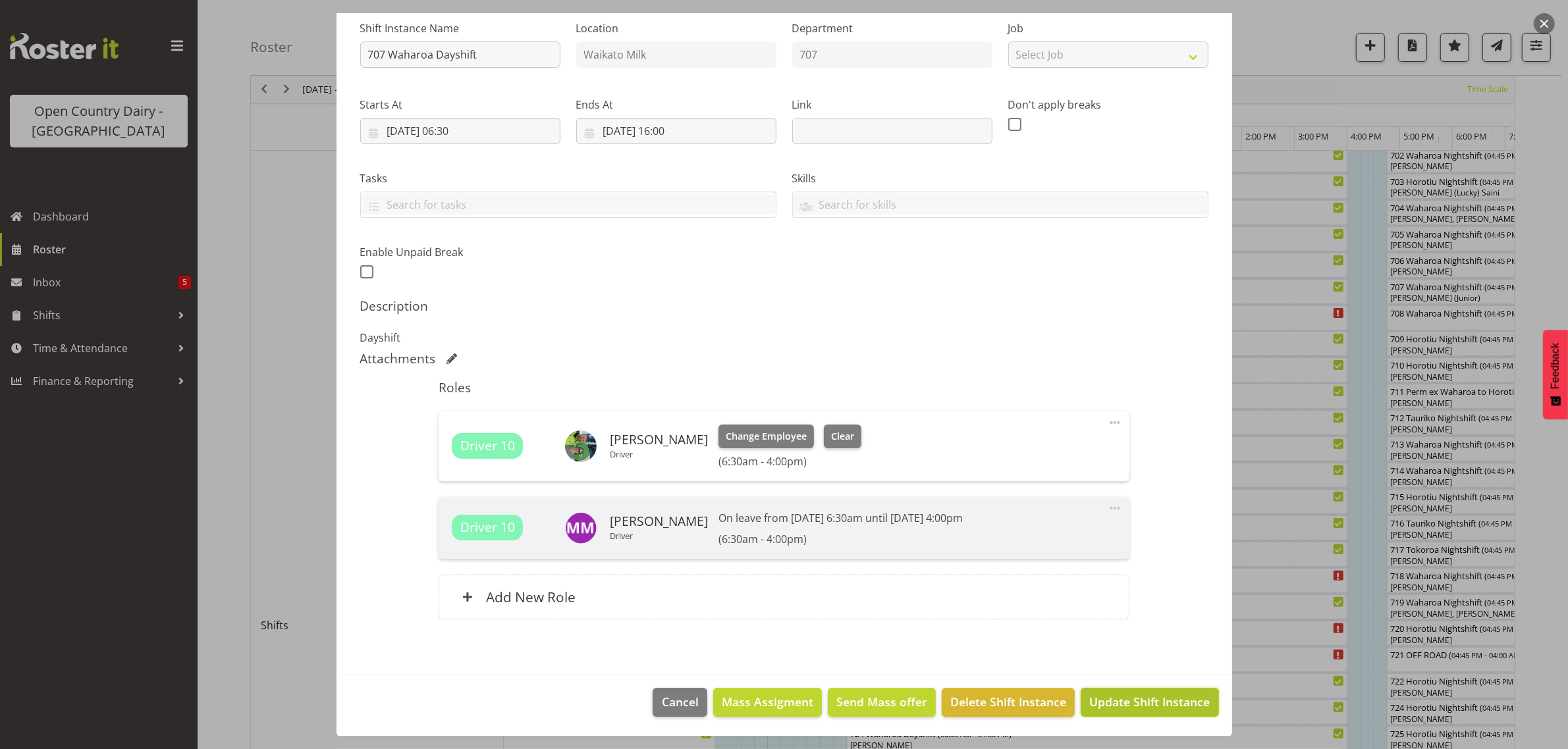
click at [1125, 693] on button "Update Shift Instance" at bounding box center [1149, 702] width 137 height 29
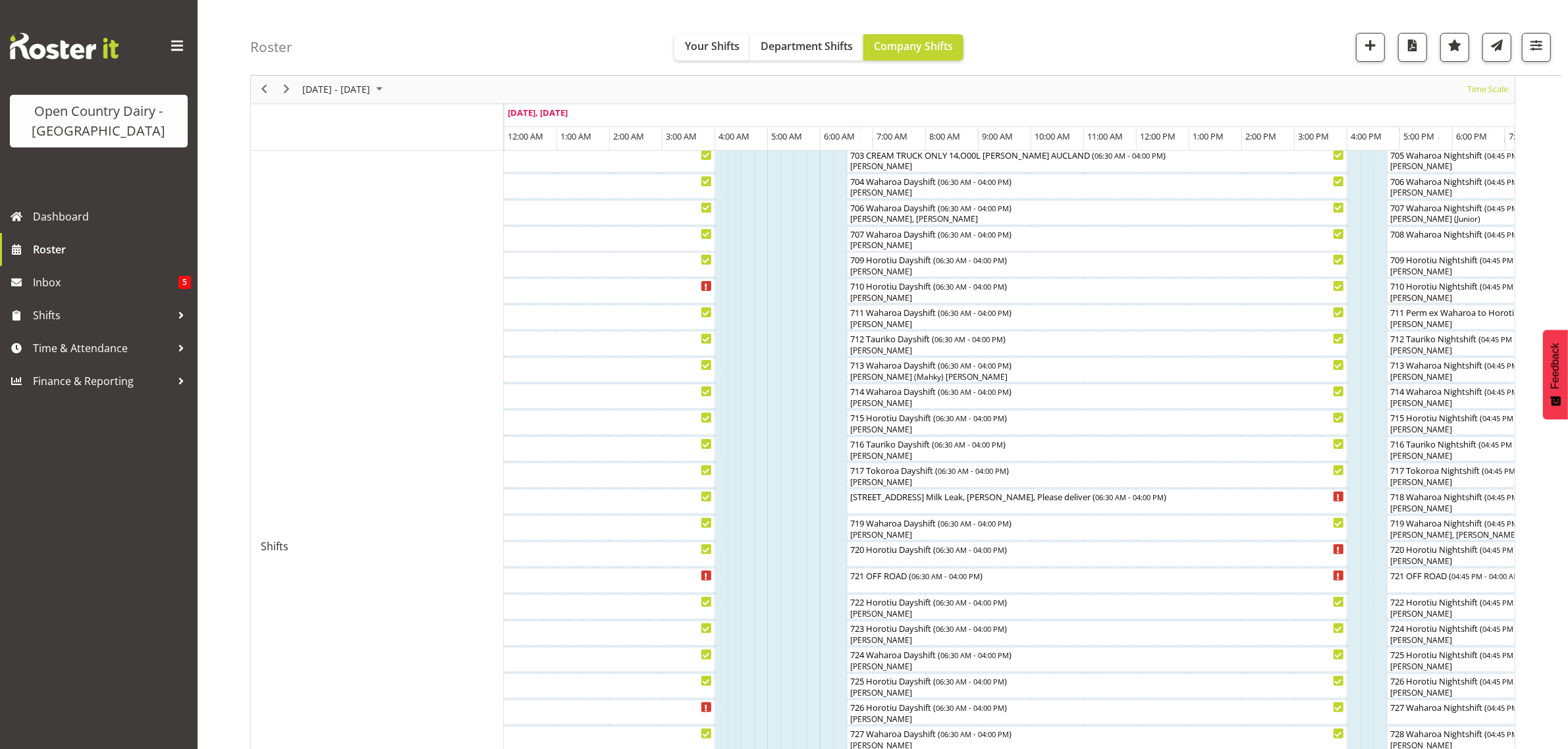
scroll to position [329, 0]
click at [918, 550] on div "720 Horotiu Dayshift ( 06:30 AM - 04:00 PM )" at bounding box center [1097, 544] width 495 height 13
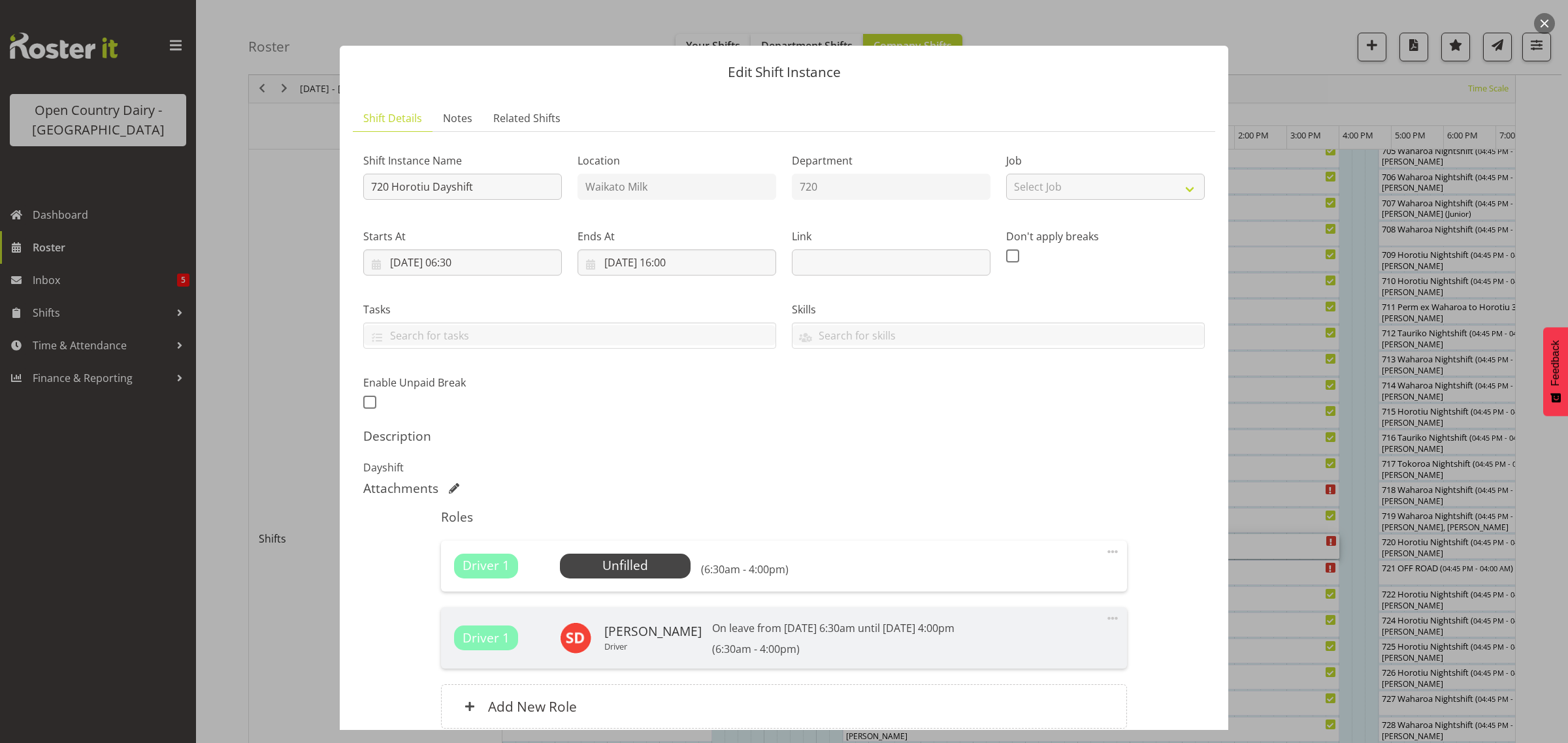
click at [1543, 19] on button "button" at bounding box center [1544, 23] width 21 height 21
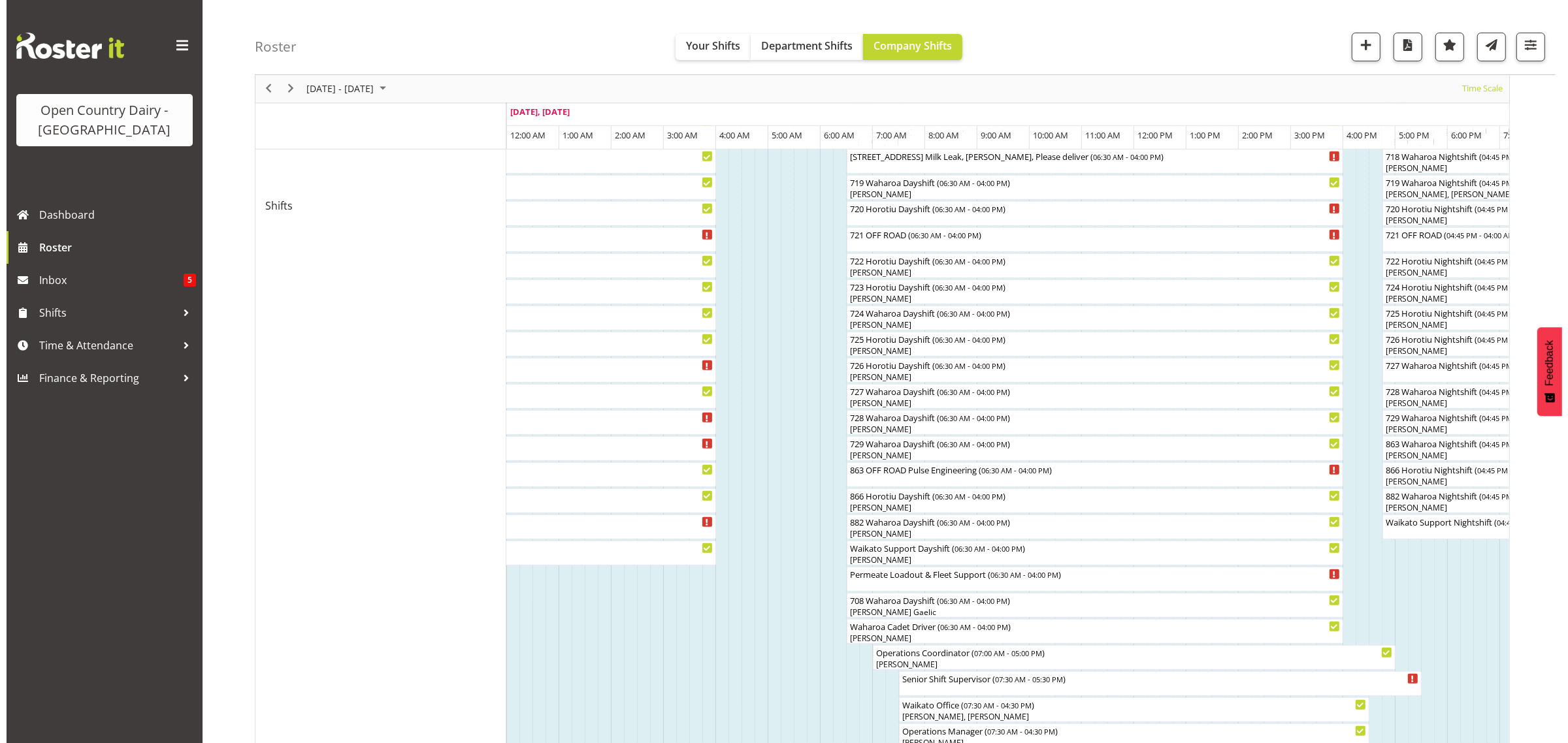
scroll to position [571, 0]
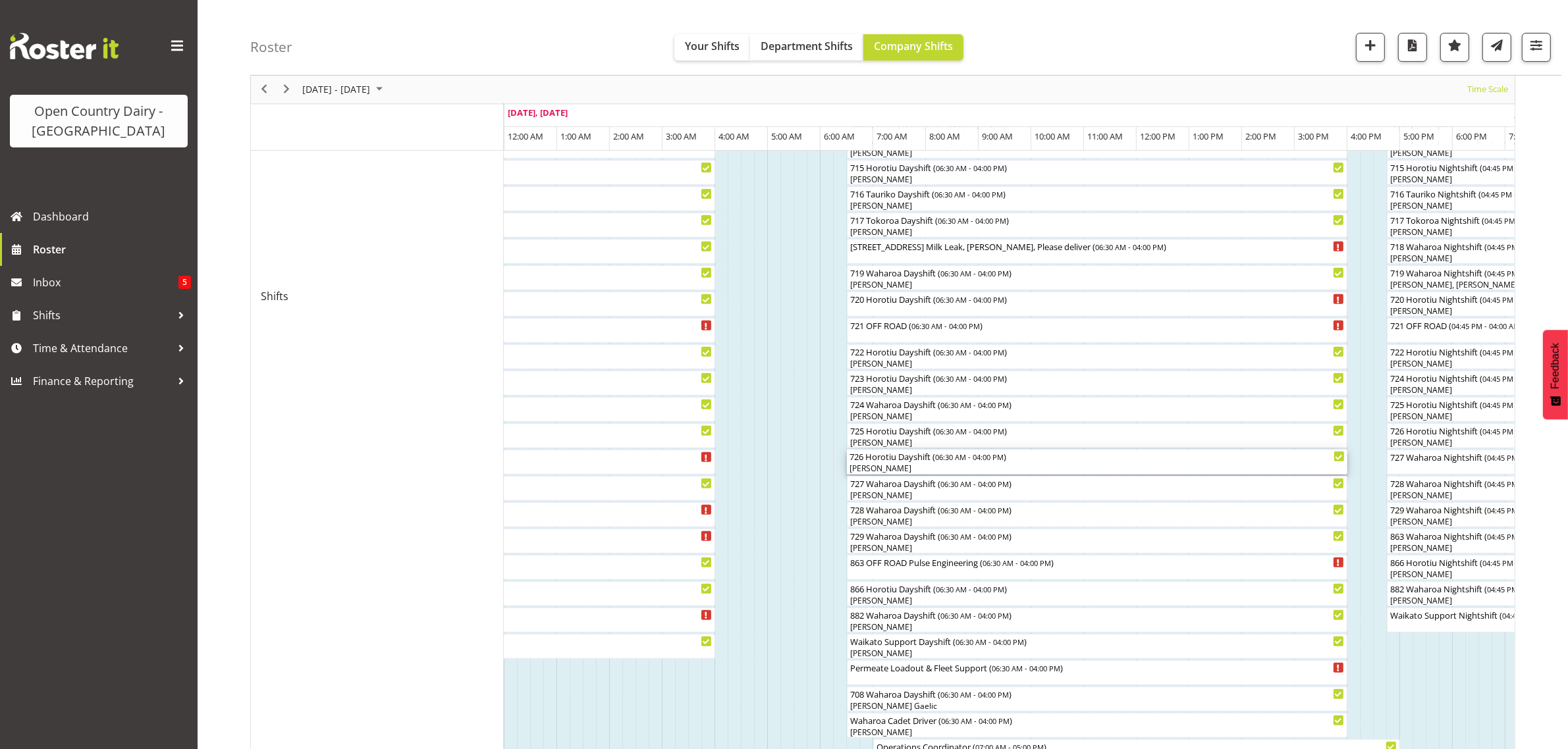
click at [876, 462] on div "726 Horotiu Dayshift ( 06:30 AM - 04:00 PM )" at bounding box center [1097, 456] width 495 height 13
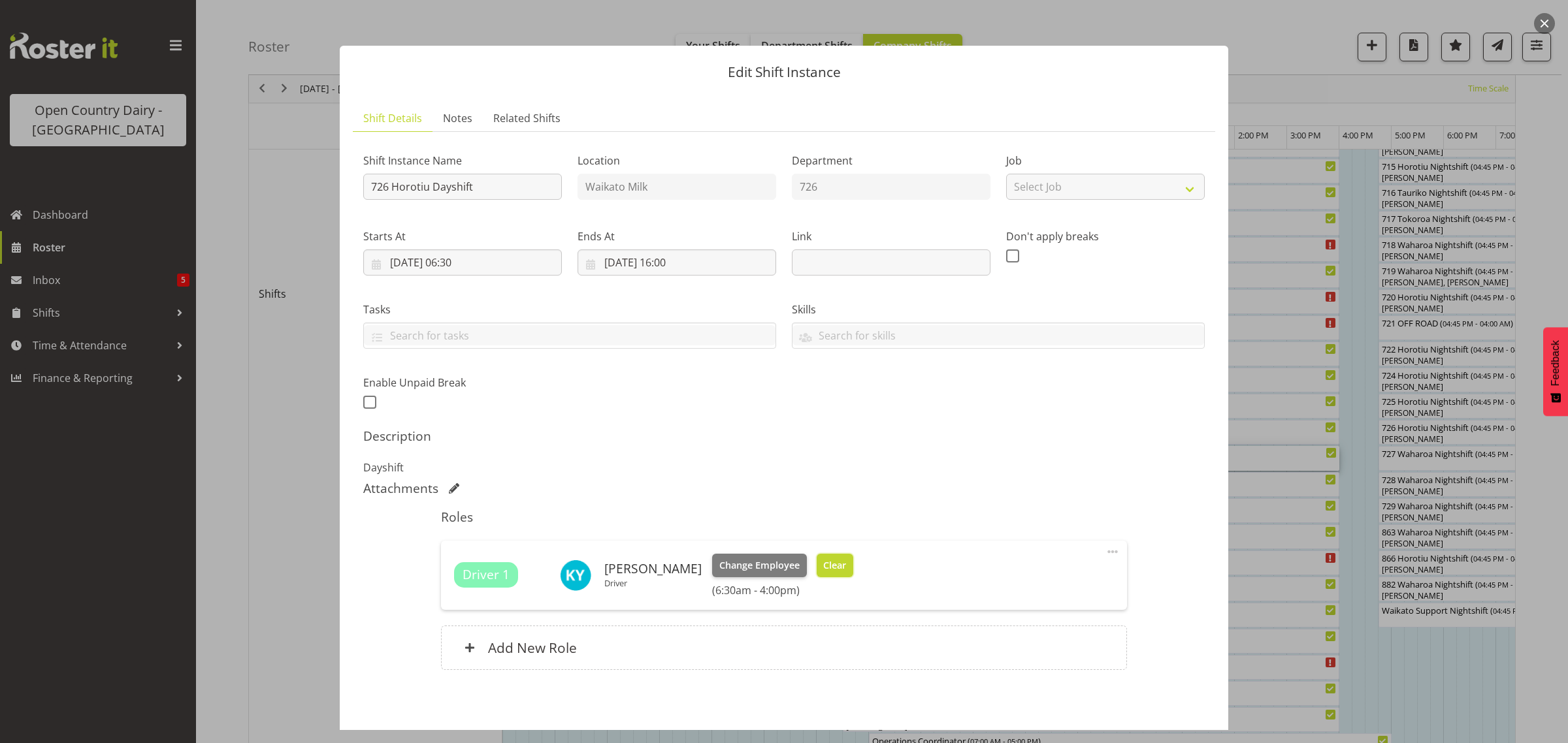
click at [825, 559] on span "Clear" at bounding box center [834, 565] width 23 height 14
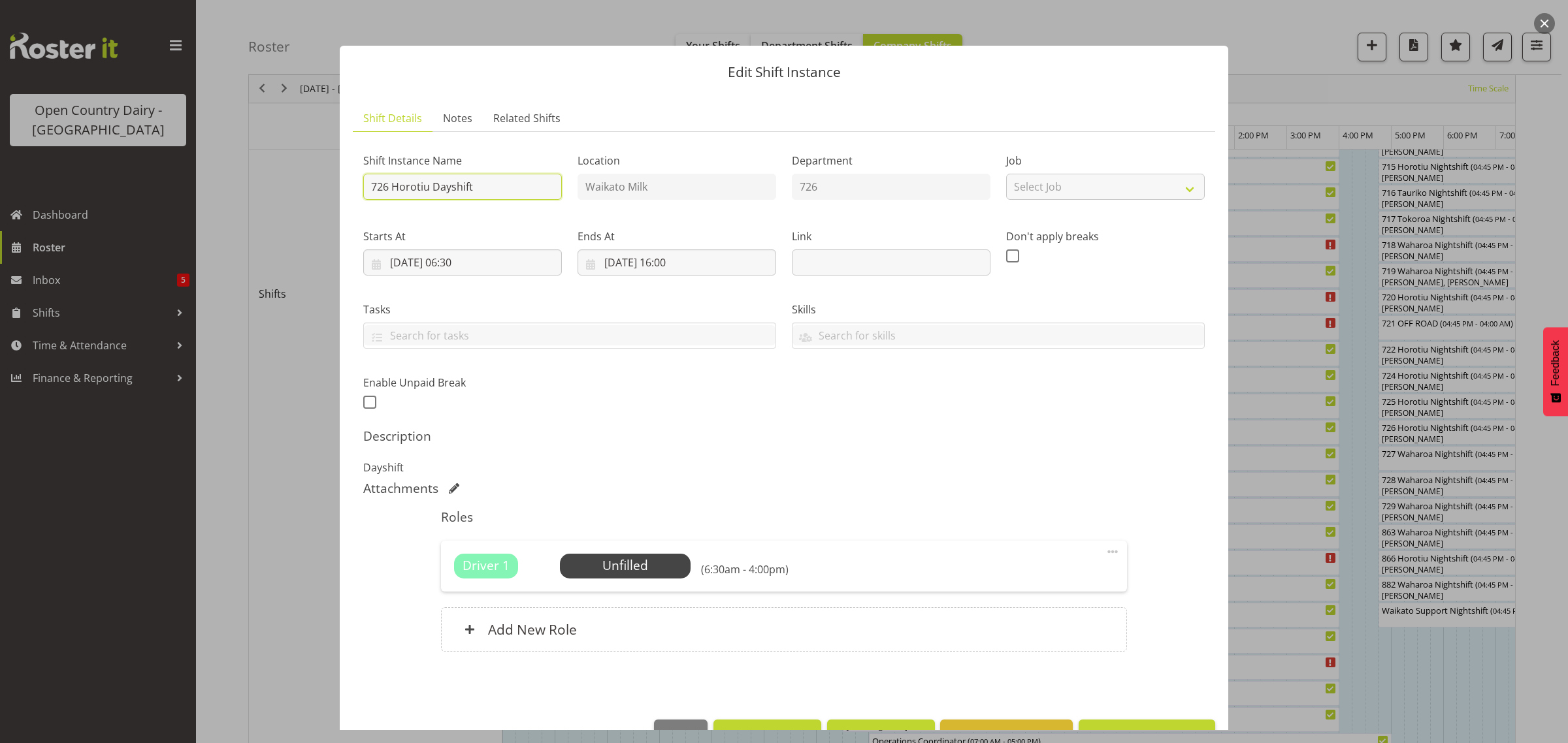
click at [473, 187] on input "726 Horotiu Dayshift" at bounding box center [462, 186] width 199 height 26
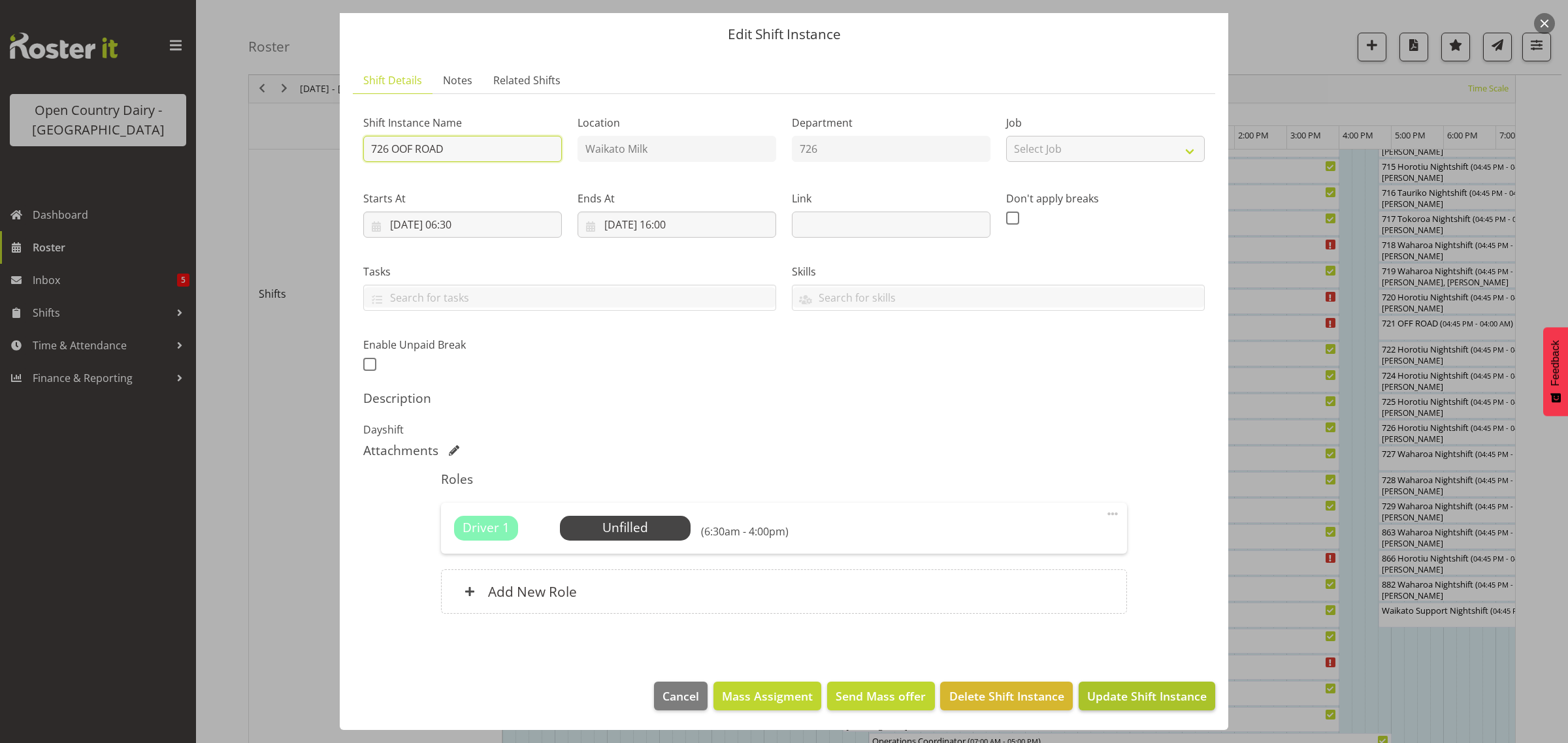
type input "726 OOF ROAD"
click at [1143, 706] on button "Update Shift Instance" at bounding box center [1146, 696] width 136 height 29
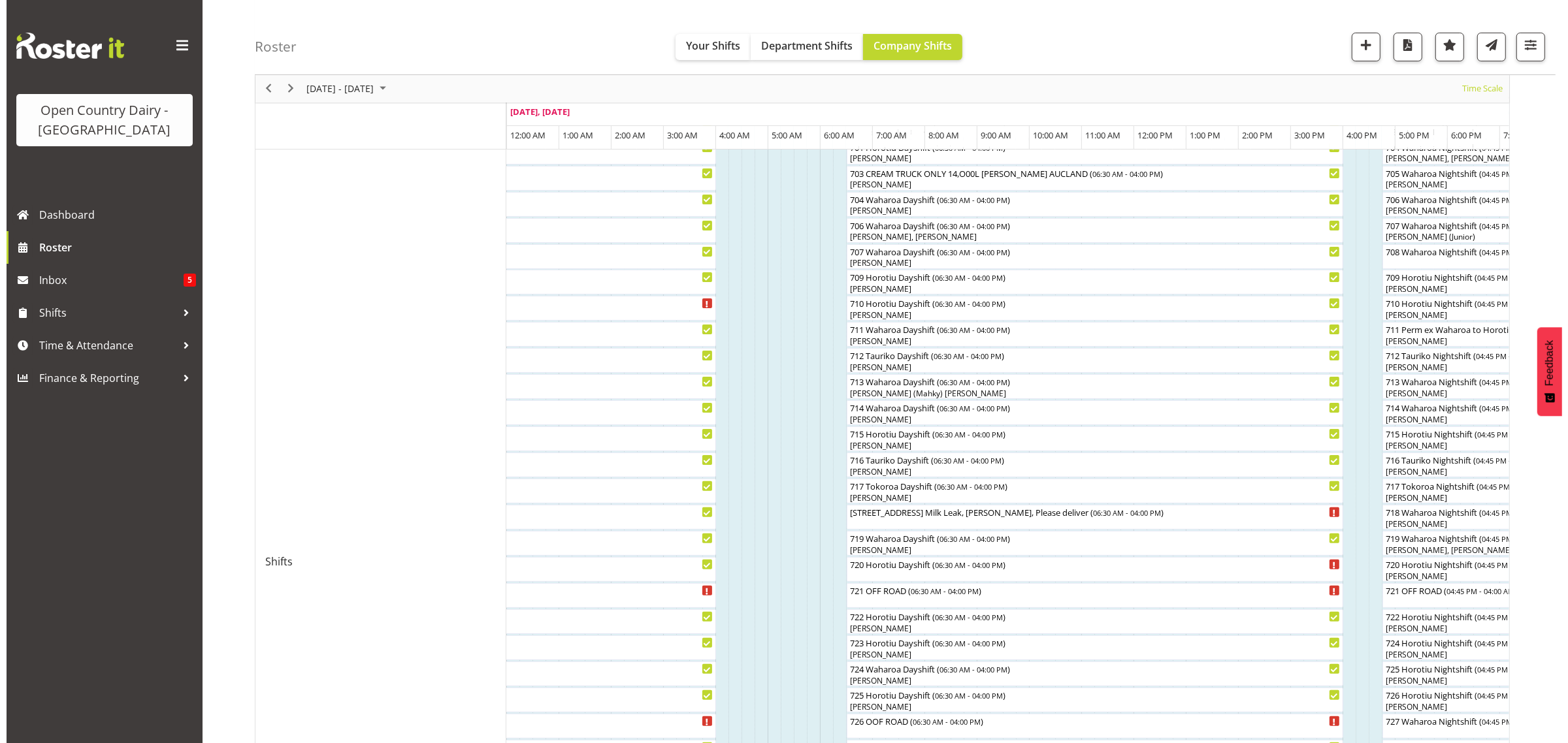
scroll to position [327, 0]
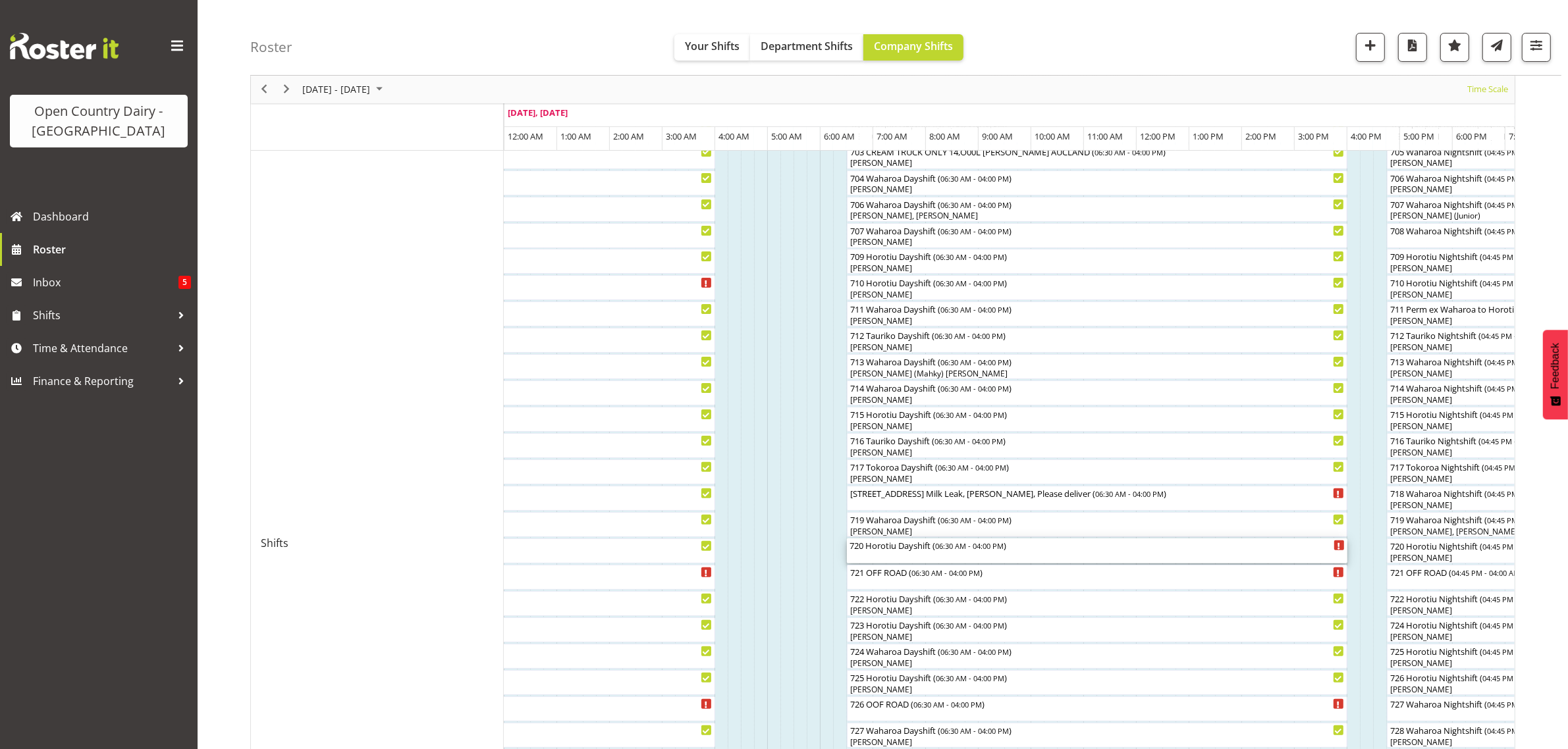
click at [948, 550] on span "06:30 AM - 04:00 PM" at bounding box center [970, 545] width 68 height 10
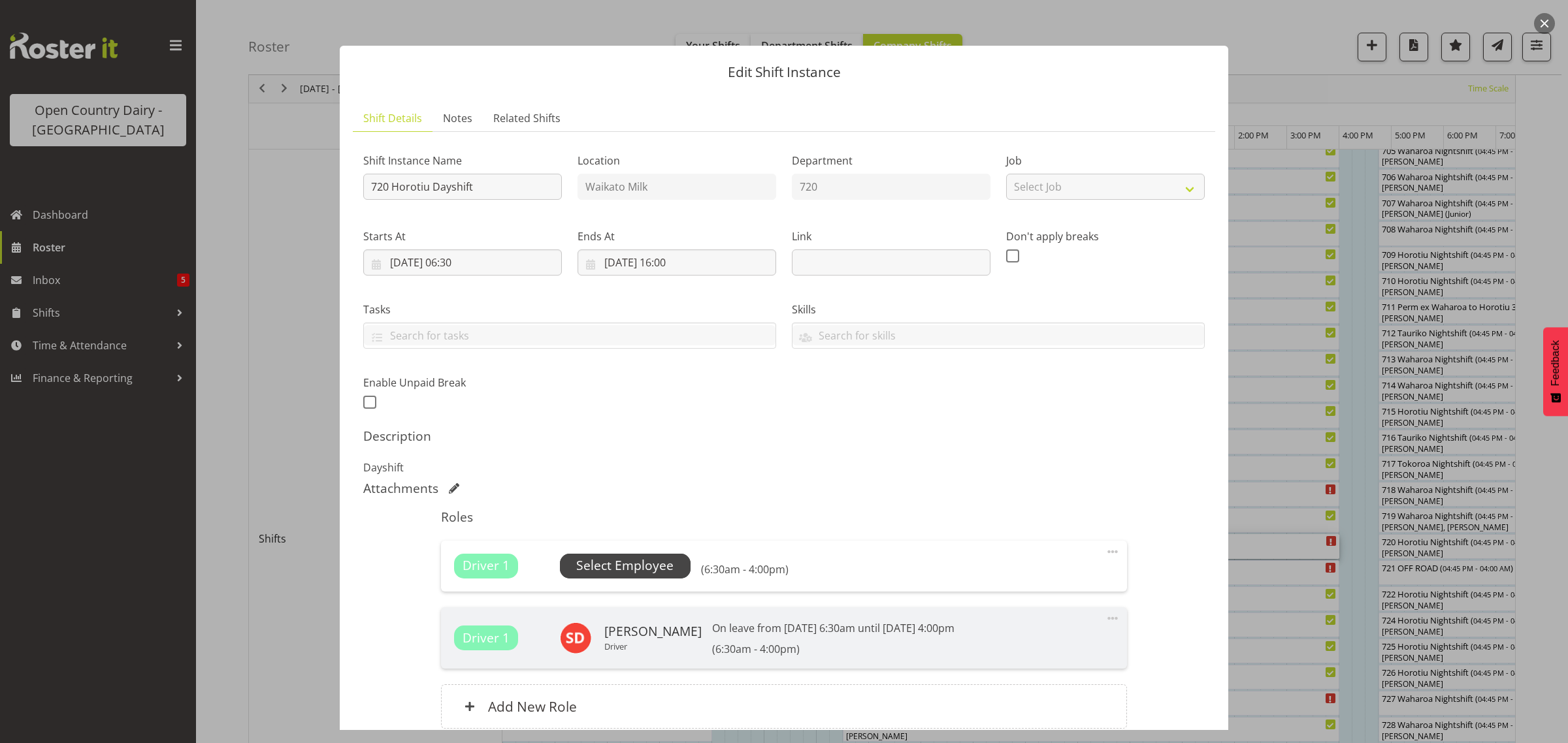
click at [671, 568] on span "Select Employee" at bounding box center [625, 565] width 130 height 25
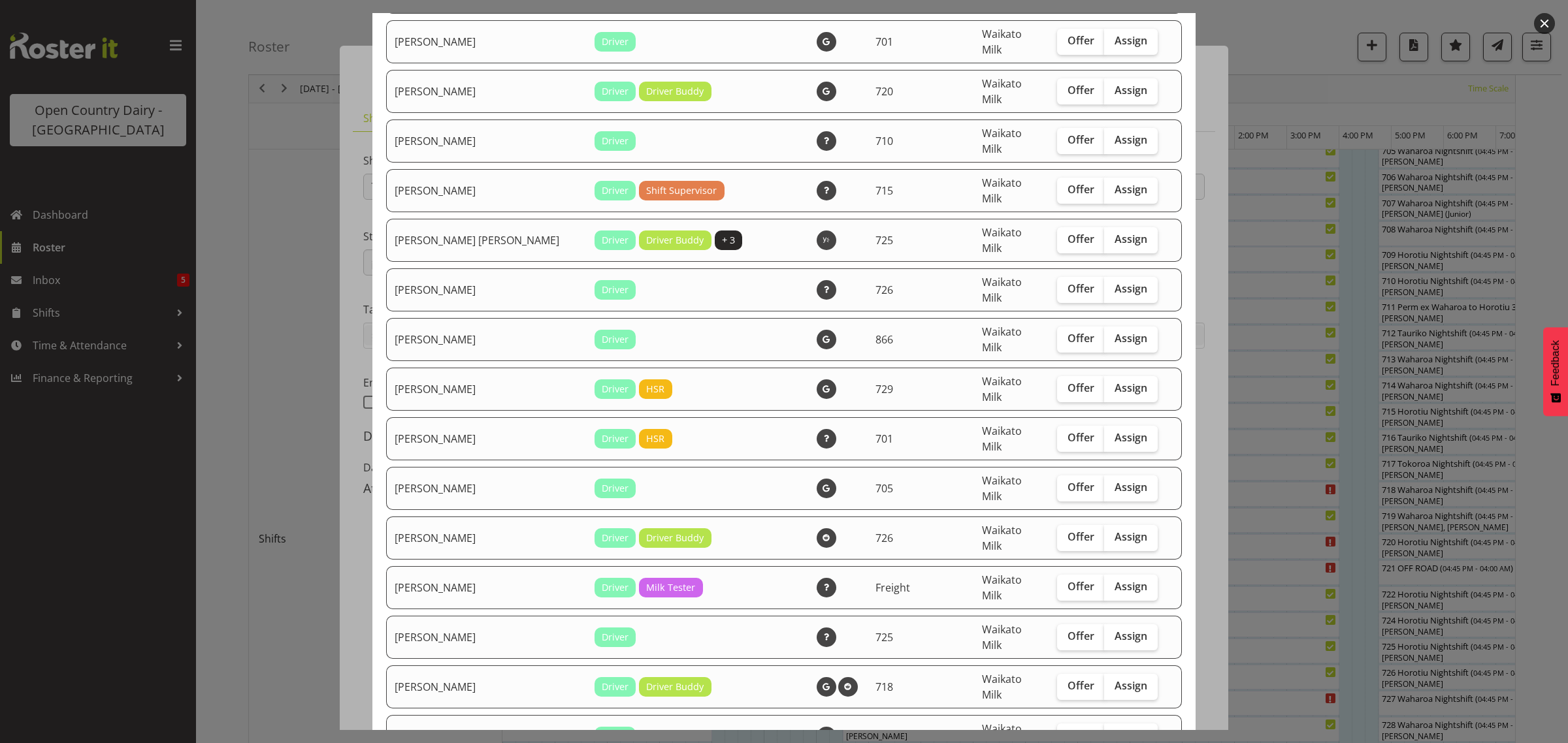
scroll to position [735, 0]
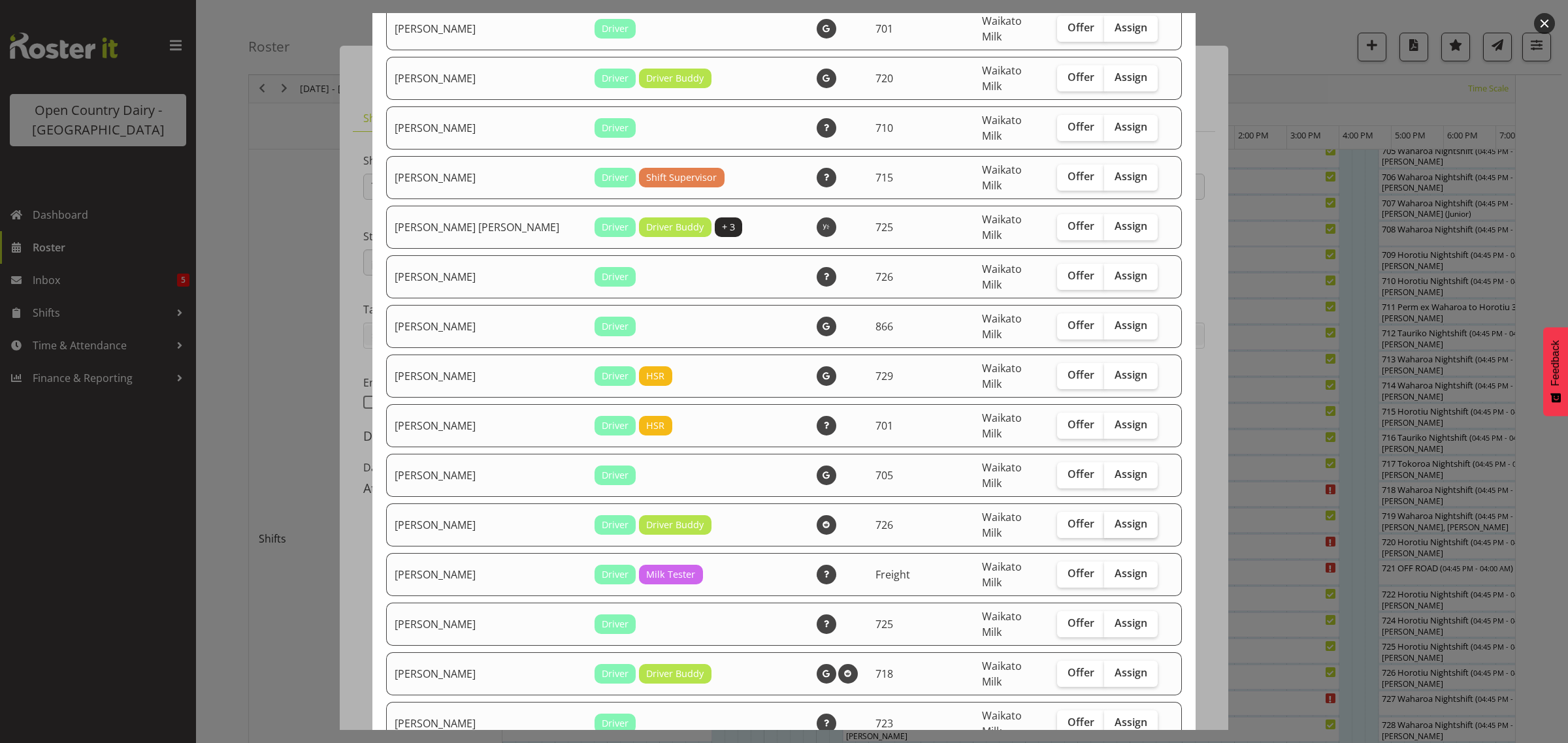
click at [1114, 517] on span "Assign" at bounding box center [1130, 523] width 33 height 13
click at [1104, 520] on input "Assign" at bounding box center [1108, 524] width 8 height 8
checkbox input "true"
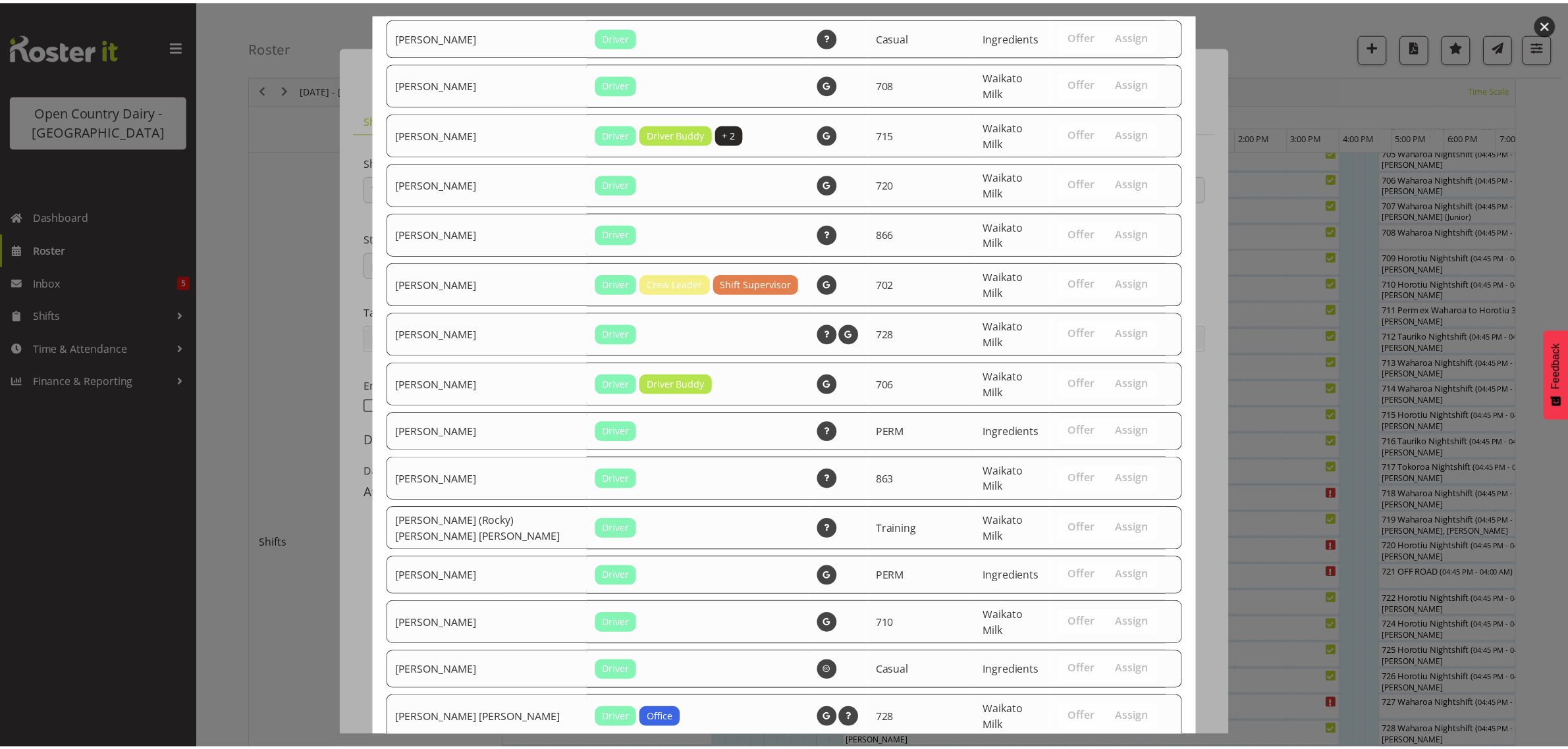
scroll to position [1785, 0]
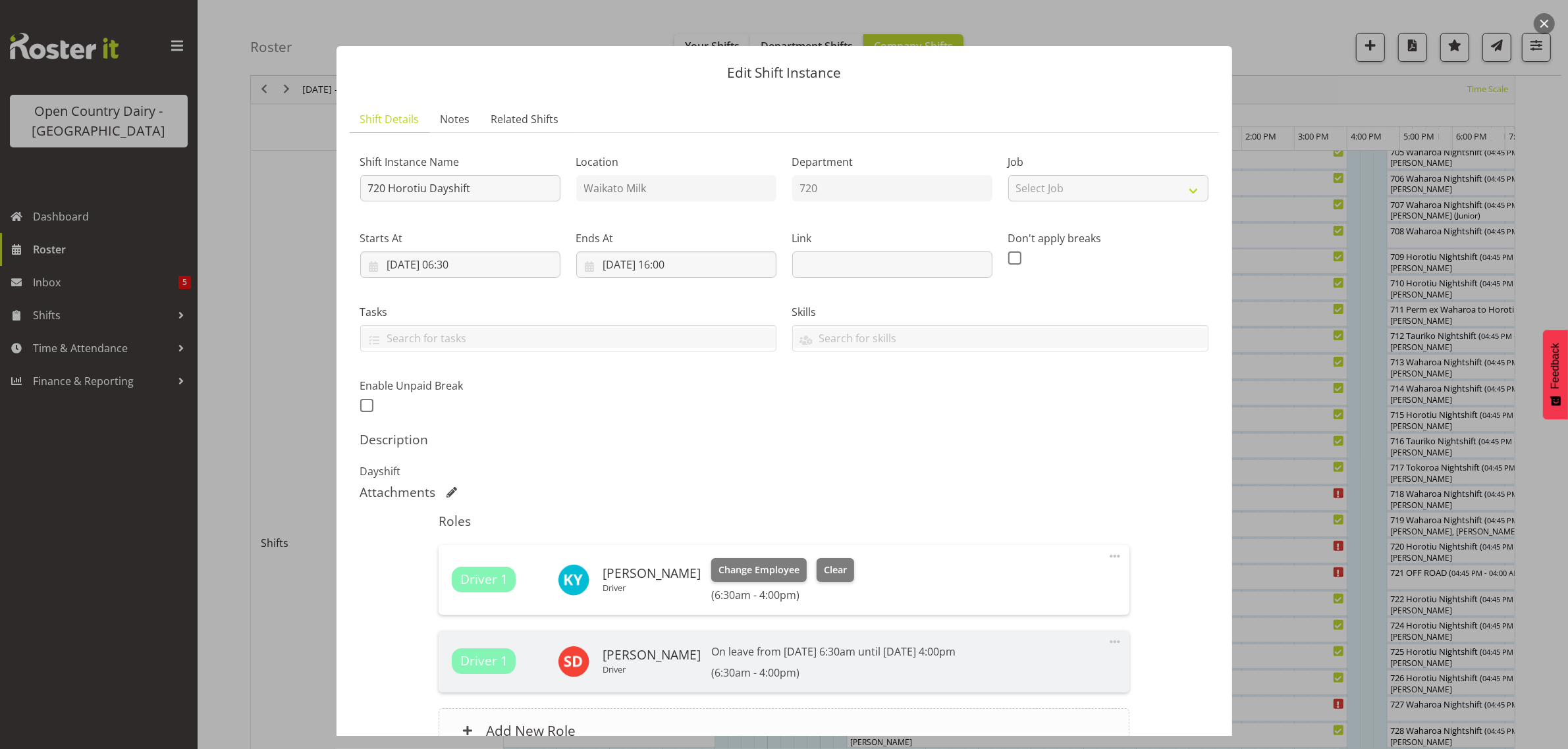
scroll to position [134, 0]
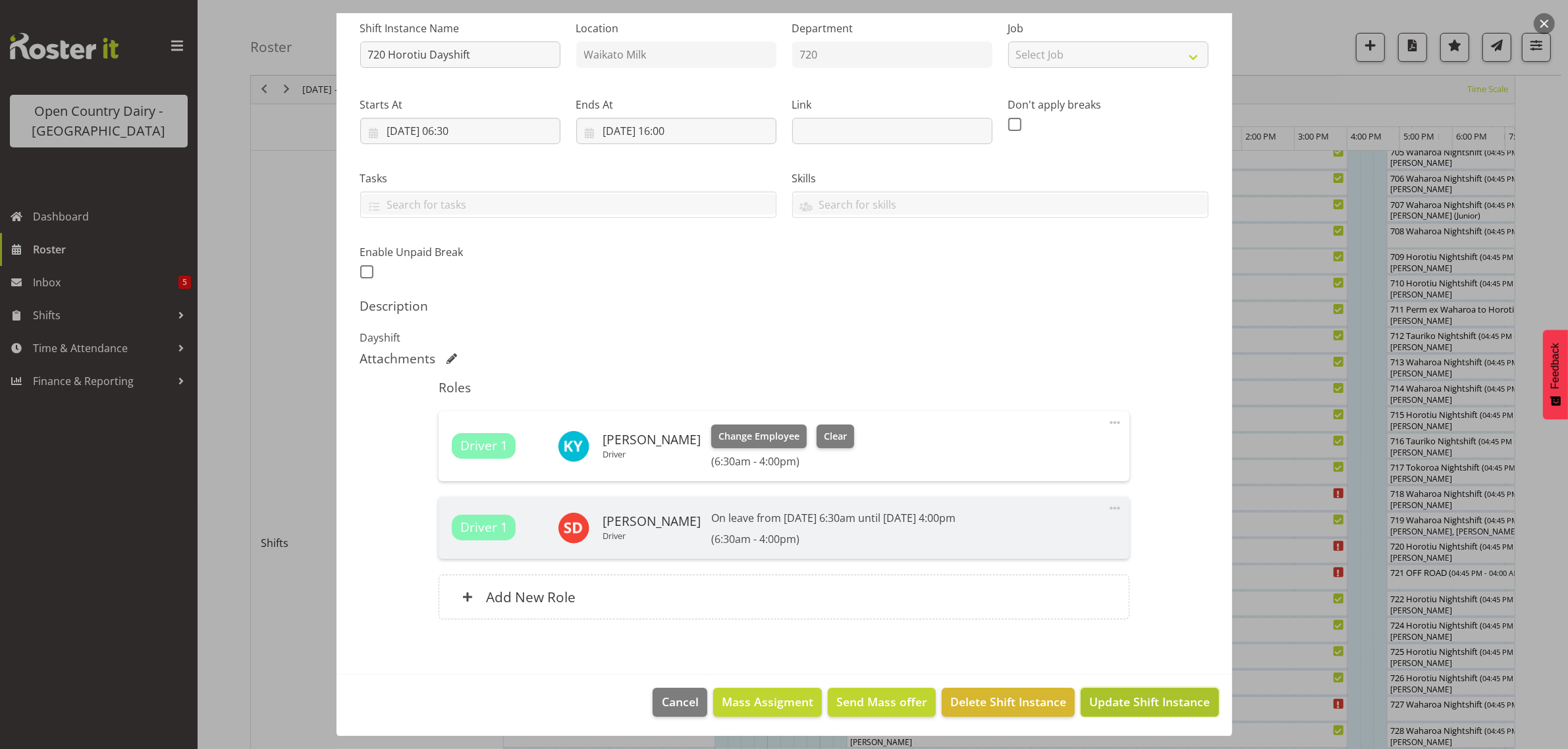
click at [1146, 692] on button "Update Shift Instance" at bounding box center [1149, 702] width 137 height 29
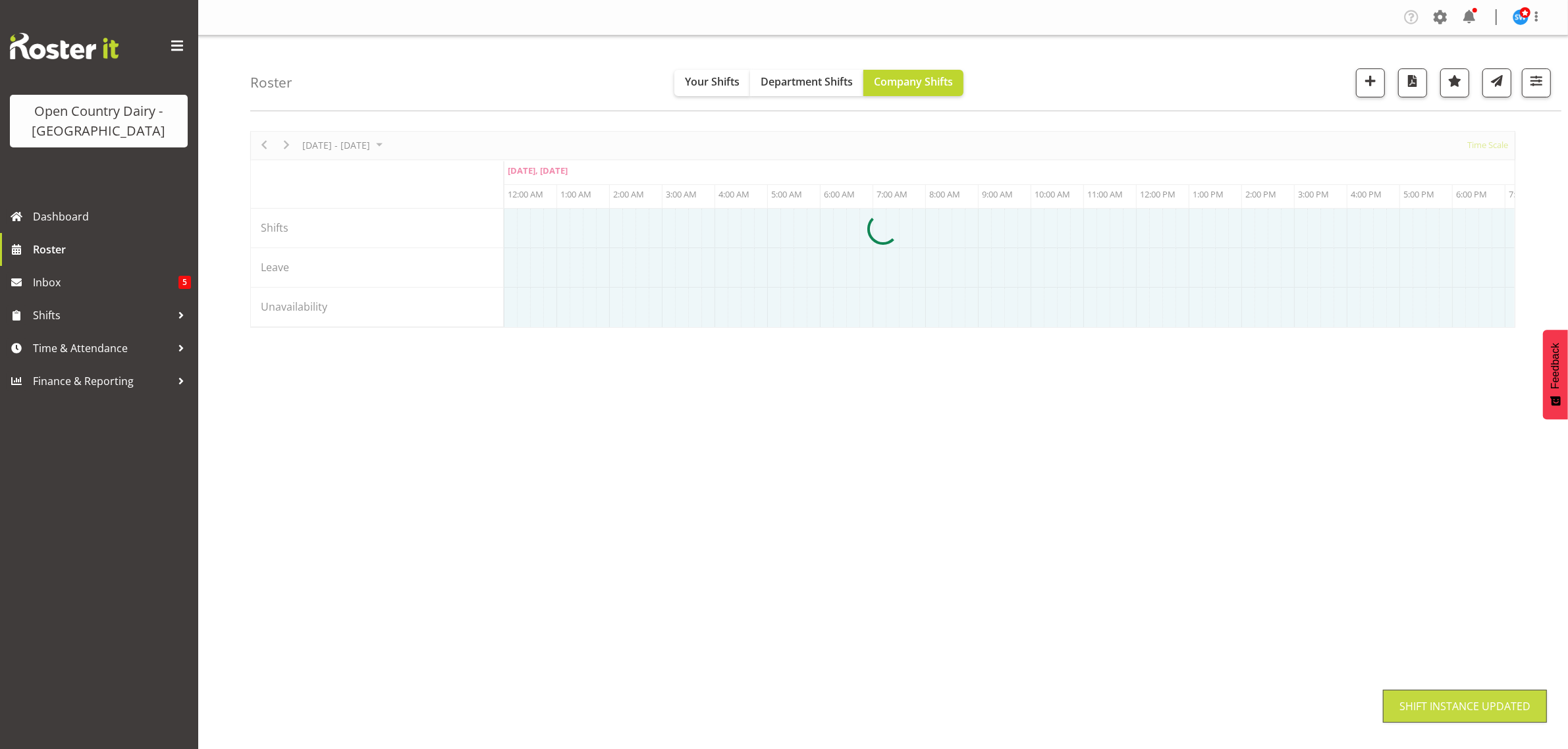
scroll to position [0, 0]
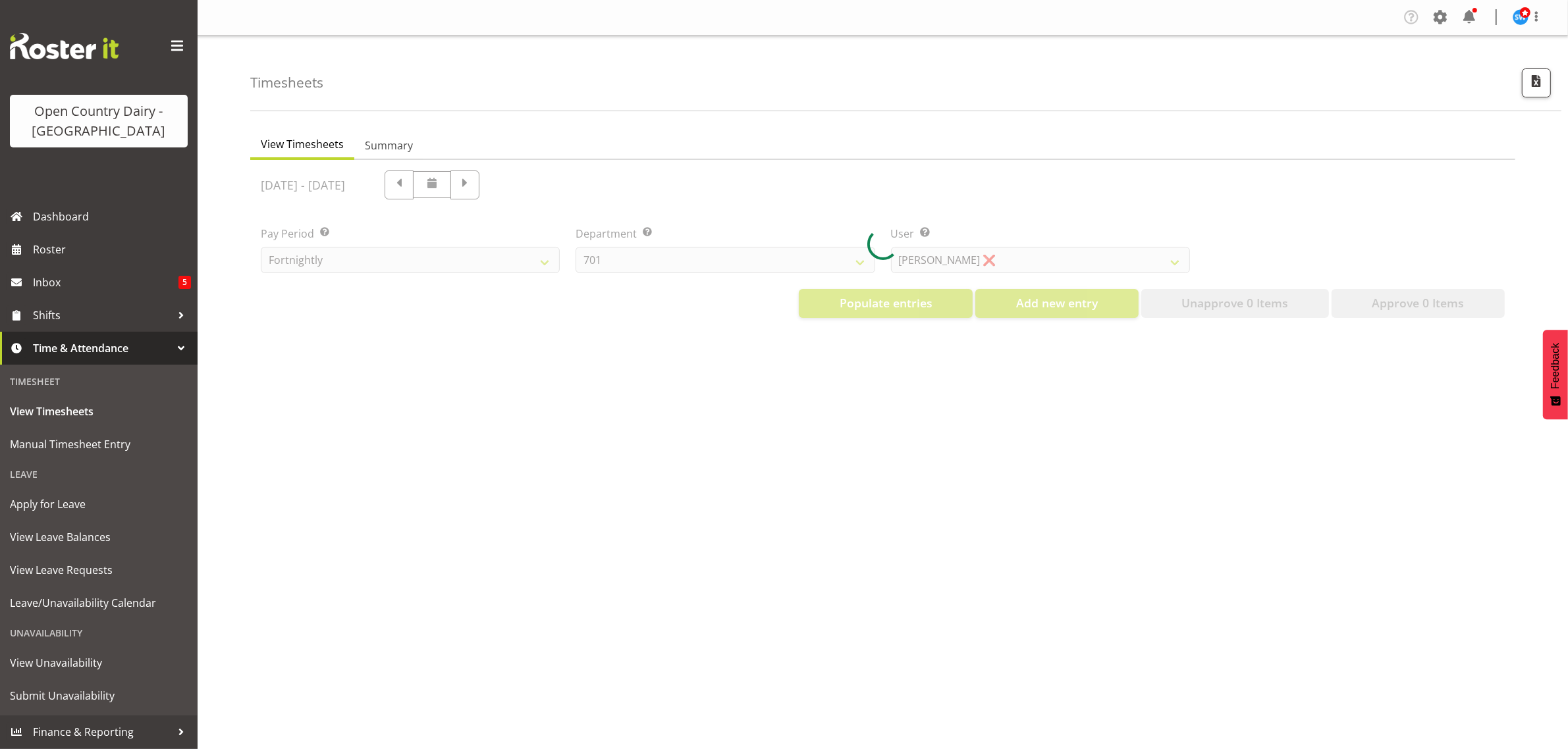
select select "733"
select select "7414"
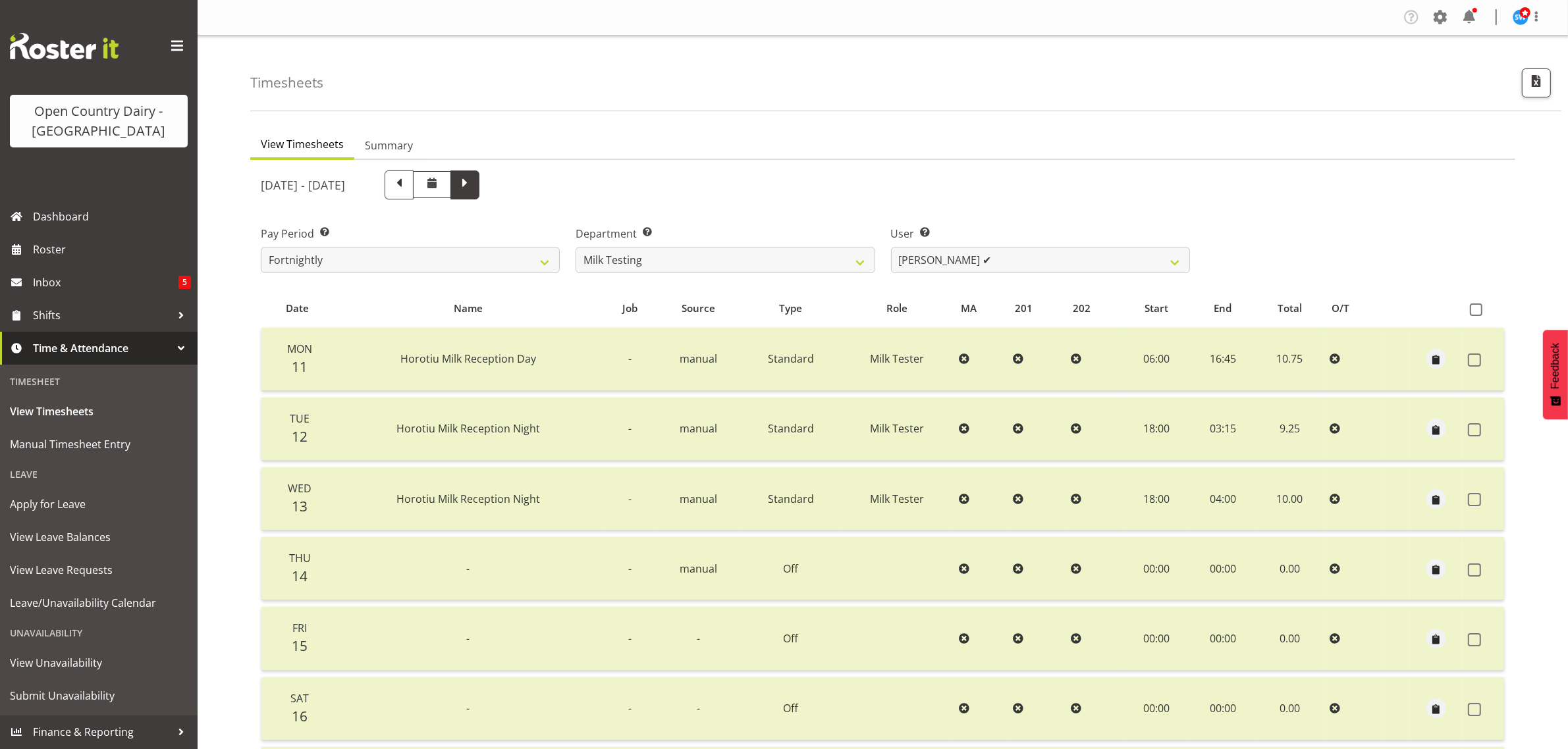
click at [474, 186] on span at bounding box center [465, 183] width 17 height 17
select select
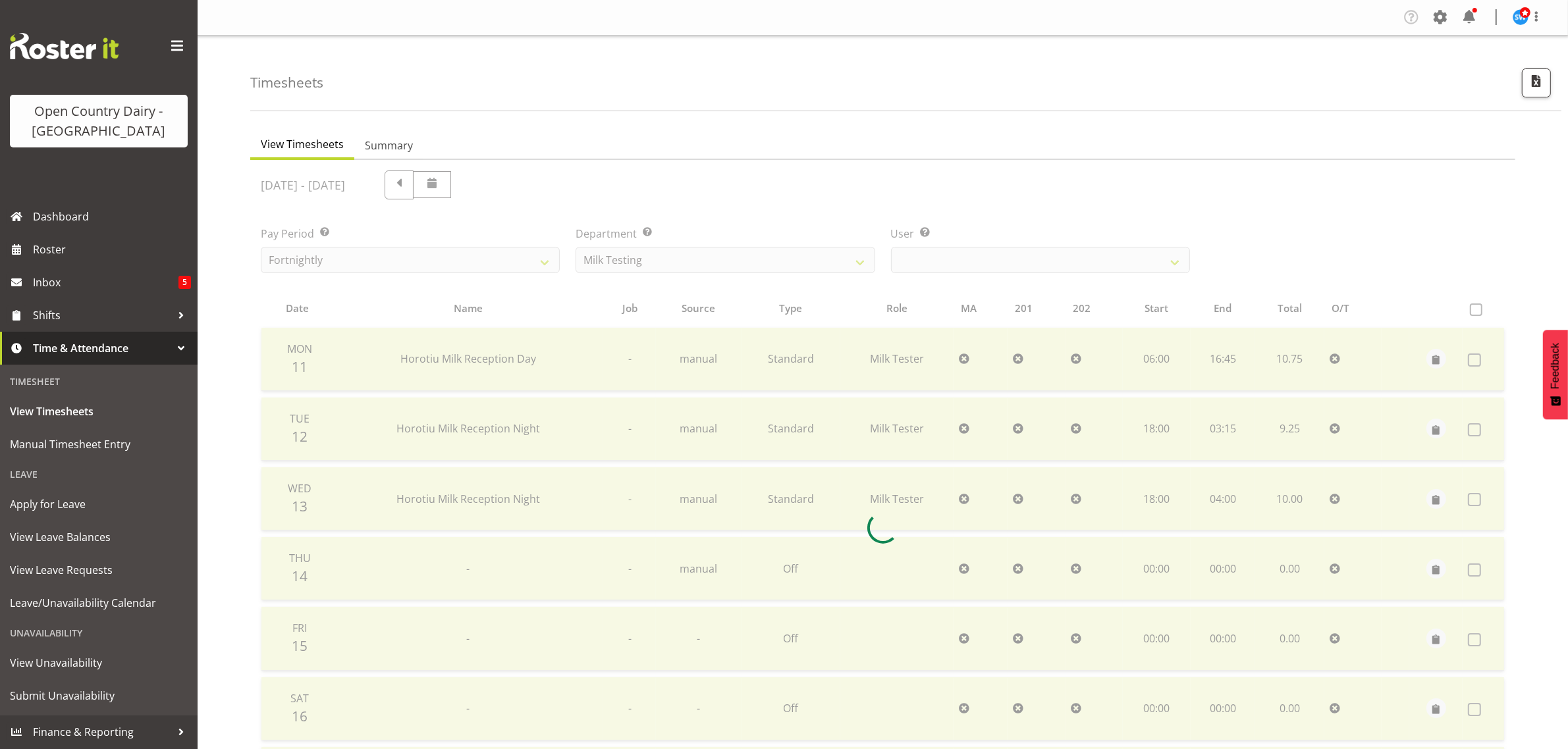
click at [860, 260] on div at bounding box center [883, 528] width 1265 height 736
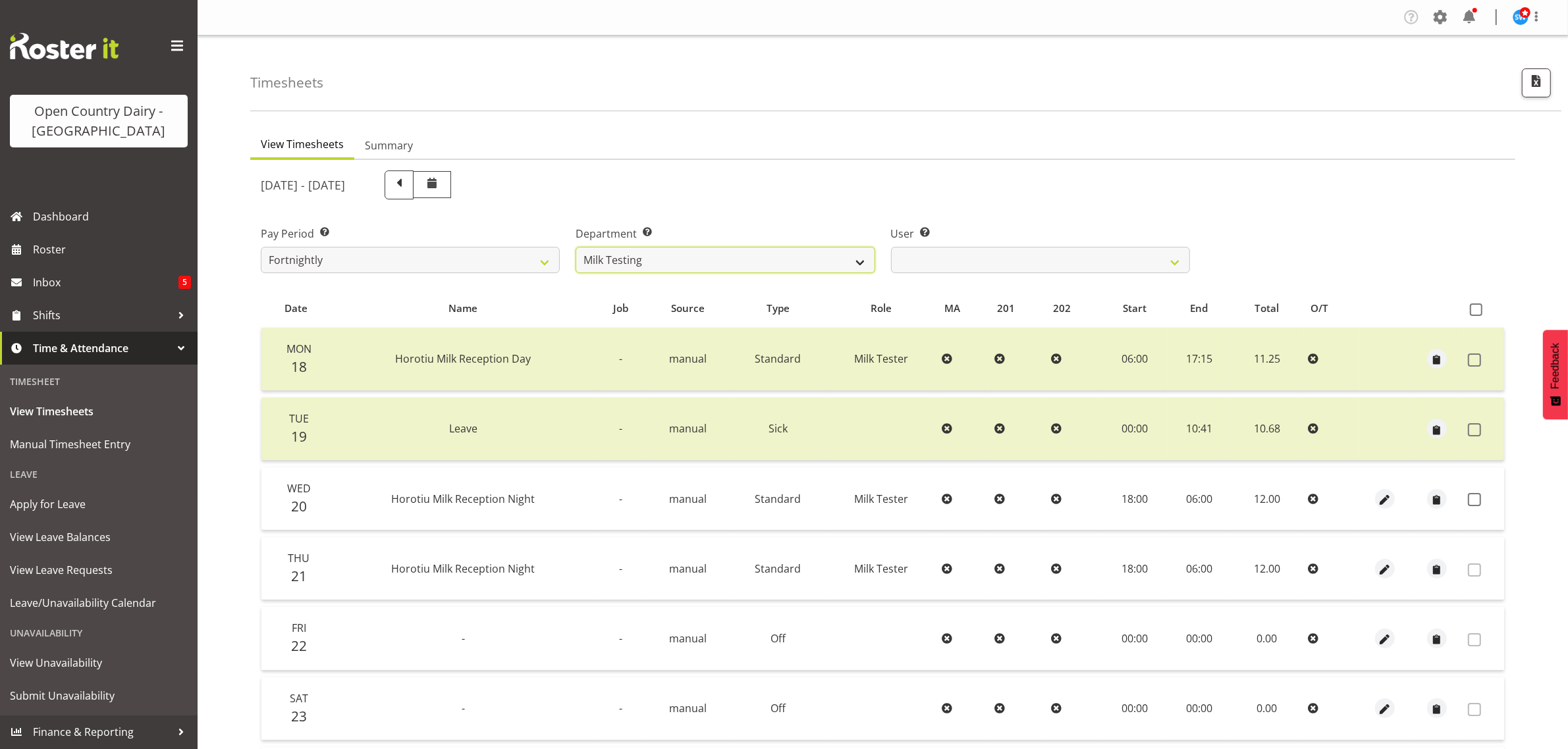
click at [860, 260] on select "701 702 703 704 705 706 707 708 709 710 711 712 713 714 715 716 717 718 719 720" at bounding box center [725, 259] width 299 height 26
select select "763"
click at [575, 247] on select "701 702 703 704 705 706 707 708 709 710 711 712 713 714 715 716 717 718 719 720" at bounding box center [725, 259] width 299 height 26
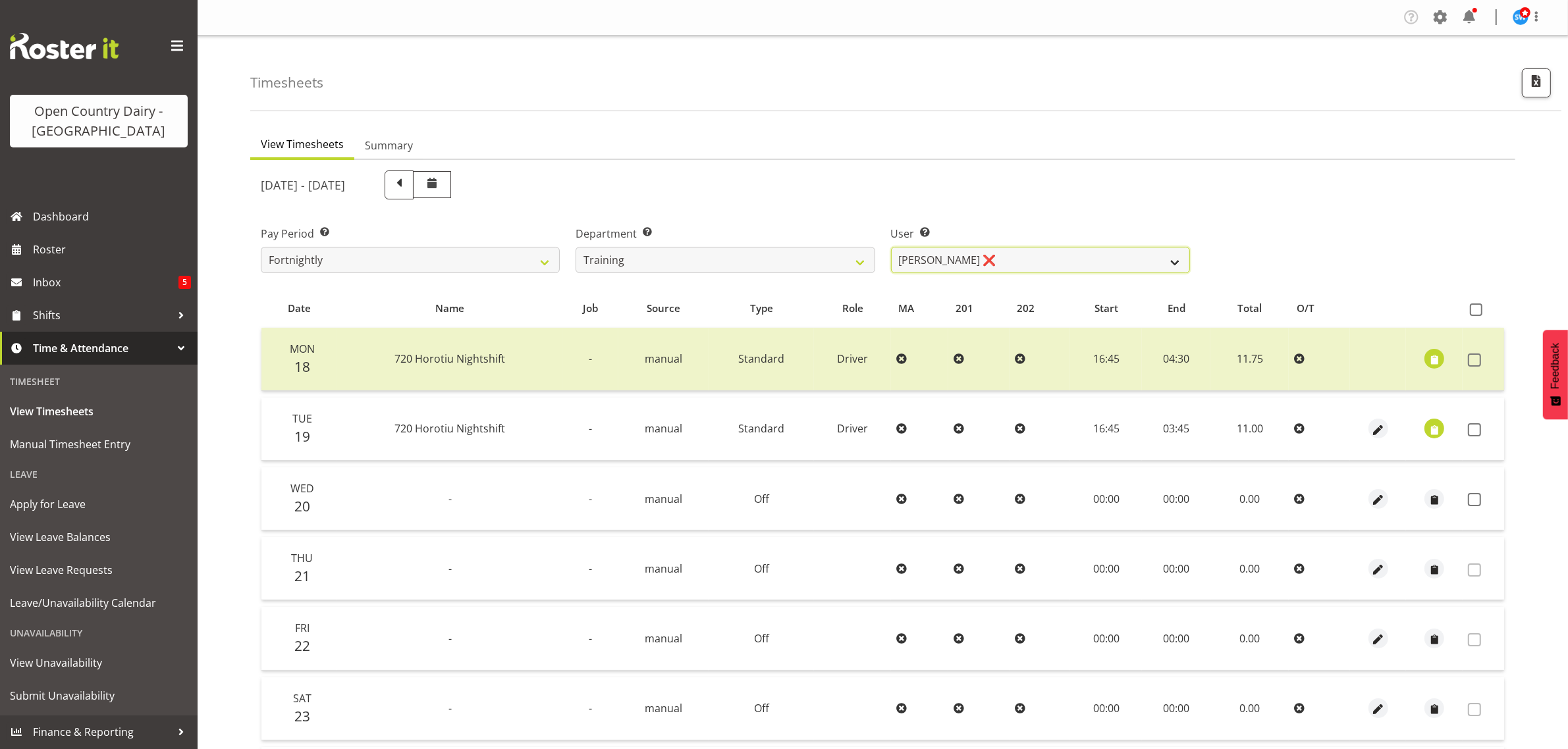
click at [1151, 265] on select "[PERSON_NAME] ❌ [PERSON_NAME] ❌ [PERSON_NAME] (Junior) ❌ [PERSON_NAME] ❌ [PERSO…" at bounding box center [1040, 259] width 299 height 26
select select "11705"
click at [891, 247] on select "[PERSON_NAME] ❌ [PERSON_NAME] ❌ [PERSON_NAME] (Junior) ❌ [PERSON_NAME] ❌ [PERSO…" at bounding box center [1040, 259] width 299 height 26
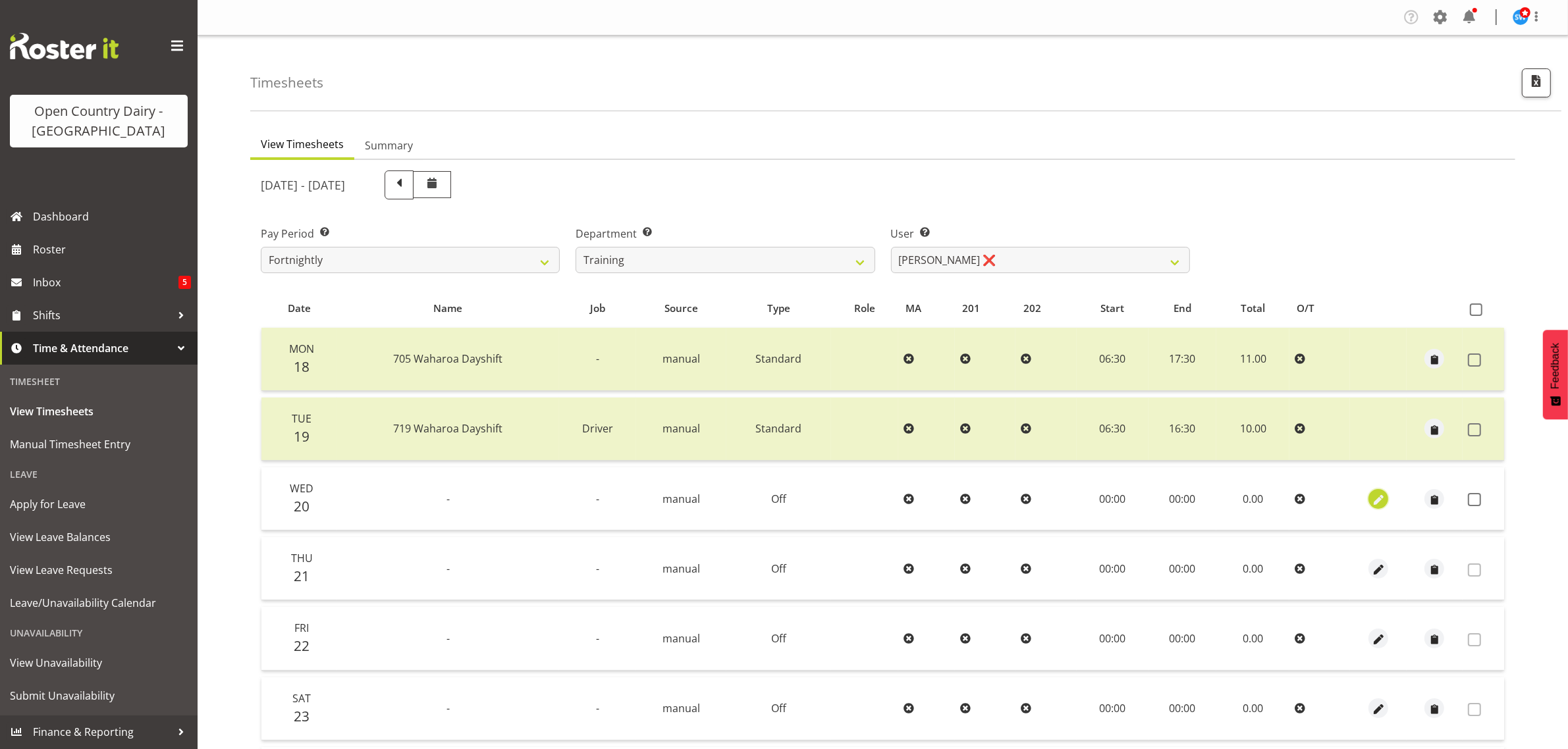
click at [1380, 501] on span "button" at bounding box center [1379, 500] width 15 height 15
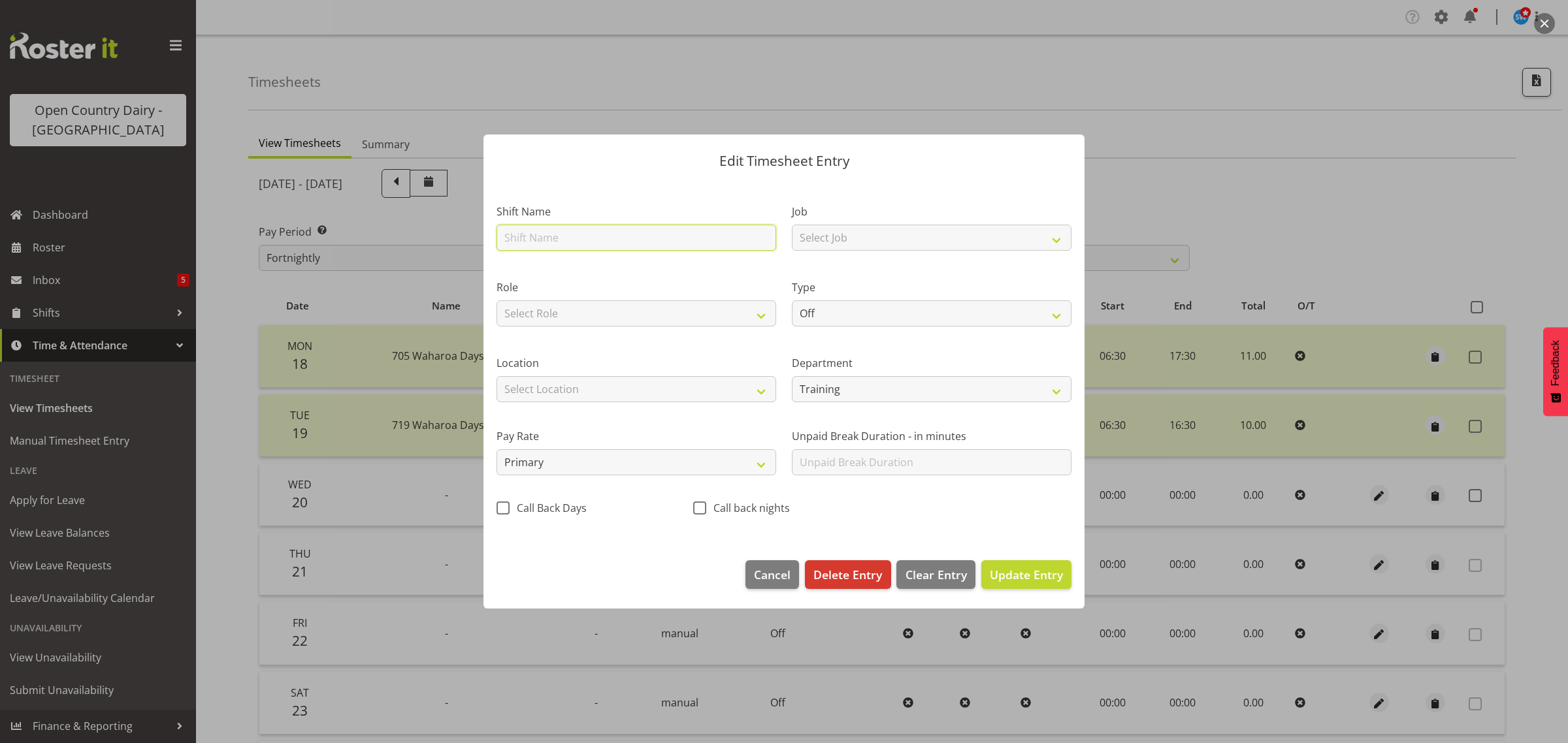
click at [596, 239] on input "text" at bounding box center [636, 237] width 279 height 26
type input "719 Waharoa Nightshift"
click at [867, 314] on select "Off Standard Public Holiday Public Holiday (Worked) Day In Lieu Annual Leave Si…" at bounding box center [931, 313] width 279 height 26
select select "Standard"
click at [792, 300] on select "Off Standard Public Holiday Public Holiday (Worked) Day In Lieu Annual Leave Si…" at bounding box center [931, 313] width 279 height 26
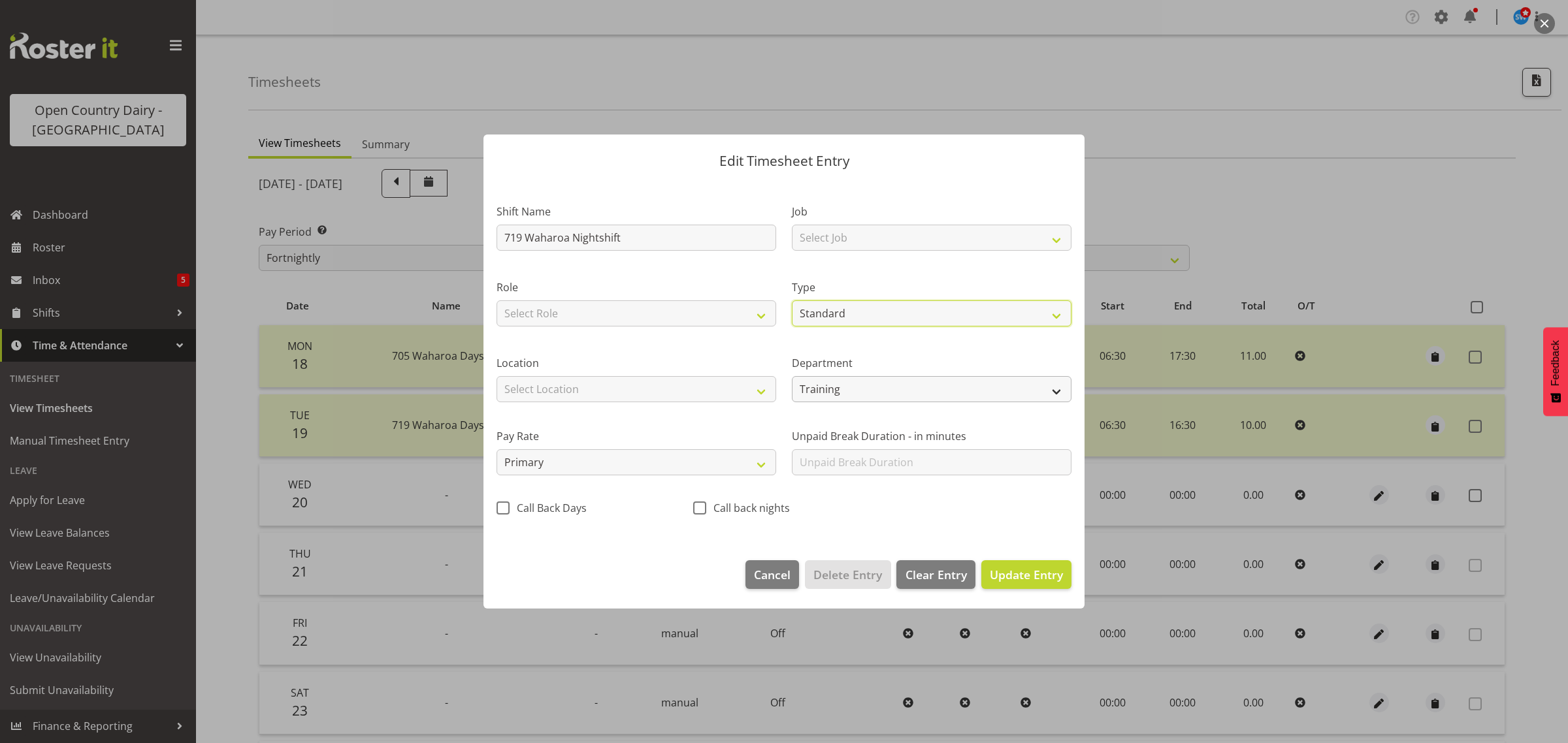
select select "7"
select select "2025"
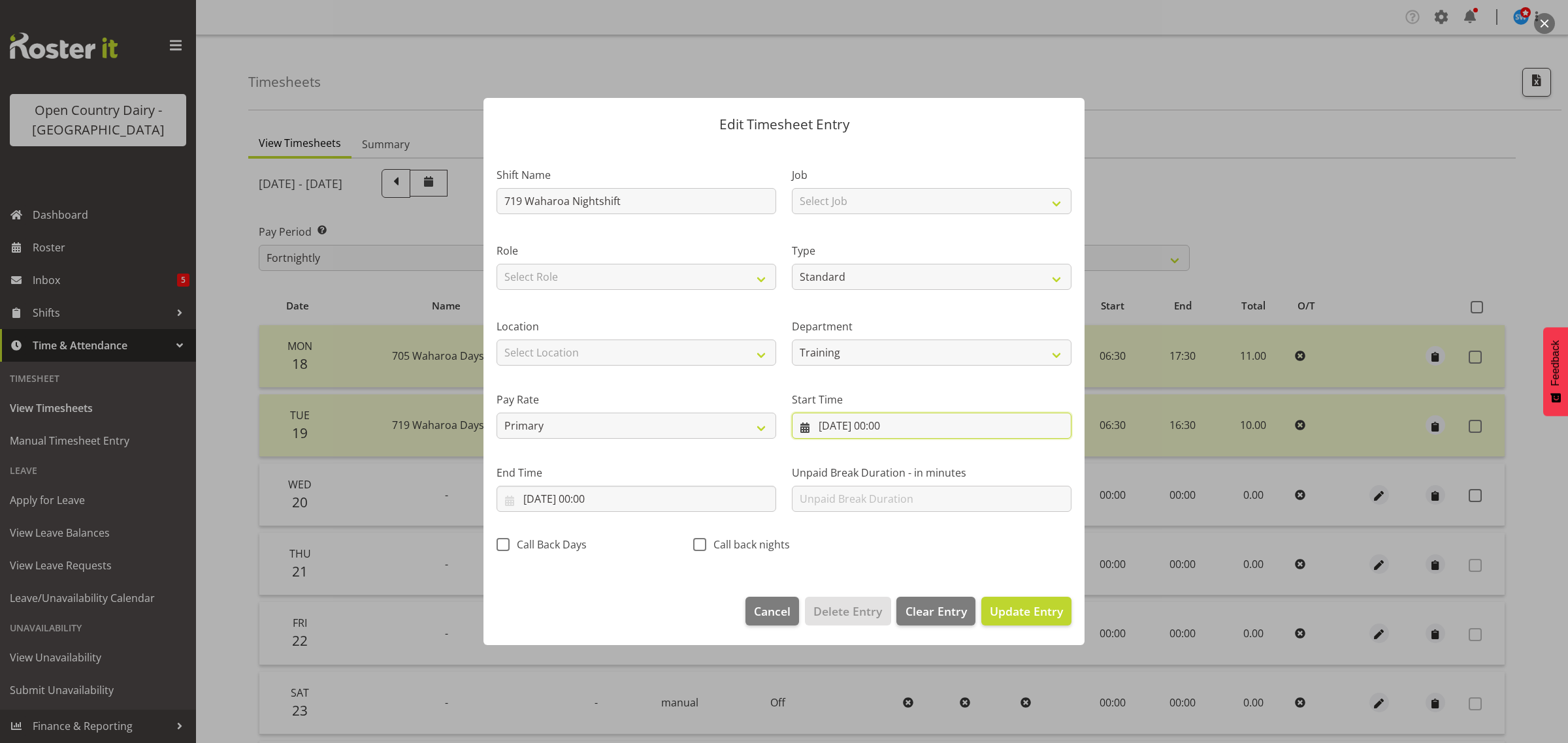
click at [835, 422] on input "[DATE] 00:00" at bounding box center [931, 426] width 279 height 26
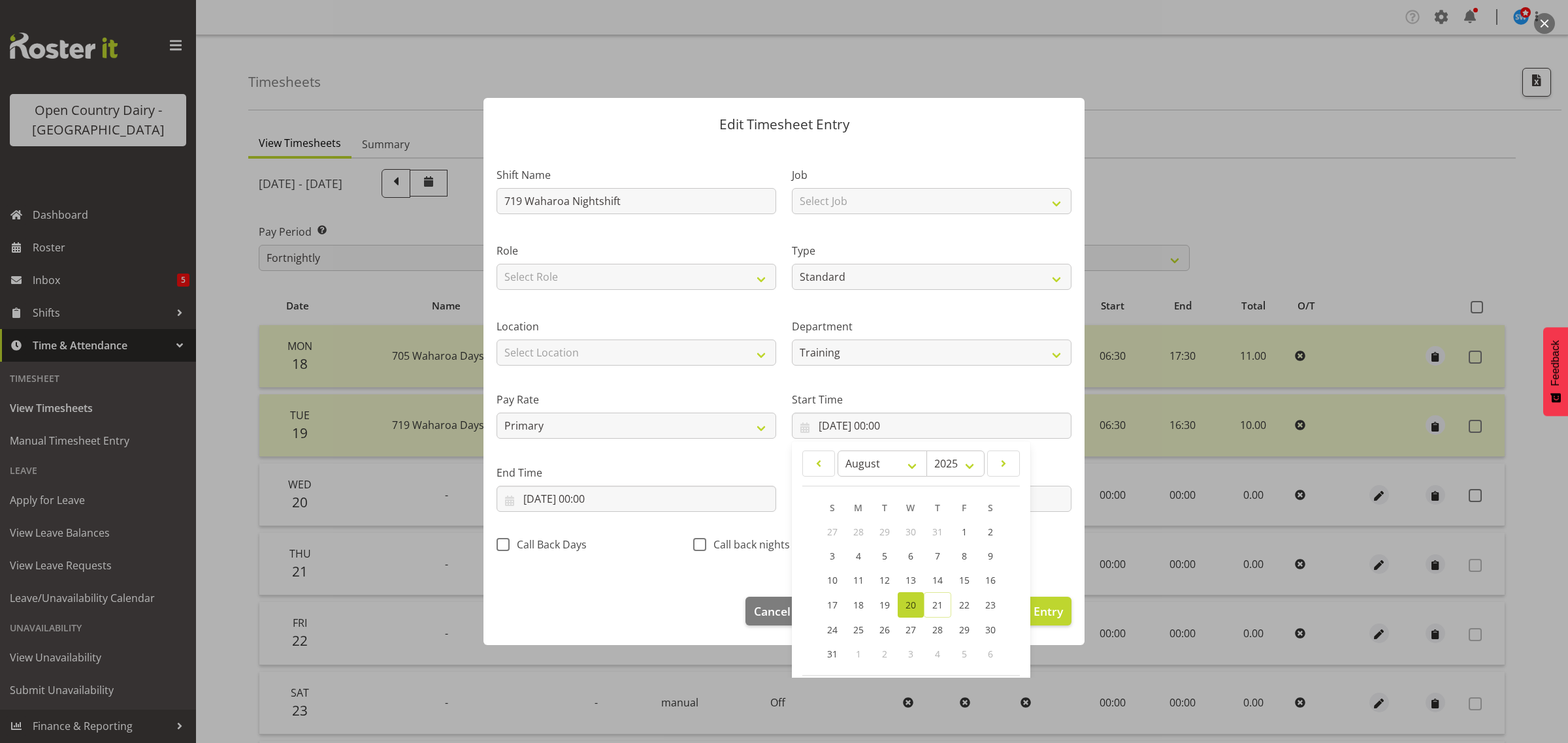
click at [905, 608] on span "20" at bounding box center [910, 605] width 10 height 13
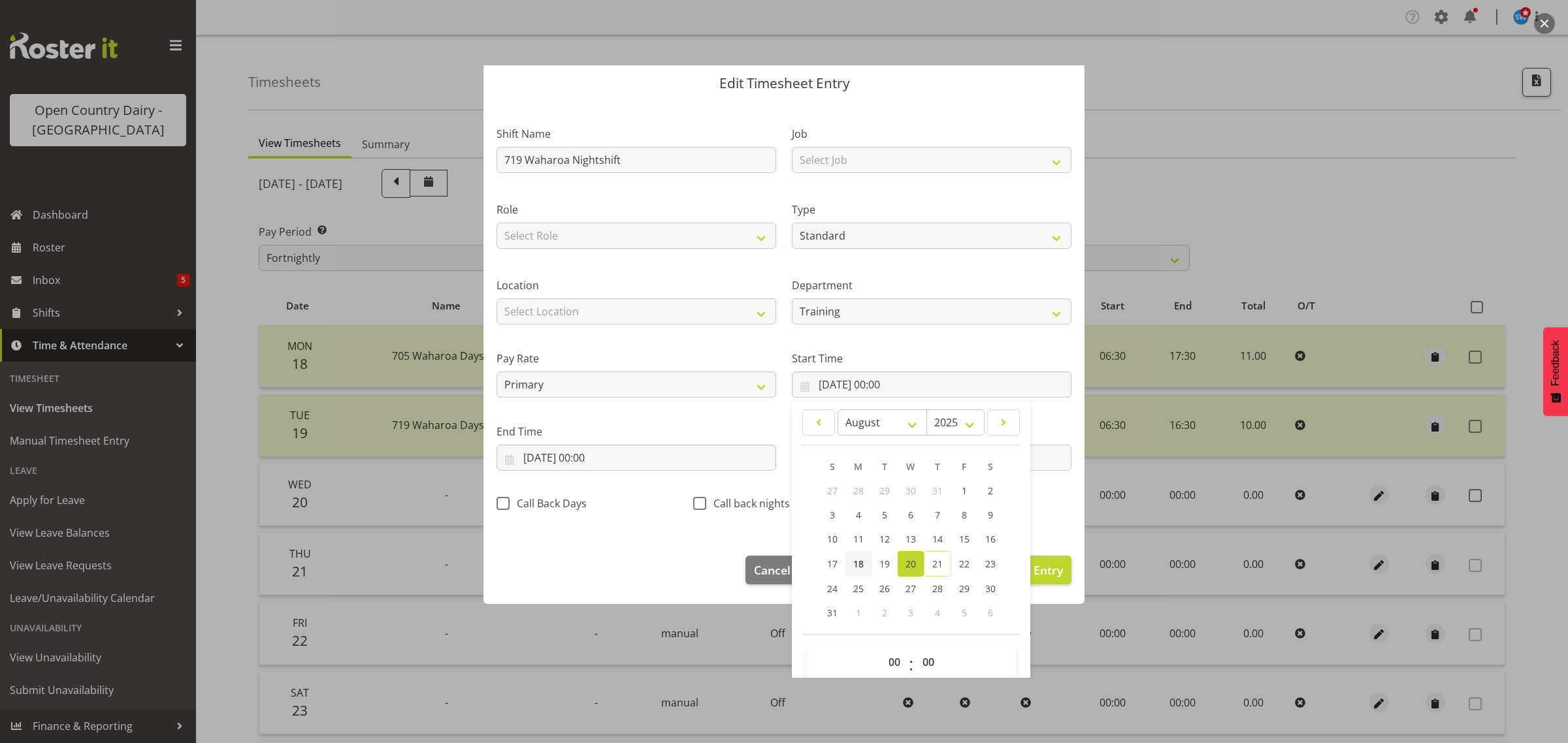
scroll to position [59, 0]
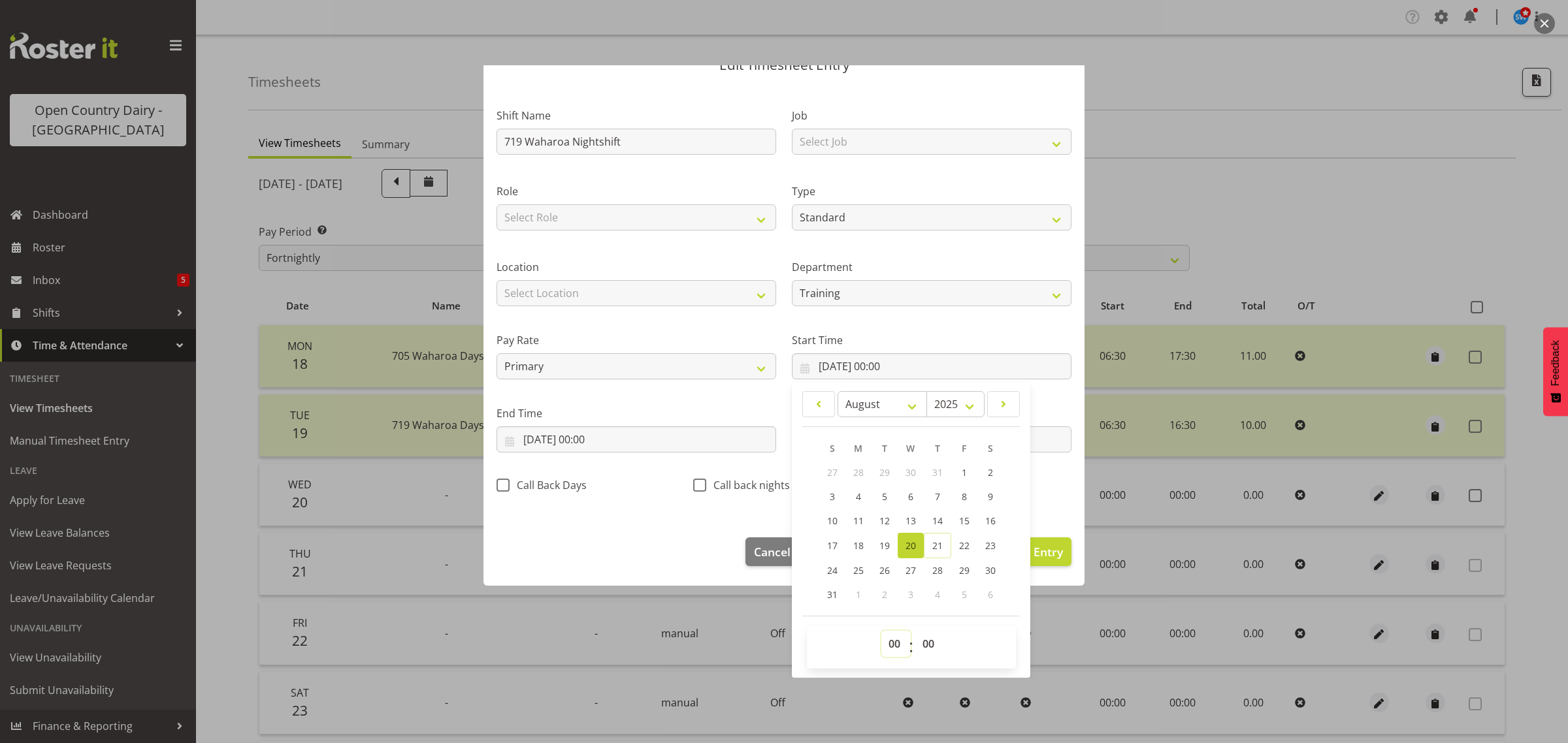
click at [890, 641] on select "00 01 02 03 04 05 06 07 08 09 10 11 12 13 14 15 16 17 18 19 20 21 22 23" at bounding box center [896, 643] width 30 height 26
select select "16"
click at [881, 630] on select "00 01 02 03 04 05 06 07 08 09 10 11 12 13 14 15 16 17 18 19 20 21 22 23" at bounding box center [896, 643] width 30 height 26
type input "[DATE] 16:00"
drag, startPoint x: 925, startPoint y: 636, endPoint x: 917, endPoint y: 635, distance: 8.1
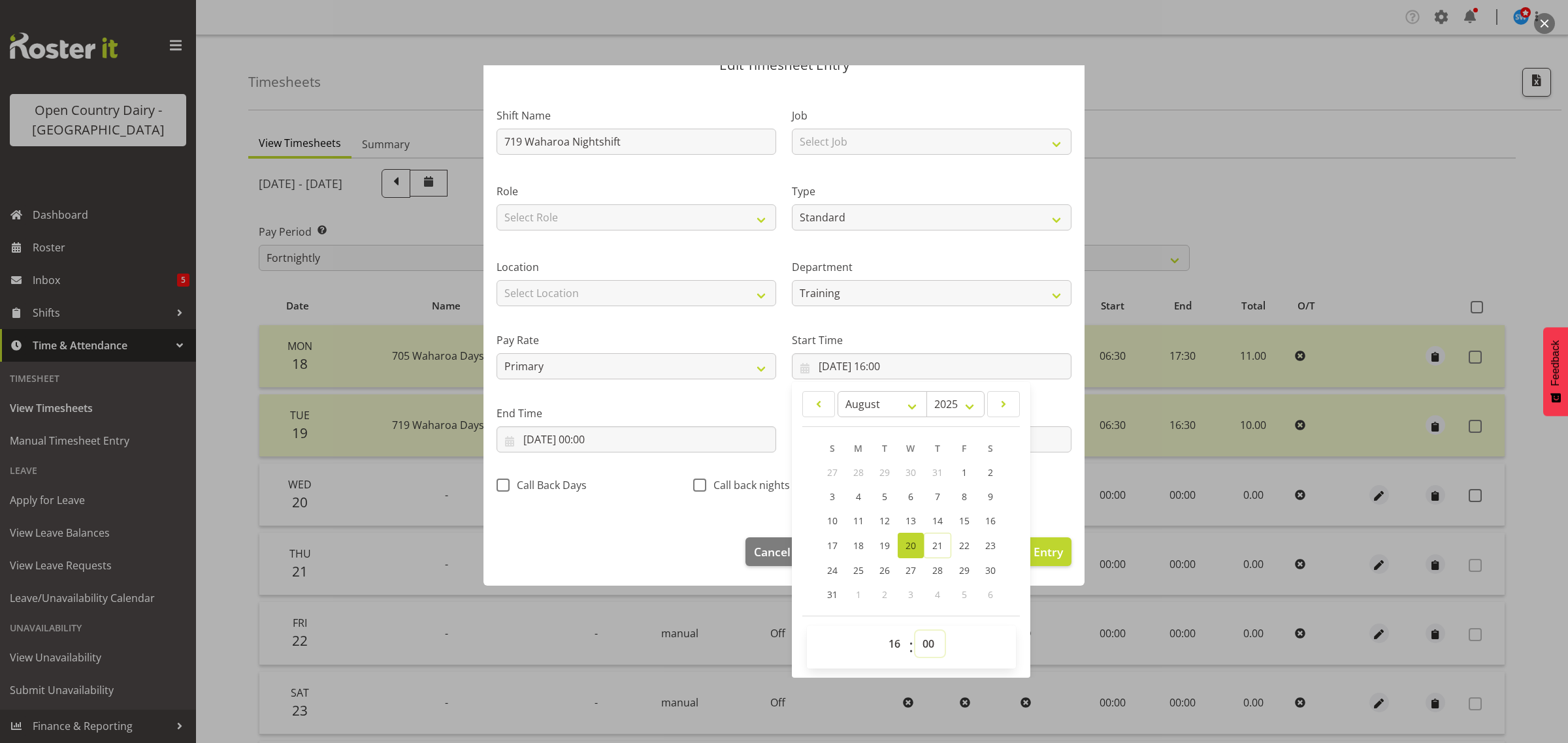
click at [919, 636] on select "00 01 02 03 04 05 06 07 08 09 10 11 12 13 14 15 16 17 18 19 20 21 22 23 24 25 2…" at bounding box center [930, 643] width 30 height 26
select select "45"
click at [915, 630] on select "00 01 02 03 04 05 06 07 08 09 10 11 12 13 14 15 16 17 18 19 20 21 22 23 24 25 2…" at bounding box center [930, 643] width 30 height 26
type input "[DATE] 16:45"
click at [569, 438] on input "[DATE] 00:00" at bounding box center [636, 439] width 279 height 26
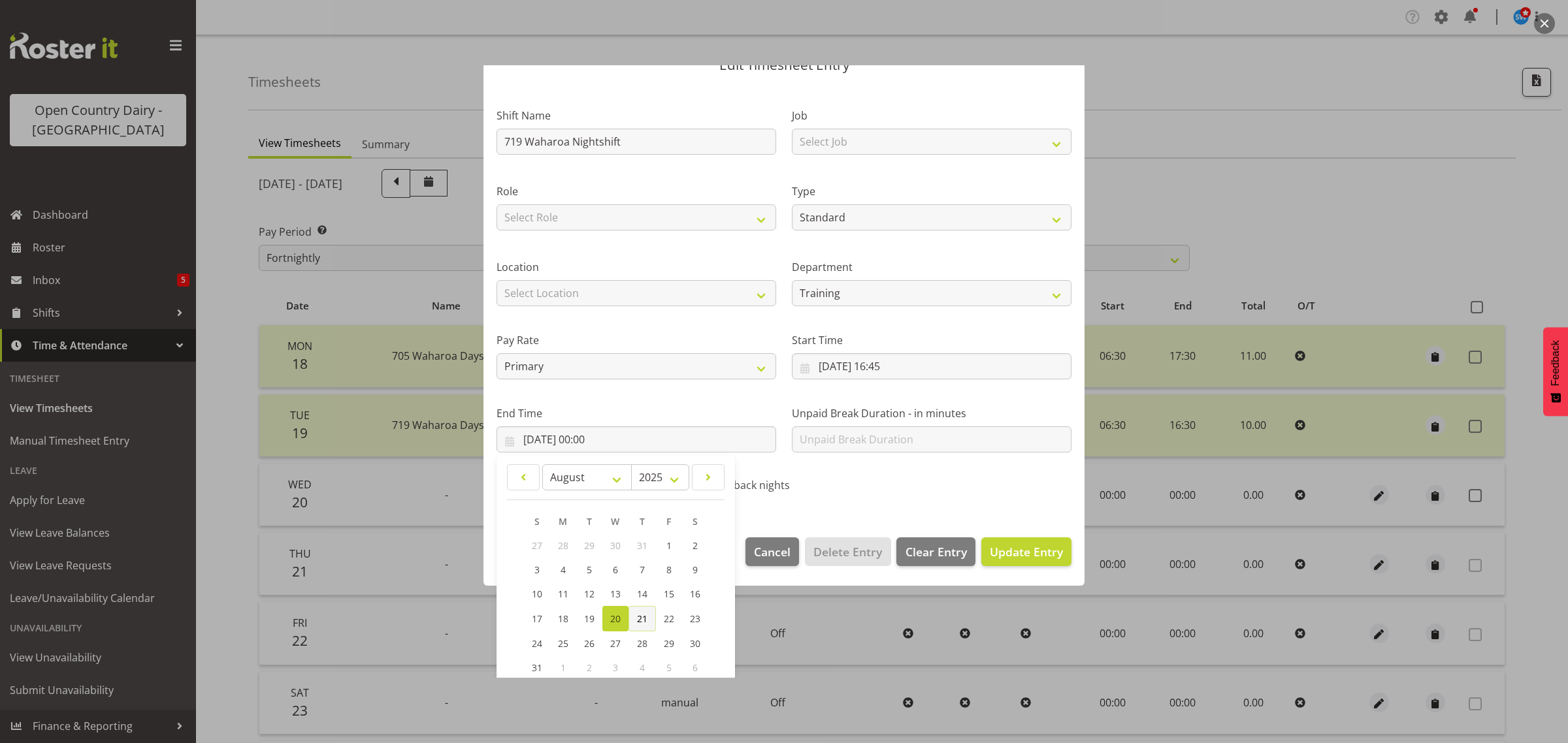
click at [645, 620] on span "21" at bounding box center [642, 619] width 10 height 13
type input "[DATE] 00:00"
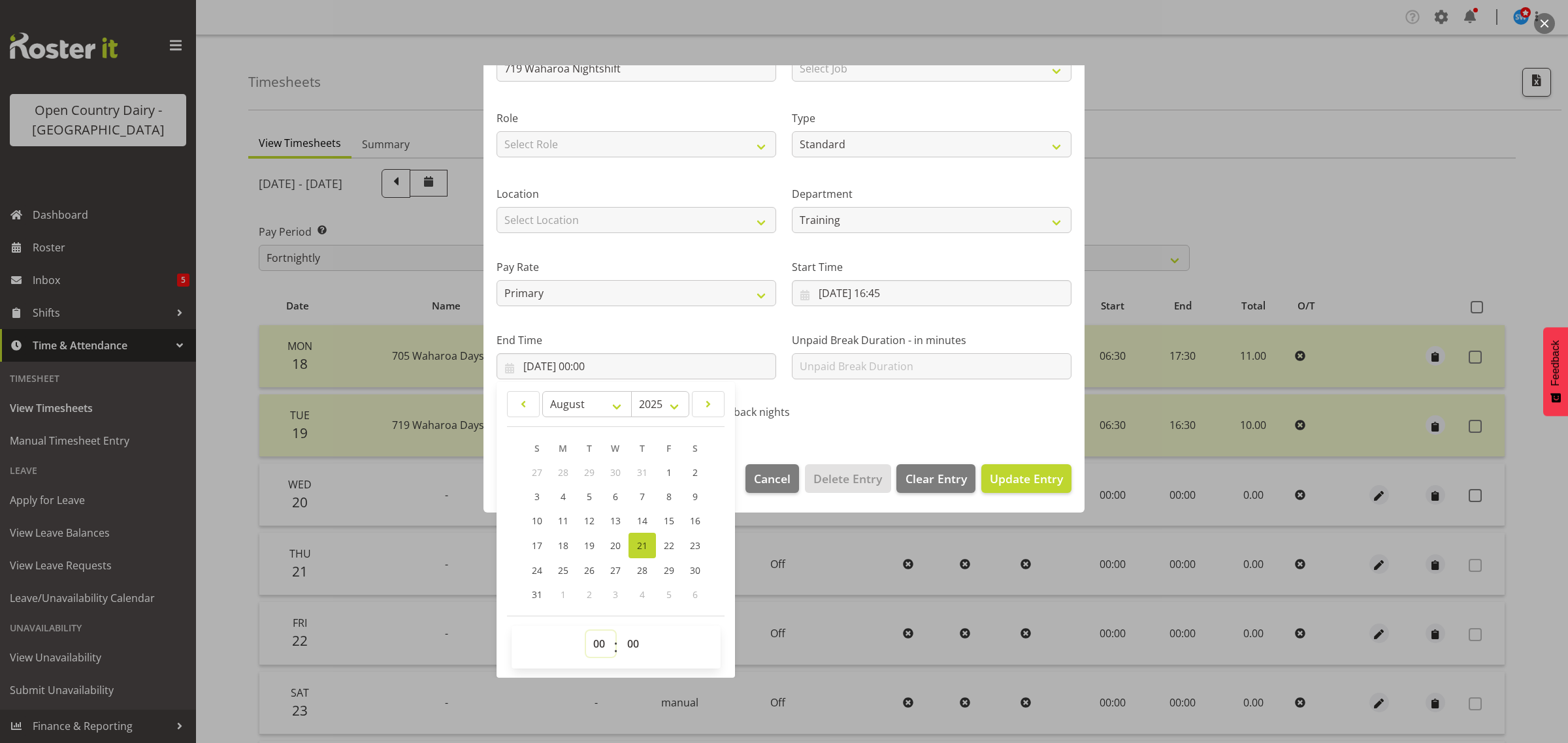
click at [601, 647] on select "00 01 02 03 04 05 06 07 08 09 10 11 12 13 14 15 16 17 18 19 20 21 22 23" at bounding box center [600, 643] width 30 height 26
select select "4"
click at [586, 630] on select "00 01 02 03 04 05 06 07 08 09 10 11 12 13 14 15 16 17 18 19 20 21 22 23" at bounding box center [600, 643] width 30 height 26
type input "[DATE] 04:00"
click at [635, 637] on select "00 01 02 03 04 05 06 07 08 09 10 11 12 13 14 15 16 17 18 19 20 21 22 23 24 25 2…" at bounding box center [634, 643] width 30 height 26
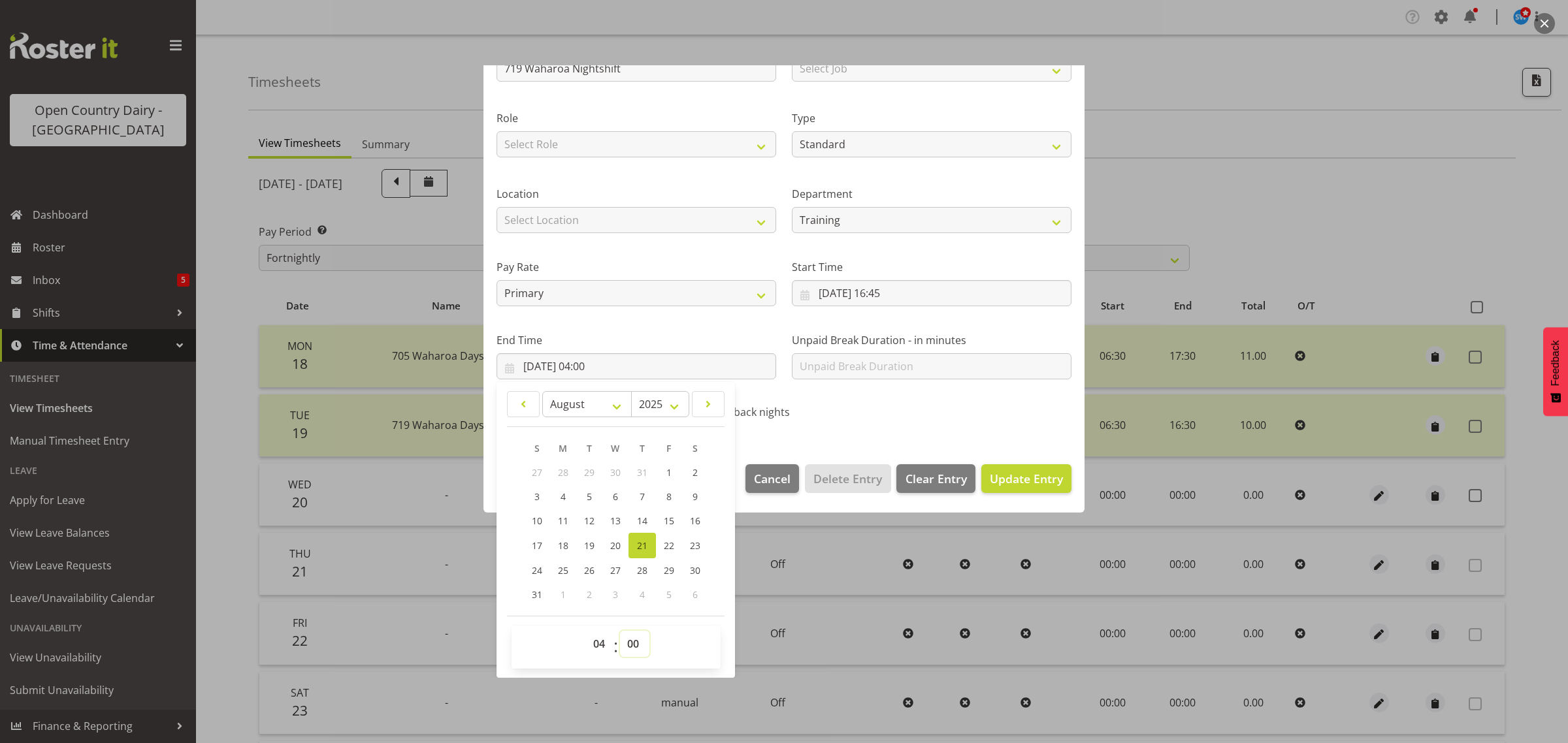
select select "30"
click at [620, 630] on select "00 01 02 03 04 05 06 07 08 09 10 11 12 13 14 15 16 17 18 19 20 21 22 23 24 25 2…" at bounding box center [634, 643] width 30 height 26
type input "[DATE] 04:30"
click at [991, 472] on span "Update Entry" at bounding box center [1026, 478] width 73 height 16
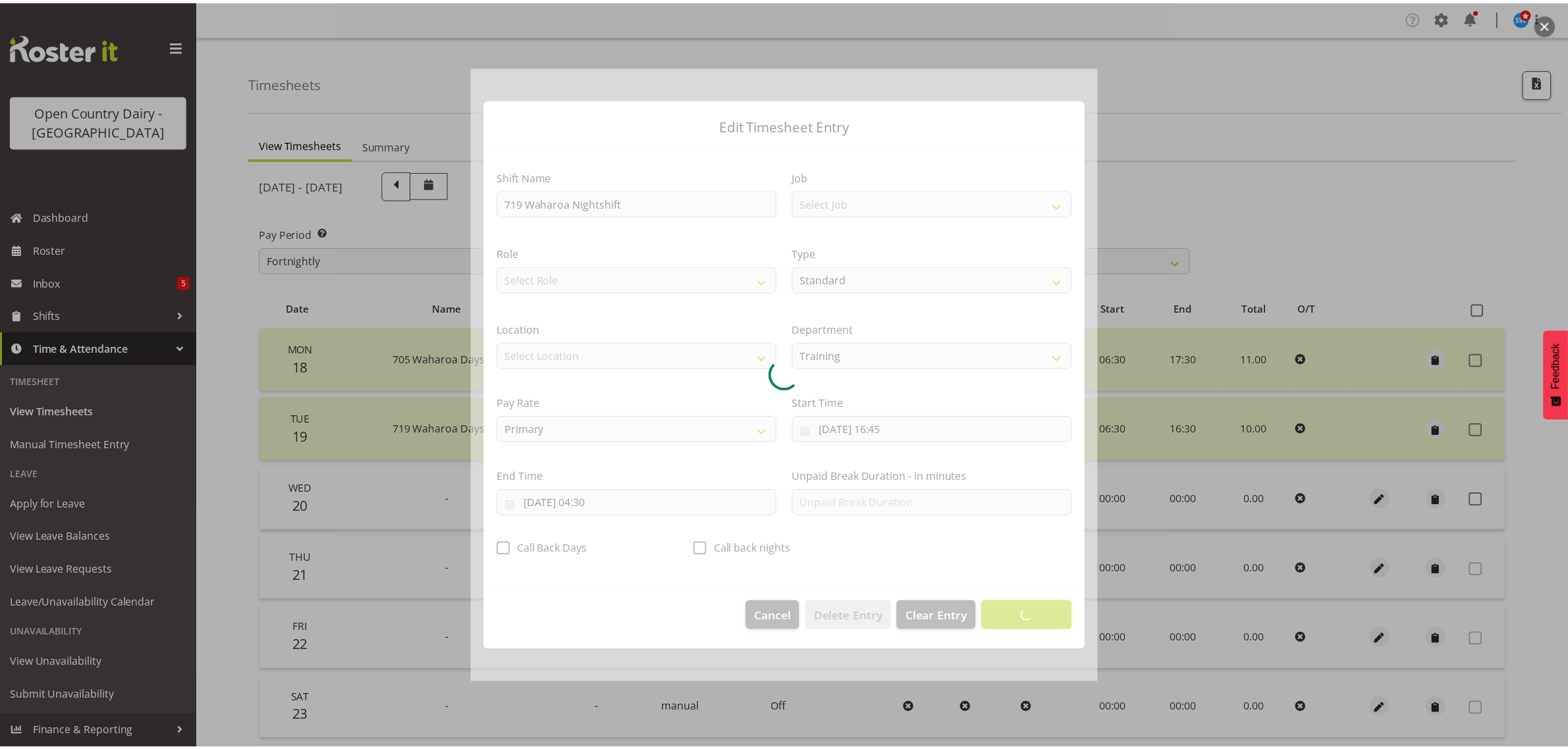
scroll to position [0, 0]
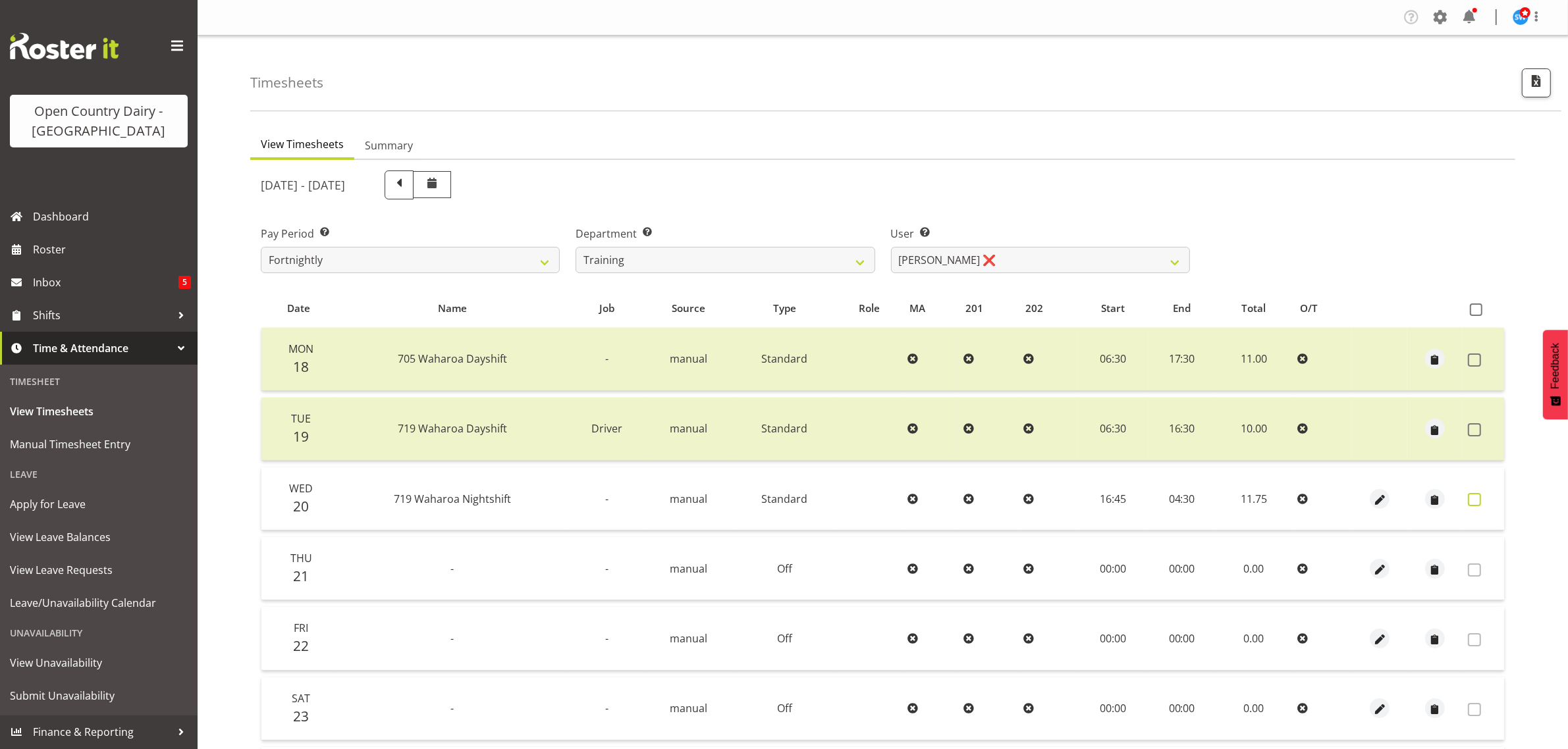
click at [1478, 500] on label at bounding box center [1478, 499] width 20 height 13
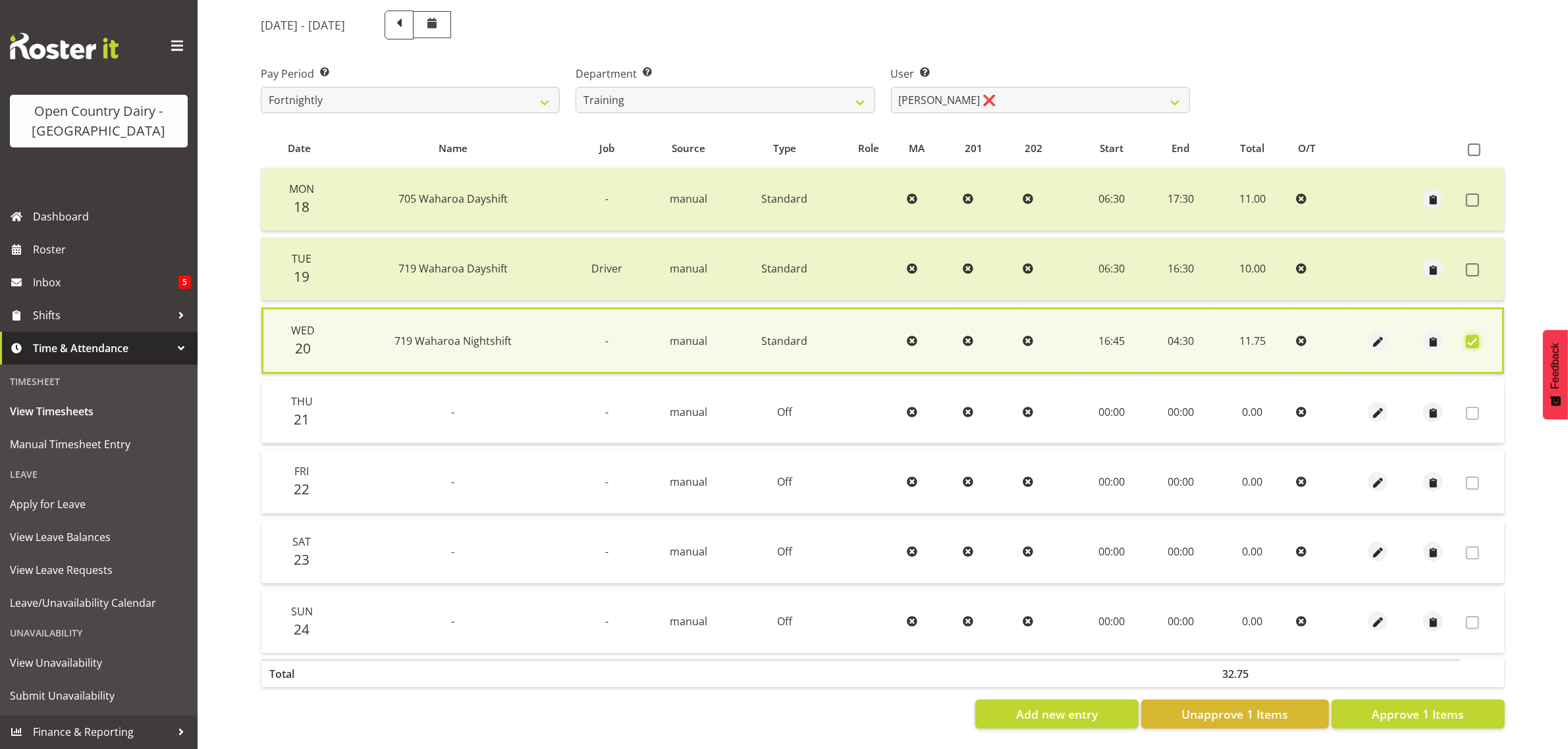
scroll to position [171, 0]
click at [1466, 700] on button "Approve 1 Items" at bounding box center [1418, 714] width 173 height 29
checkbox input "false"
